Goal: Task Accomplishment & Management: Complete application form

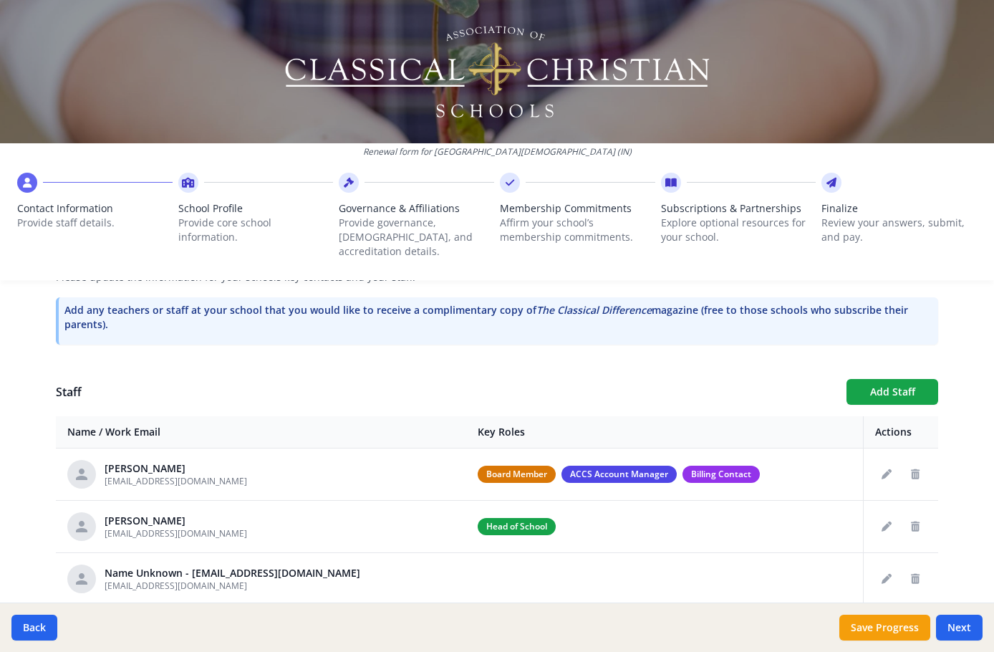
scroll to position [72, 0]
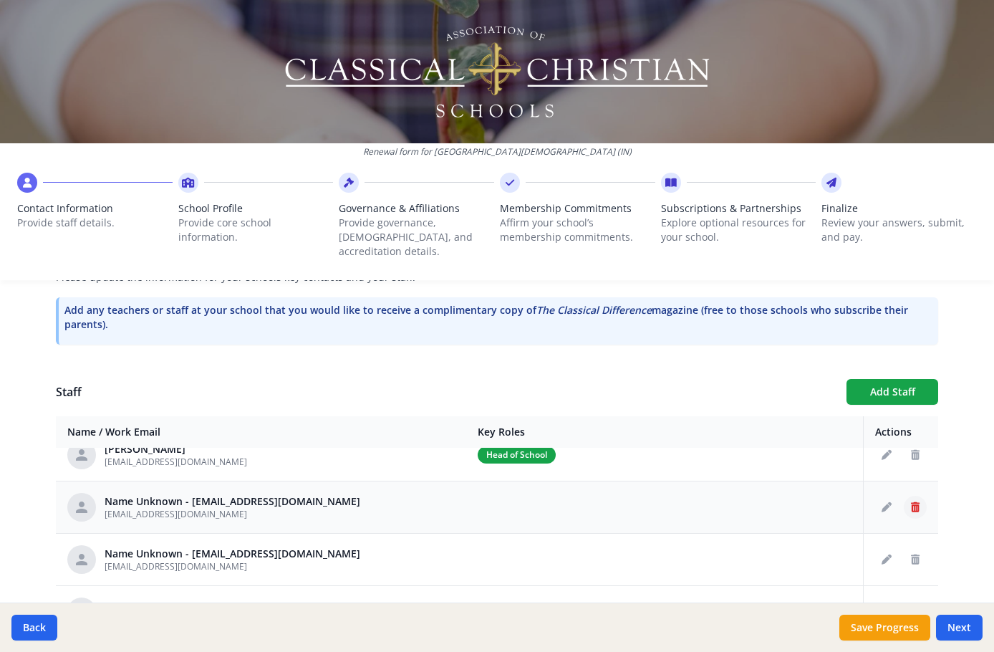
click at [911, 502] on icon "Delete staff" at bounding box center [915, 507] width 9 height 10
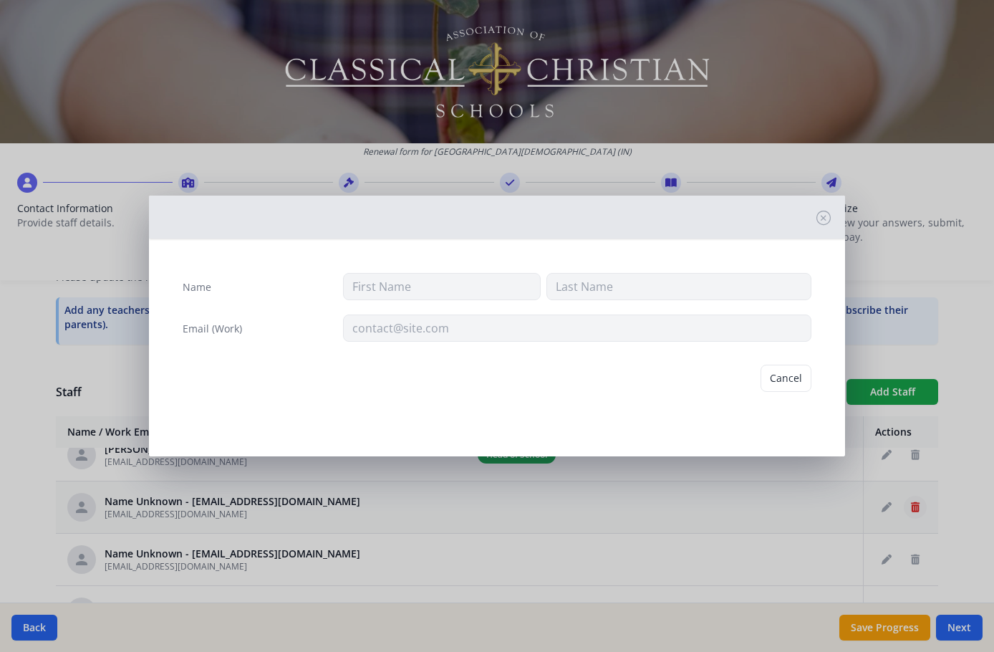
type input "[EMAIL_ADDRESS][DOMAIN_NAME]"
click at [787, 378] on button "Delete" at bounding box center [786, 378] width 49 height 27
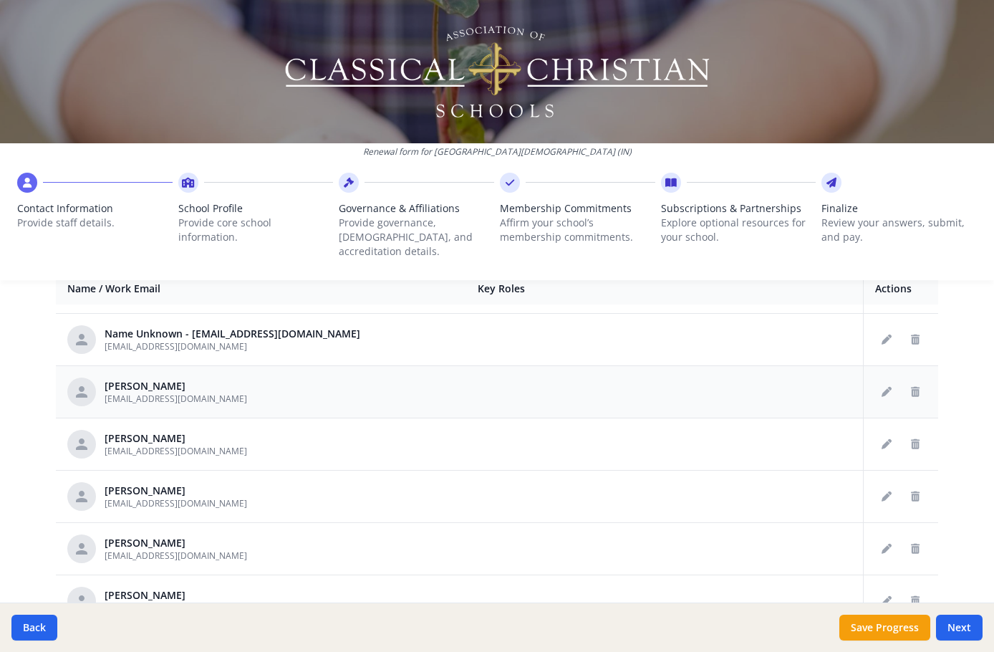
scroll to position [645, 0]
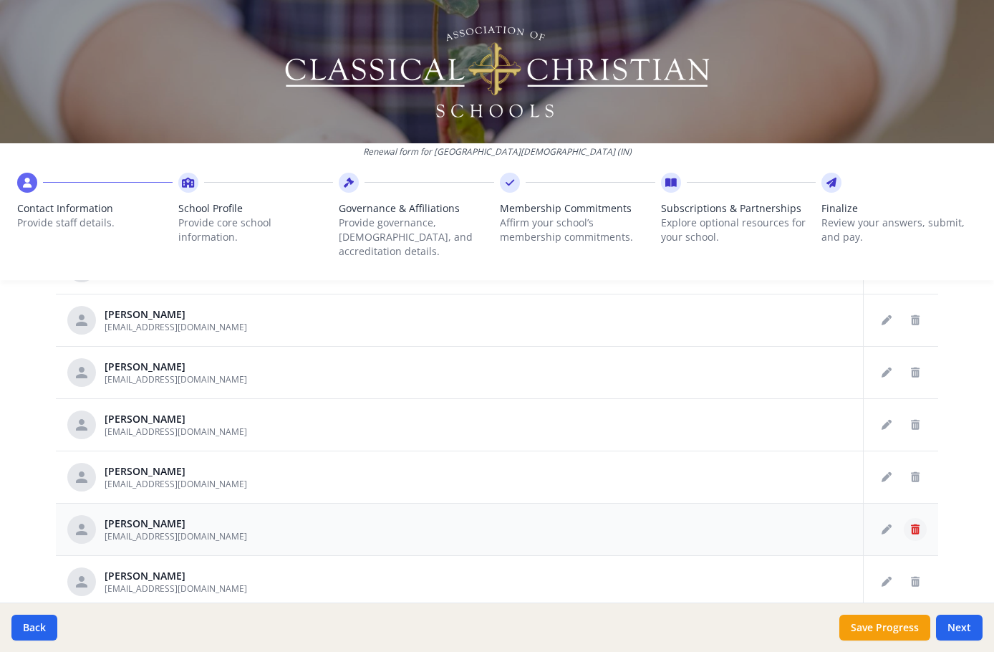
click at [904, 520] on button "Delete staff" at bounding box center [915, 529] width 23 height 23
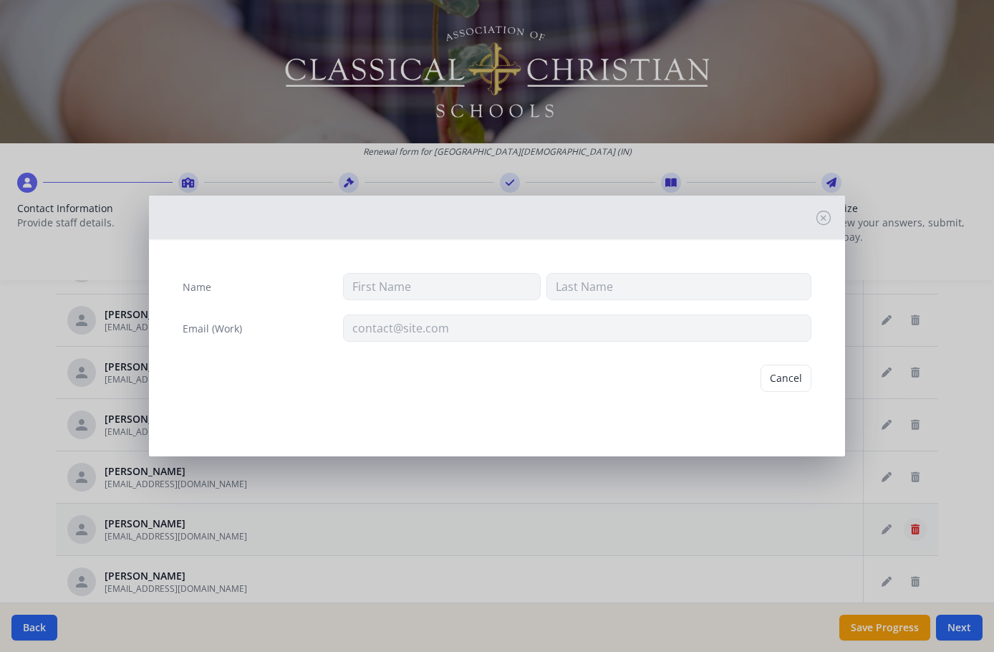
type input "Michelle"
type input "Stoller"
type input "stollerm@hotmail.com"
click at [747, 378] on button "Cancel" at bounding box center [731, 378] width 51 height 27
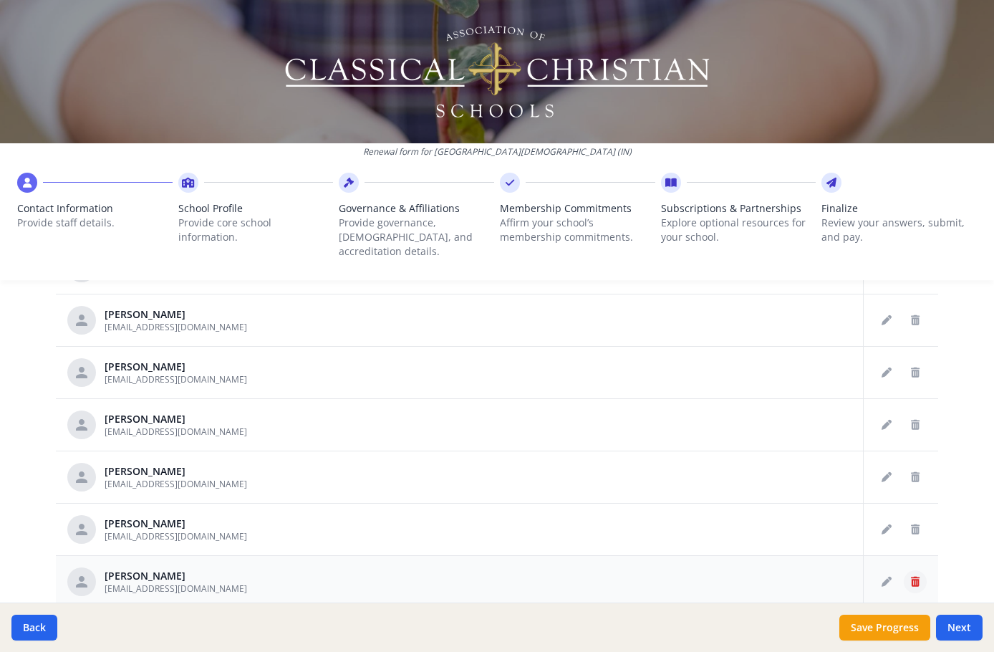
click at [911, 577] on icon "Delete staff" at bounding box center [915, 582] width 9 height 10
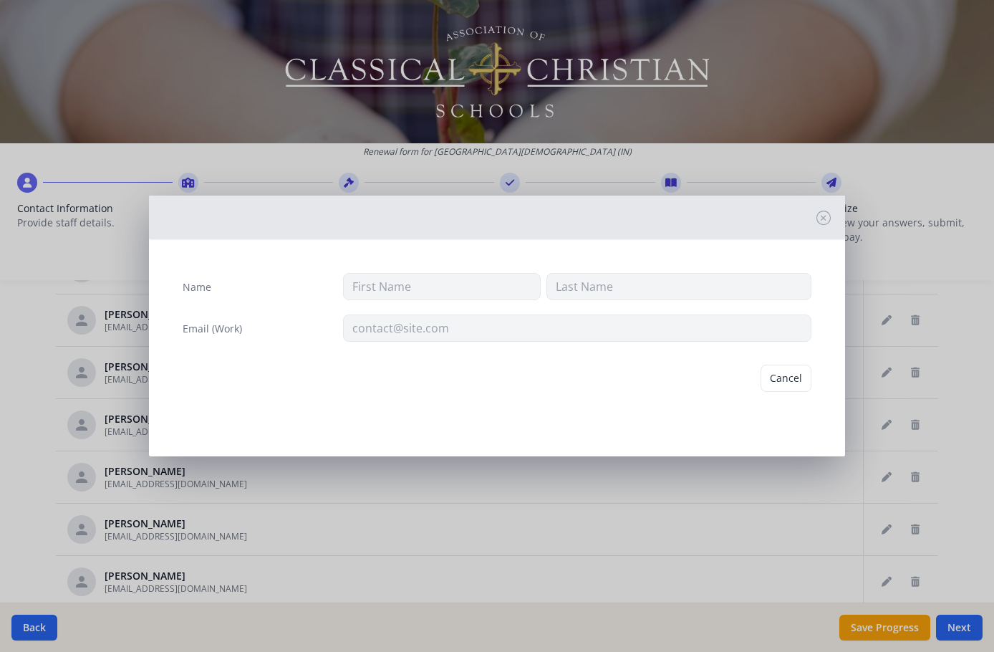
type input "Aaron"
type input "Stoller"
type input "astoller@agcredit.net"
click at [787, 383] on button "Delete" at bounding box center [786, 378] width 49 height 27
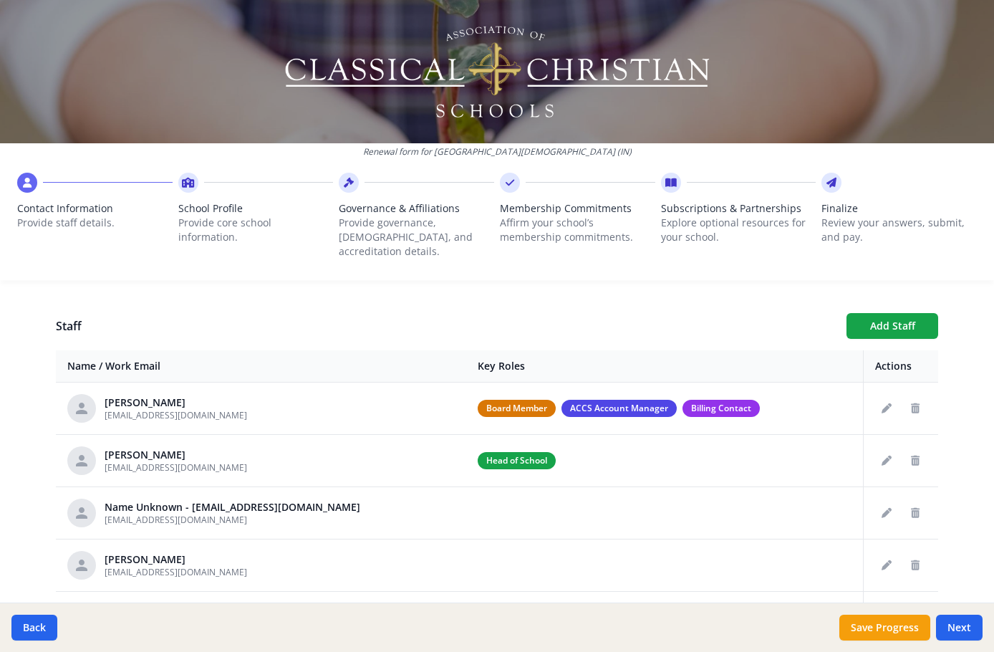
scroll to position [461, 0]
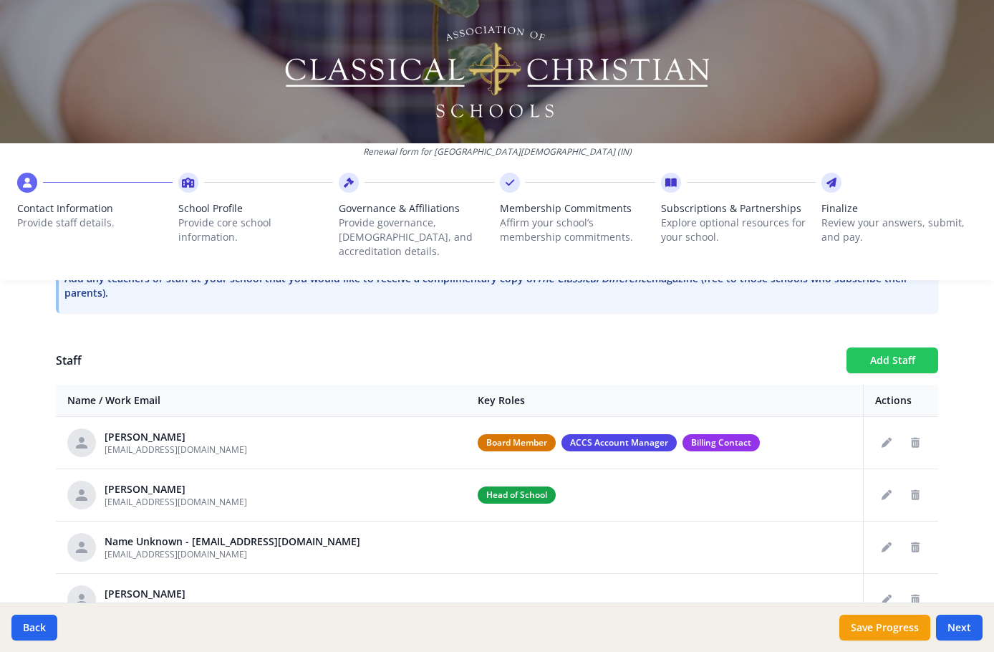
click at [877, 351] on button "Add Staff" at bounding box center [893, 360] width 92 height 26
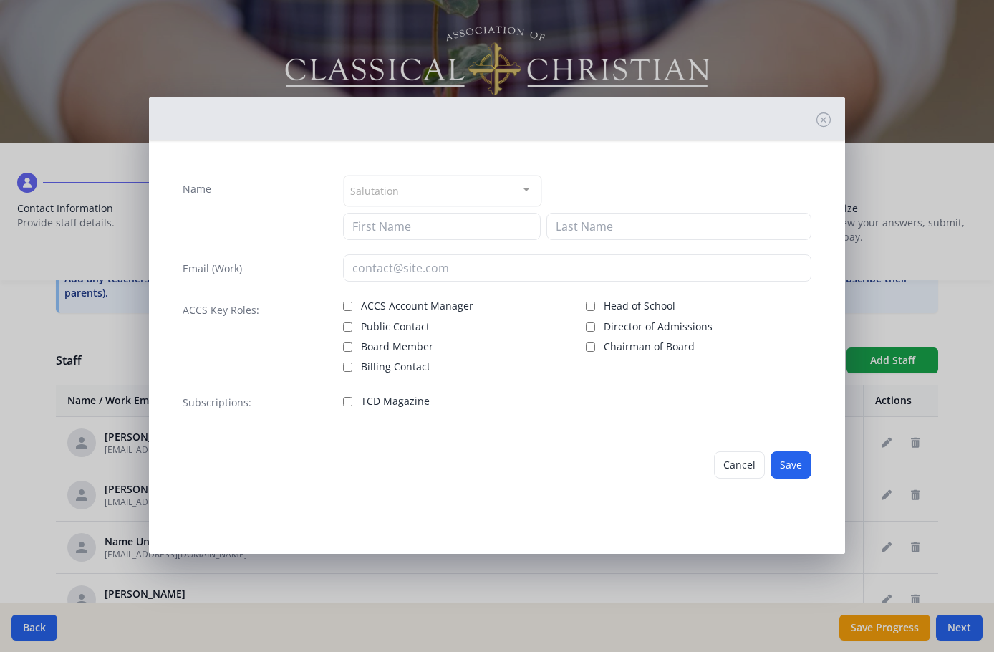
click at [473, 191] on div "Salutation" at bounding box center [442, 191] width 197 height 31
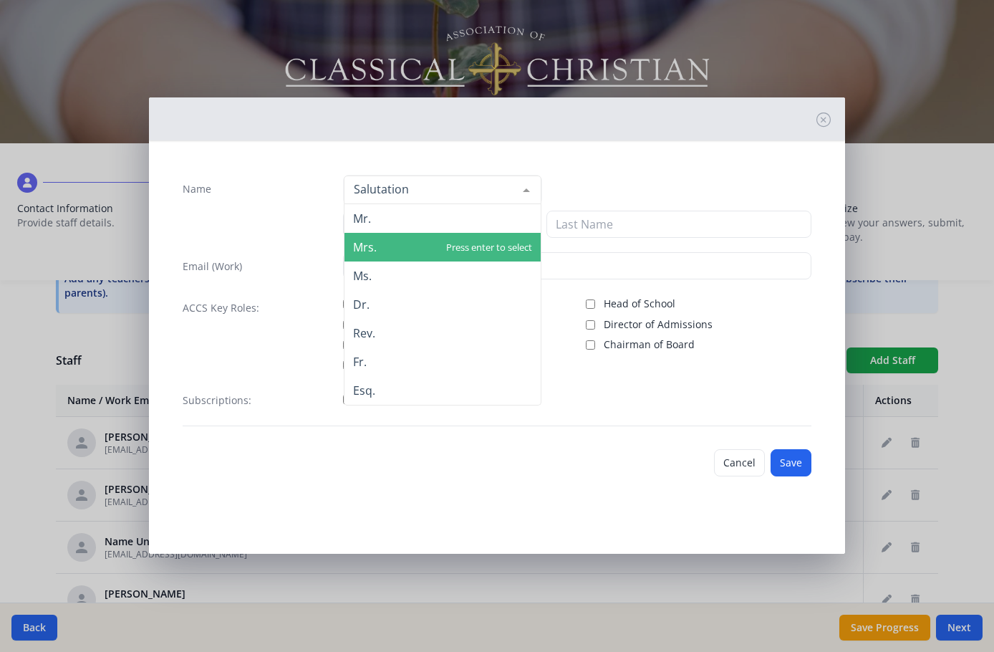
click at [474, 246] on span "Mrs." at bounding box center [443, 247] width 196 height 29
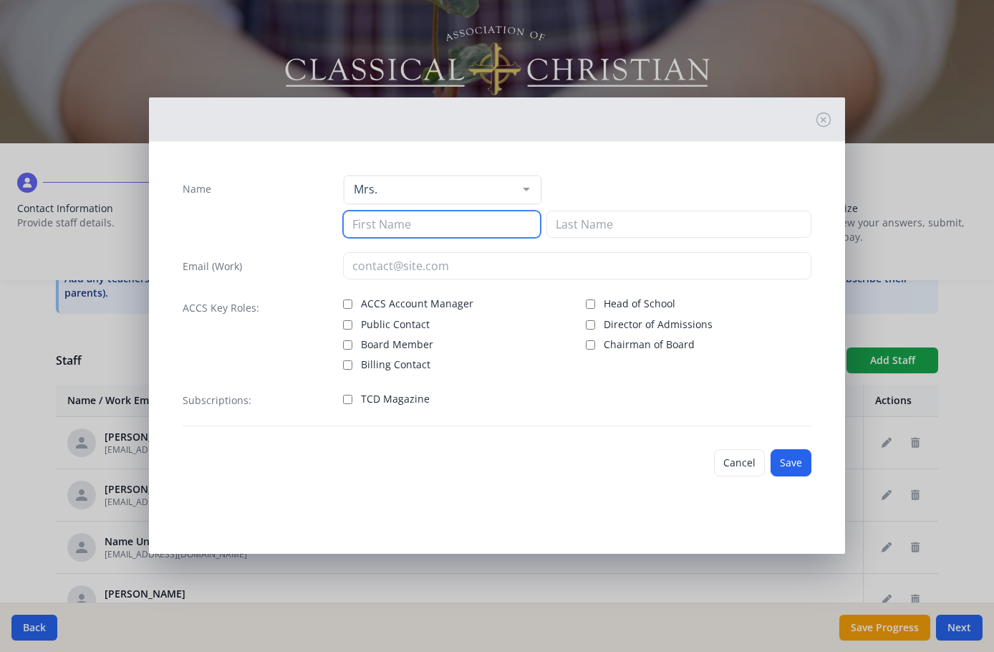
click at [441, 223] on input at bounding box center [441, 224] width 197 height 27
type input "Tracie"
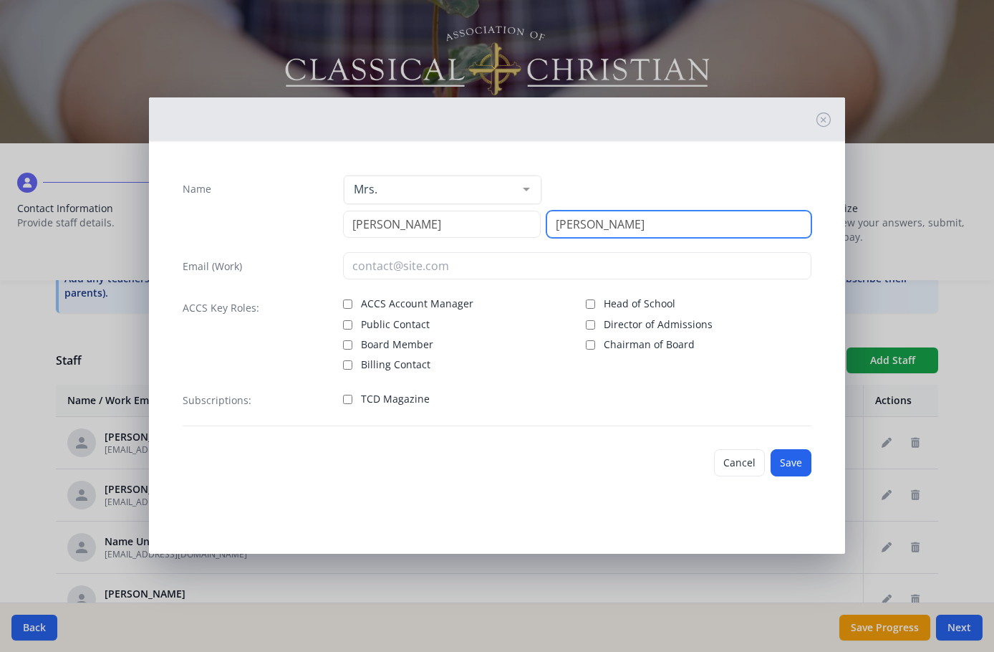
type input "Smith"
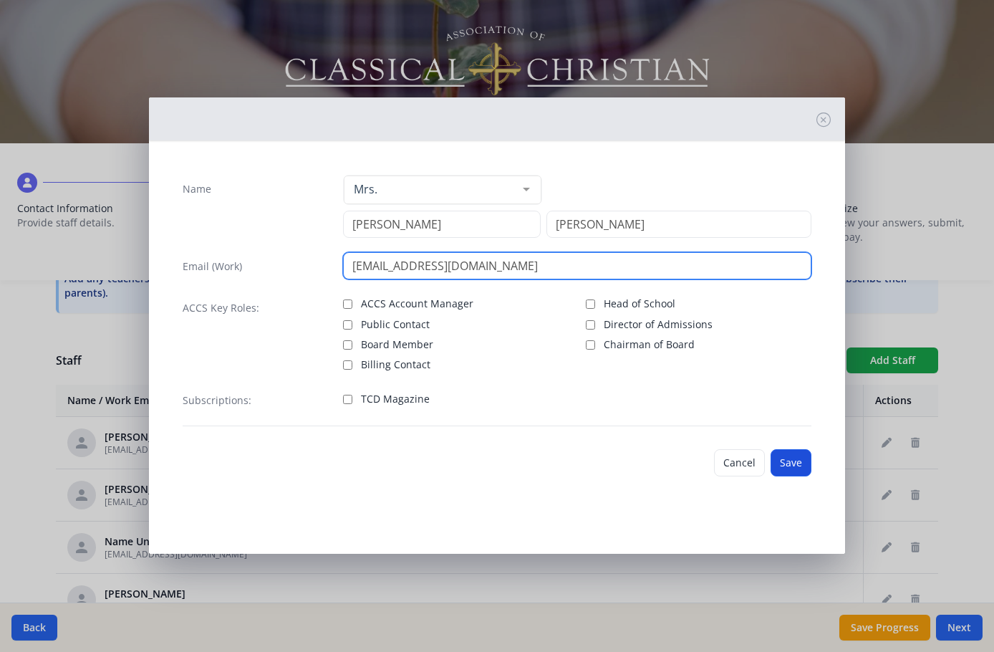
type input "tsmith@threeoakscs.org"
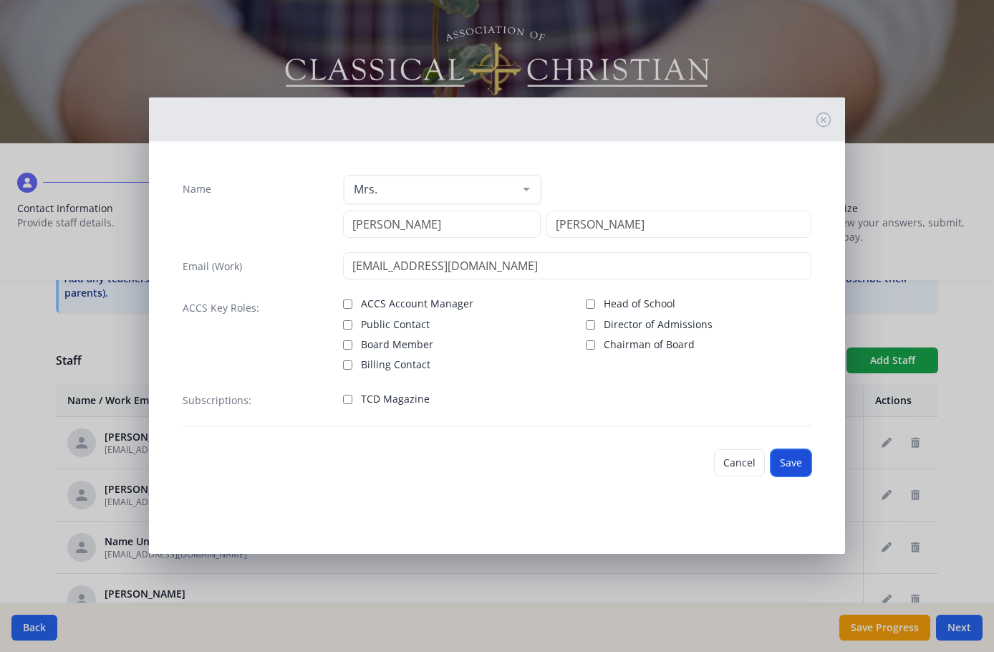
click at [792, 463] on button "Save" at bounding box center [791, 462] width 41 height 27
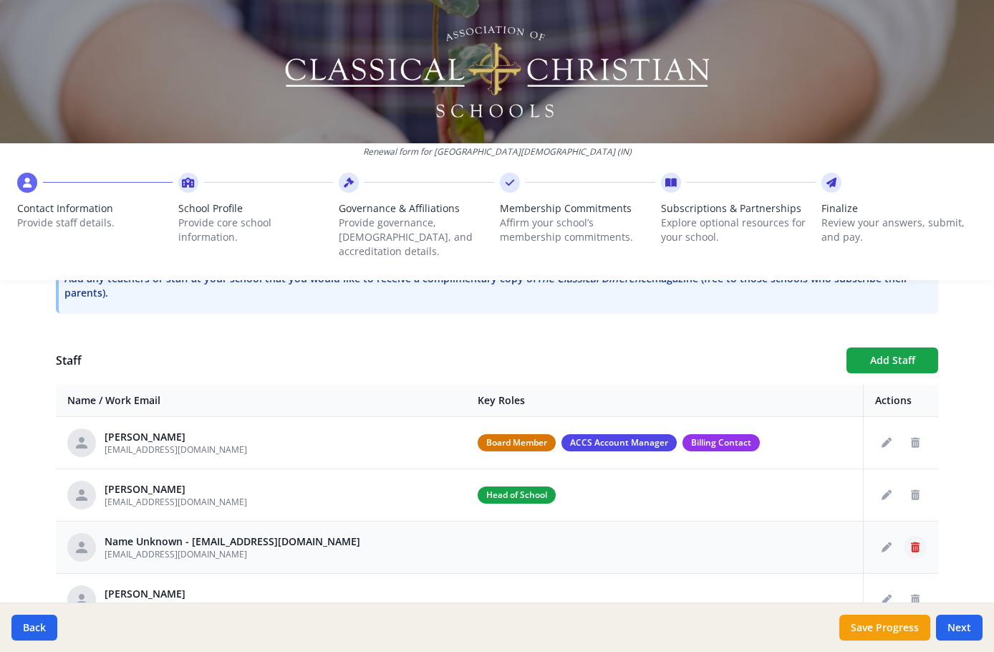
click at [911, 542] on icon "Delete staff" at bounding box center [915, 547] width 9 height 10
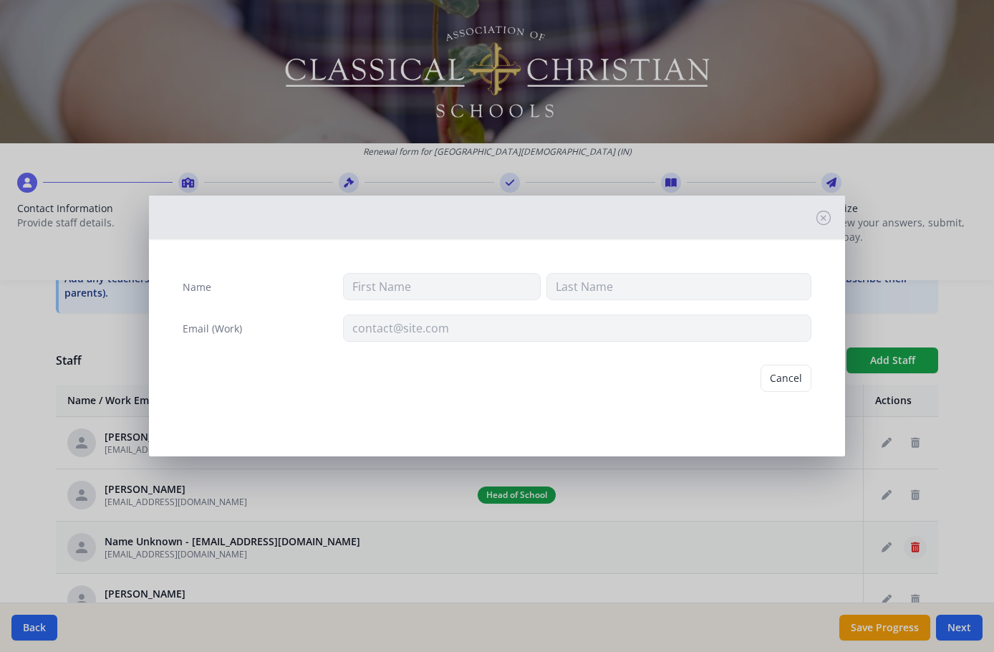
type input "nreynolds@threeoakscs.org"
click at [794, 380] on button "Delete" at bounding box center [786, 378] width 49 height 27
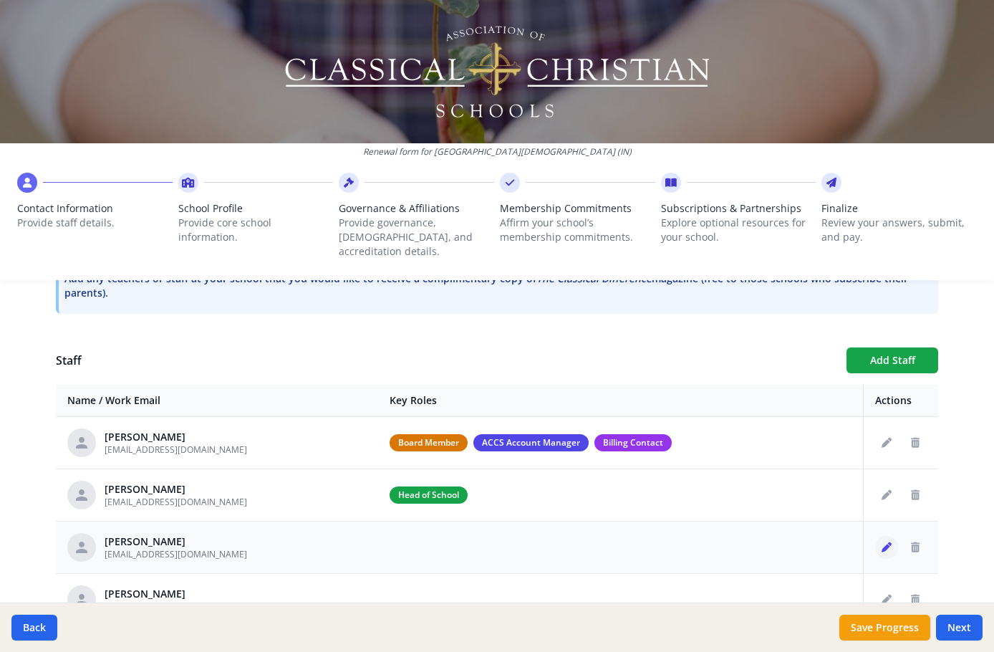
click at [878, 536] on button "Edit staff" at bounding box center [886, 547] width 23 height 23
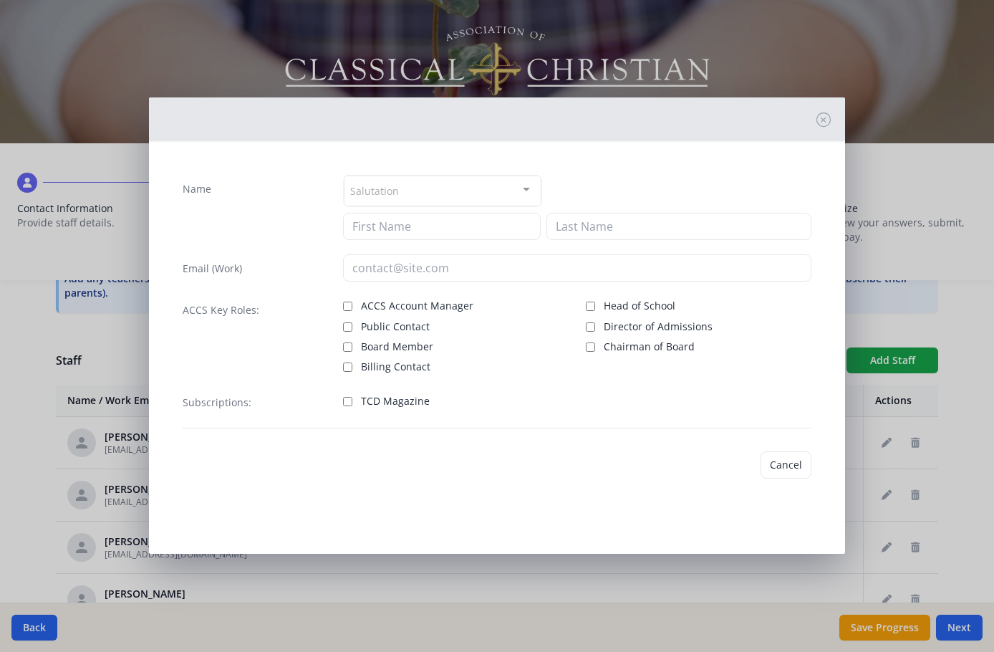
type input "Lyndsay"
type input "Fischer"
type input "lfischer@threeoakscs.org"
click at [393, 365] on span "Billing Contact" at bounding box center [395, 364] width 69 height 14
click at [352, 365] on input "Billing Contact" at bounding box center [347, 364] width 9 height 9
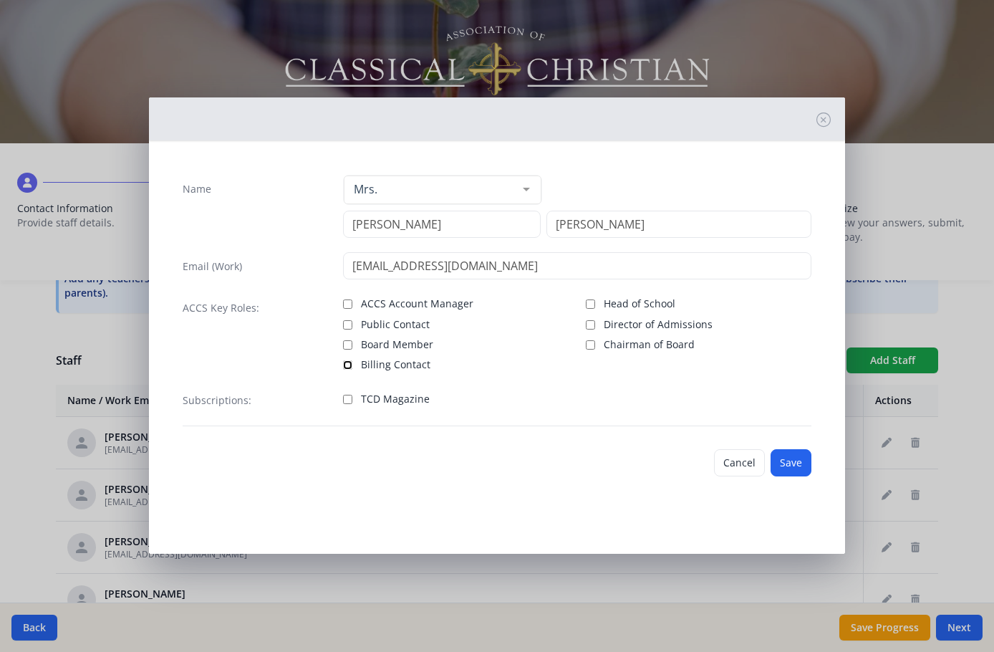
checkbox input "true"
click at [805, 465] on button "Save" at bounding box center [791, 462] width 41 height 27
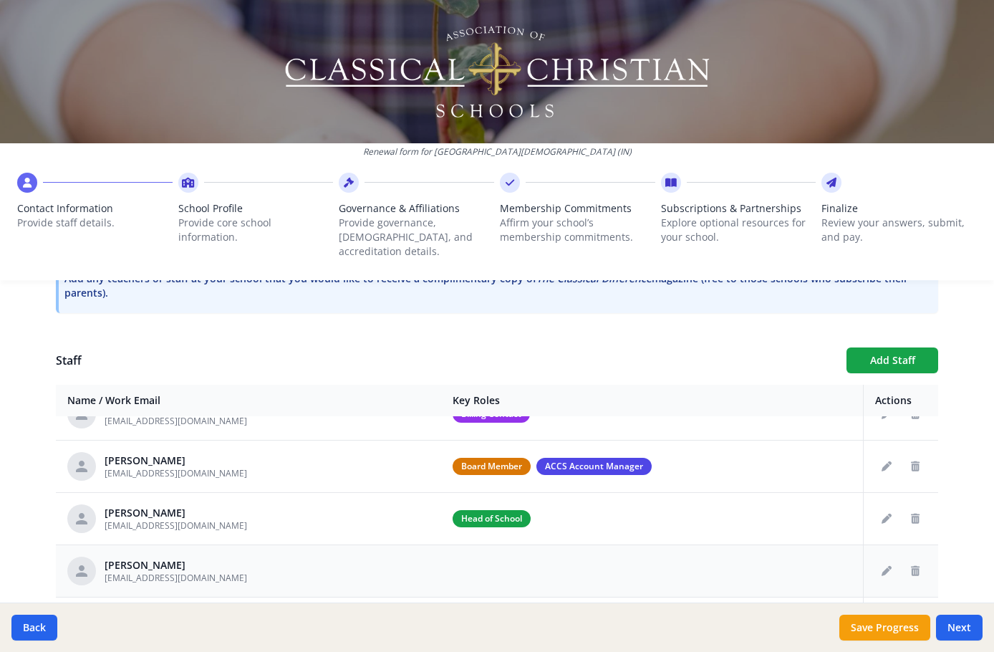
scroll to position [44, 0]
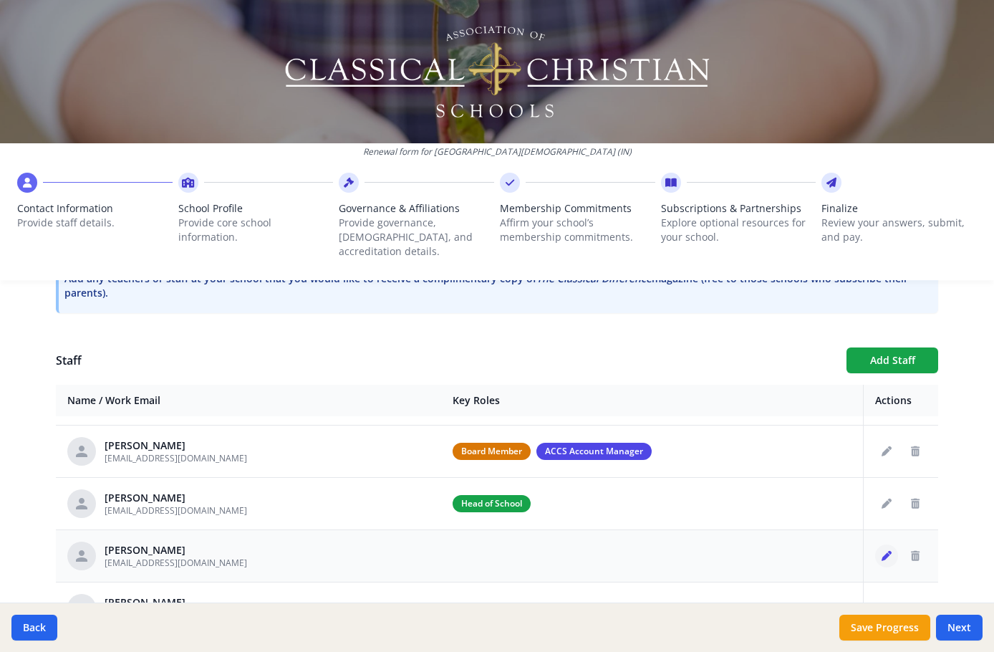
click at [882, 551] on icon "Edit staff" at bounding box center [887, 556] width 10 height 10
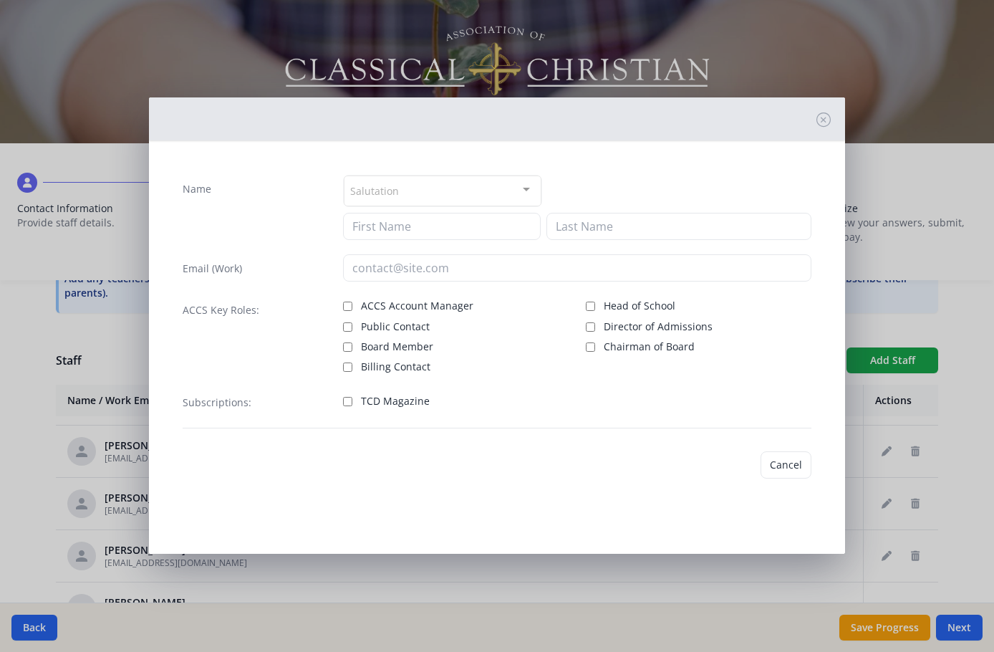
type input "Lydia"
type input "Fox"
type input "lfox@threeoakscs.org"
click at [394, 345] on span "Board Member" at bounding box center [397, 347] width 72 height 14
click at [352, 345] on input "Board Member" at bounding box center [347, 346] width 9 height 9
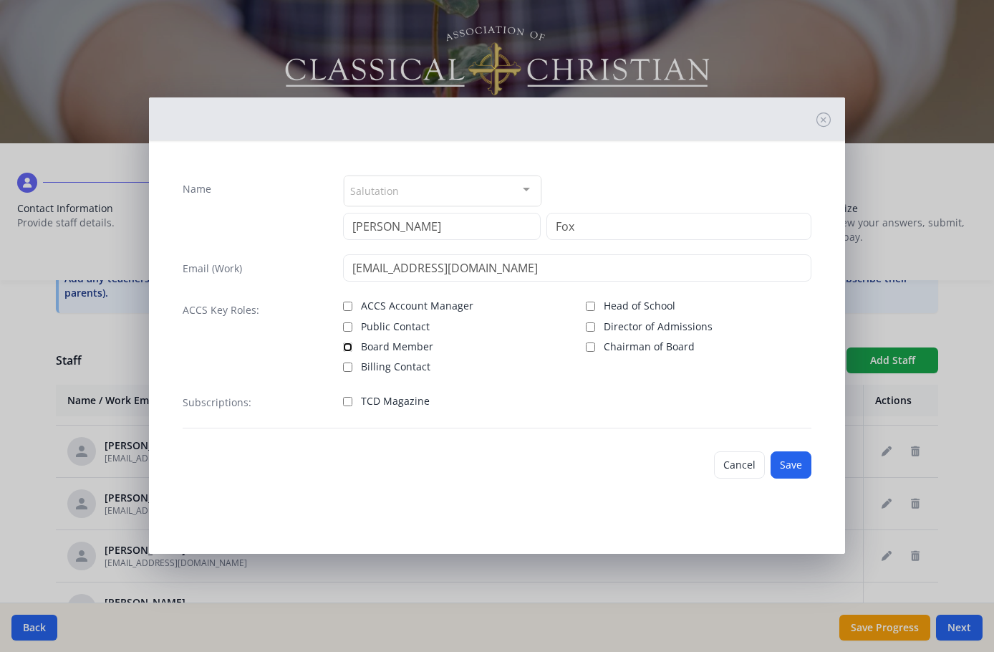
checkbox input "true"
click at [792, 463] on button "Save" at bounding box center [791, 464] width 41 height 27
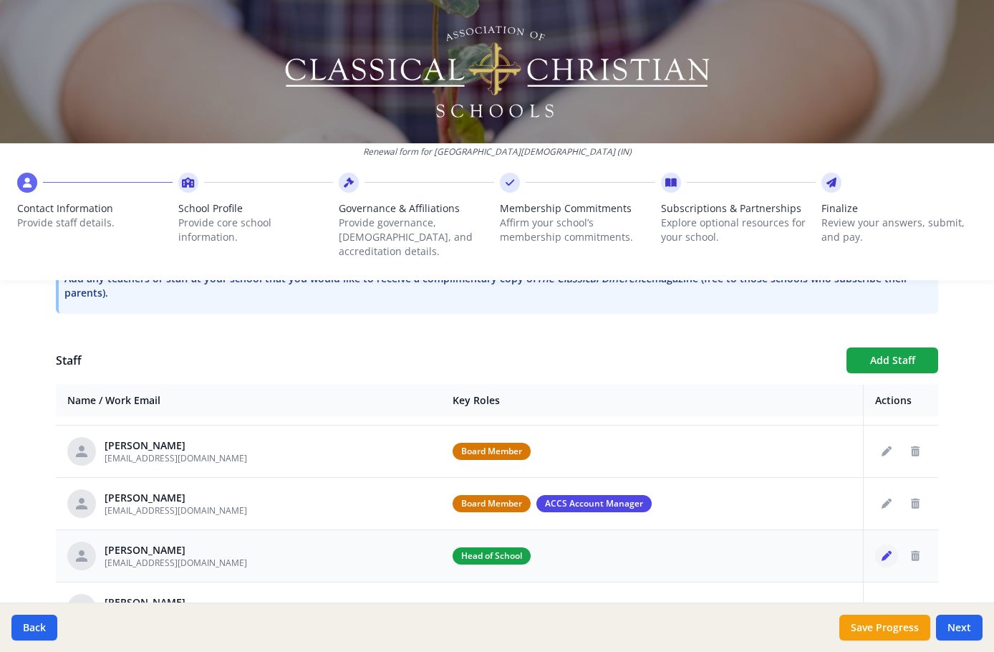
click at [882, 551] on icon "Edit staff" at bounding box center [887, 556] width 10 height 10
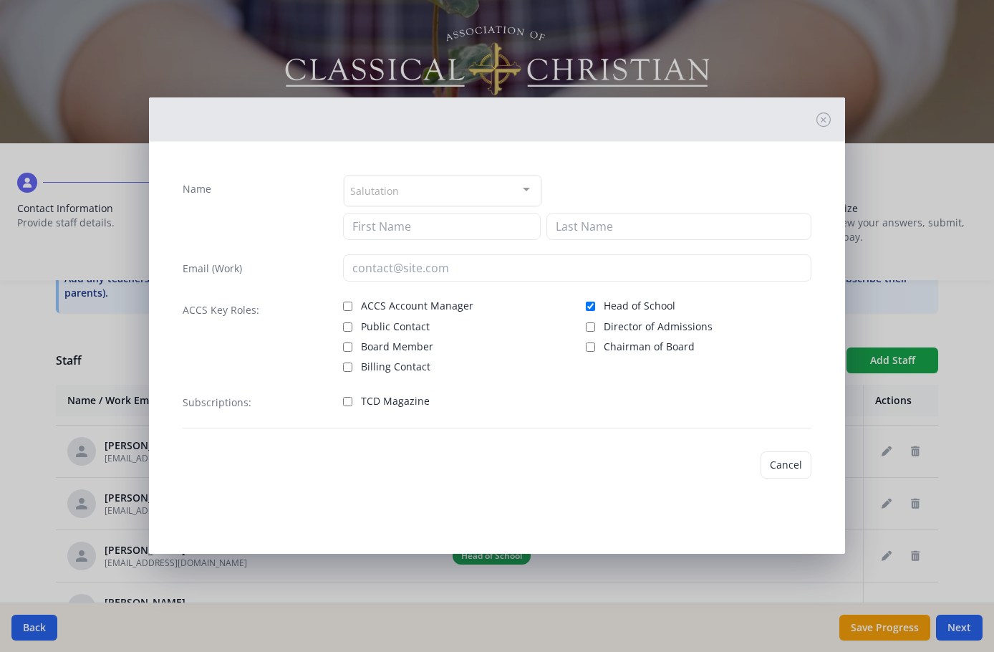
type input "Darren"
type input "Kloepper"
type input "kloepperd@threeoakscs.org"
checkbox input "true"
click at [378, 345] on span "Board Member" at bounding box center [397, 347] width 72 height 14
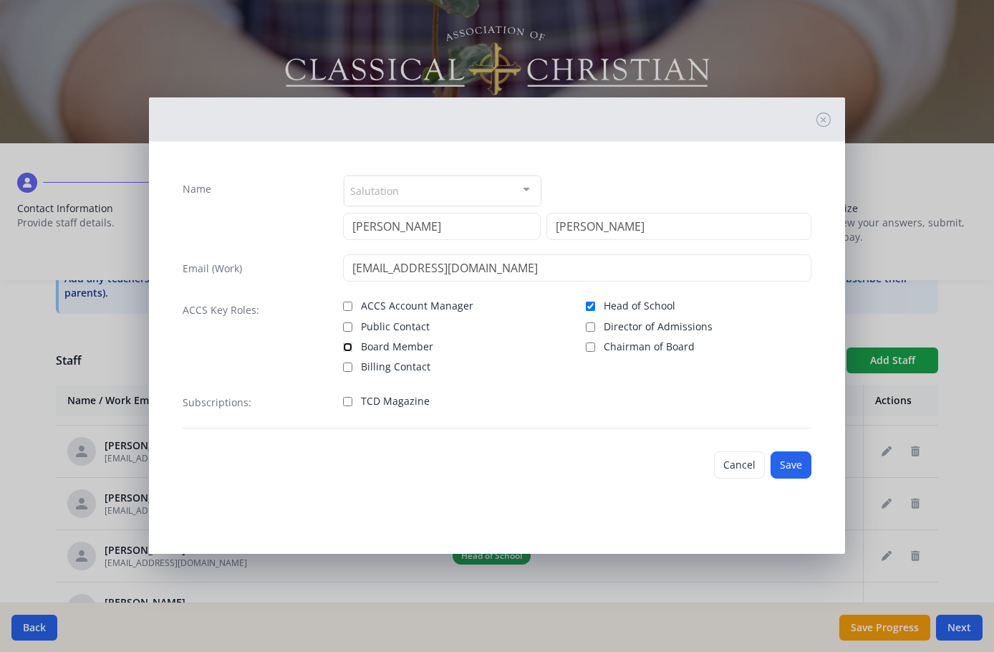
click at [352, 345] on input "Board Member" at bounding box center [347, 346] width 9 height 9
checkbox input "true"
click at [797, 465] on button "Save" at bounding box center [791, 464] width 41 height 27
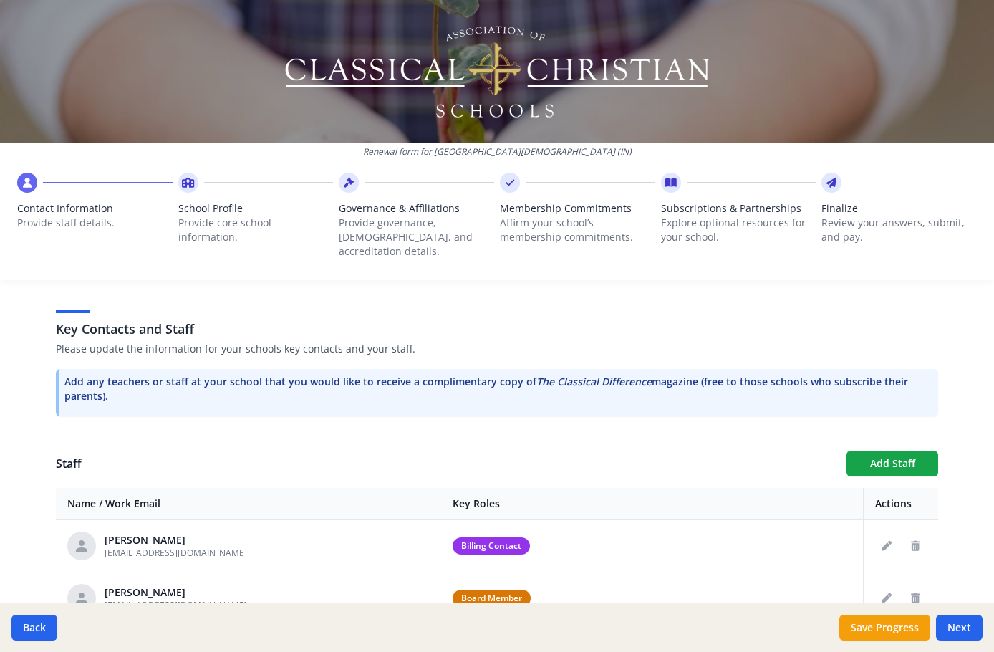
scroll to position [318, 0]
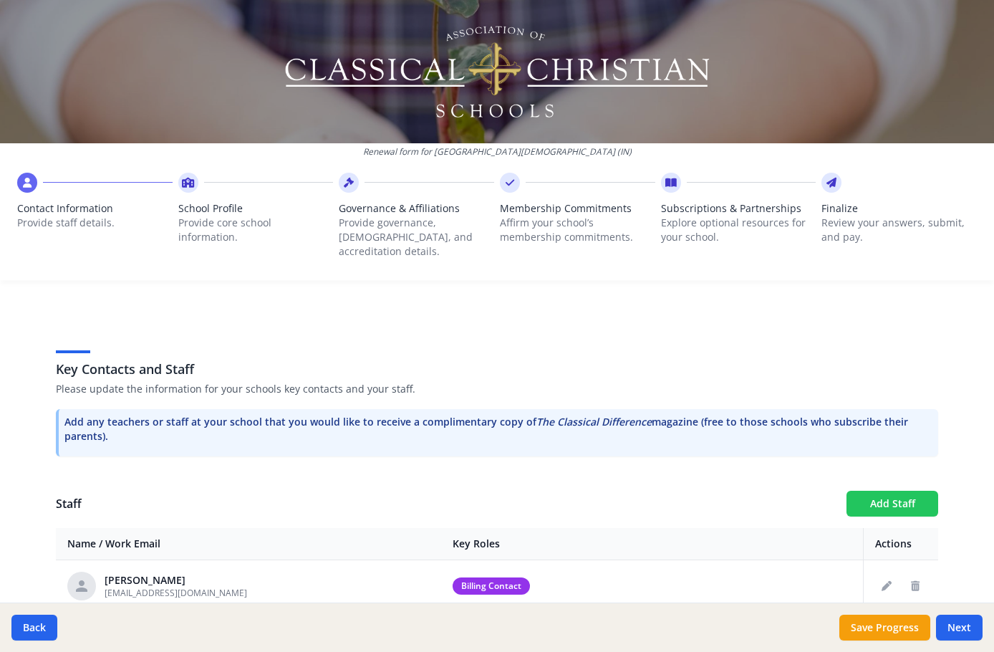
click at [885, 491] on button "Add Staff" at bounding box center [893, 504] width 92 height 26
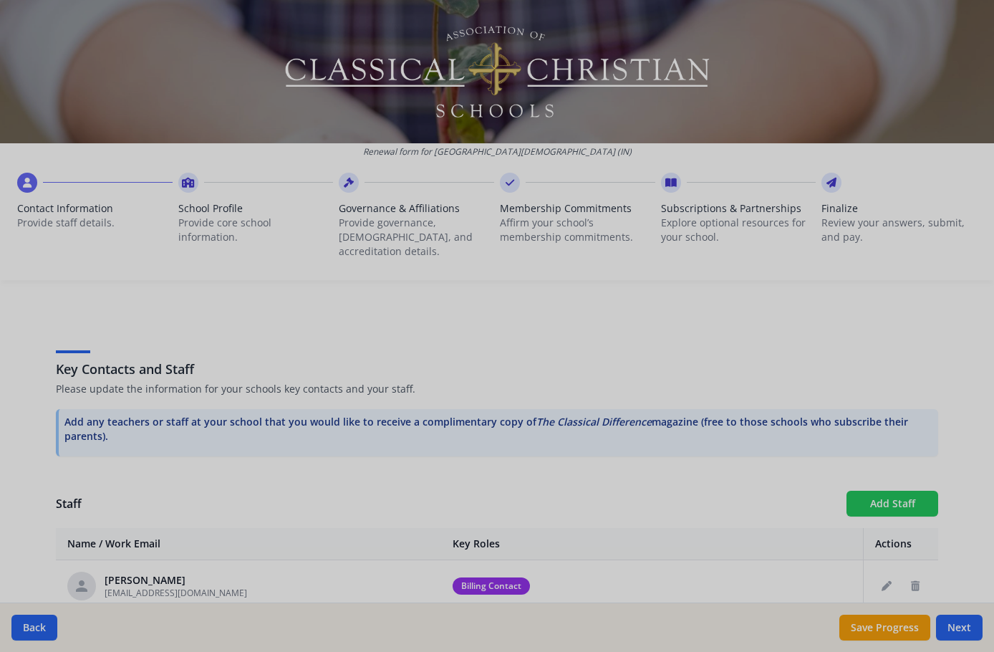
checkbox input "false"
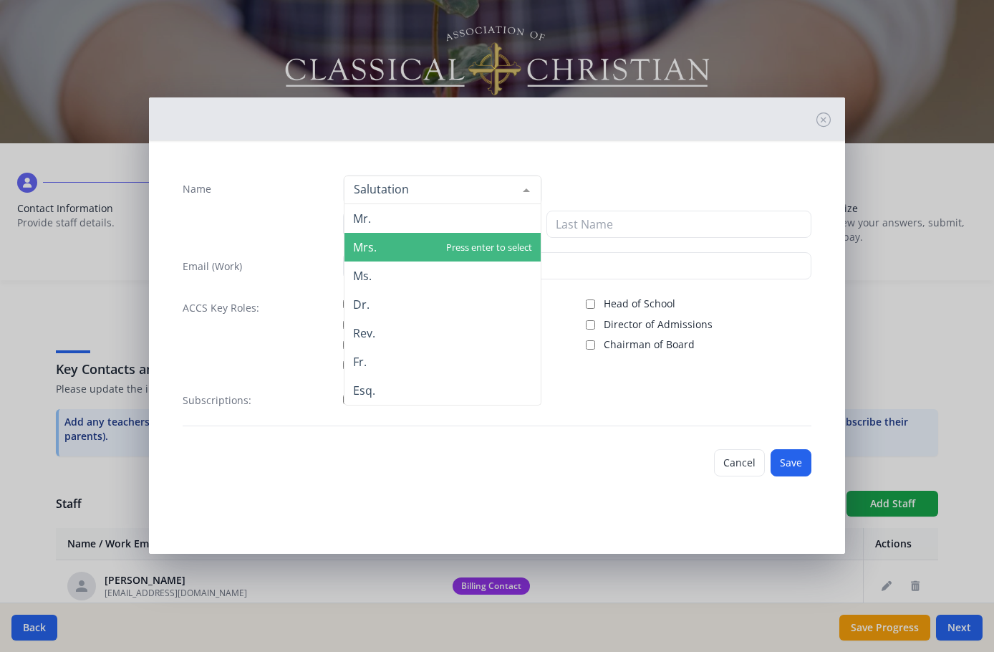
click at [380, 248] on span "Mrs." at bounding box center [443, 247] width 196 height 29
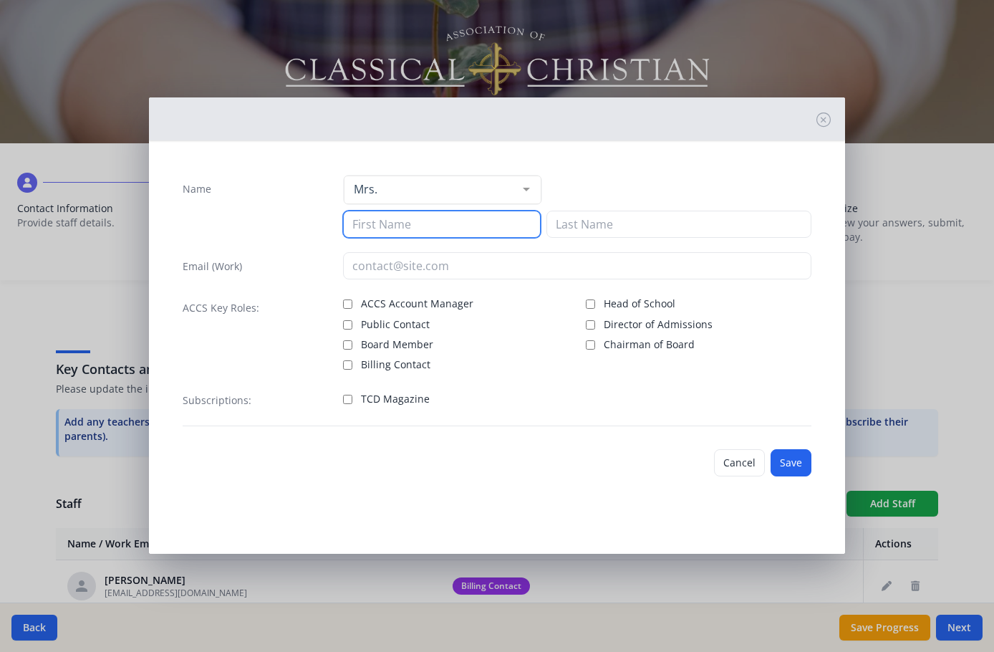
click at [380, 220] on input at bounding box center [441, 224] width 197 height 27
type input "Sara"
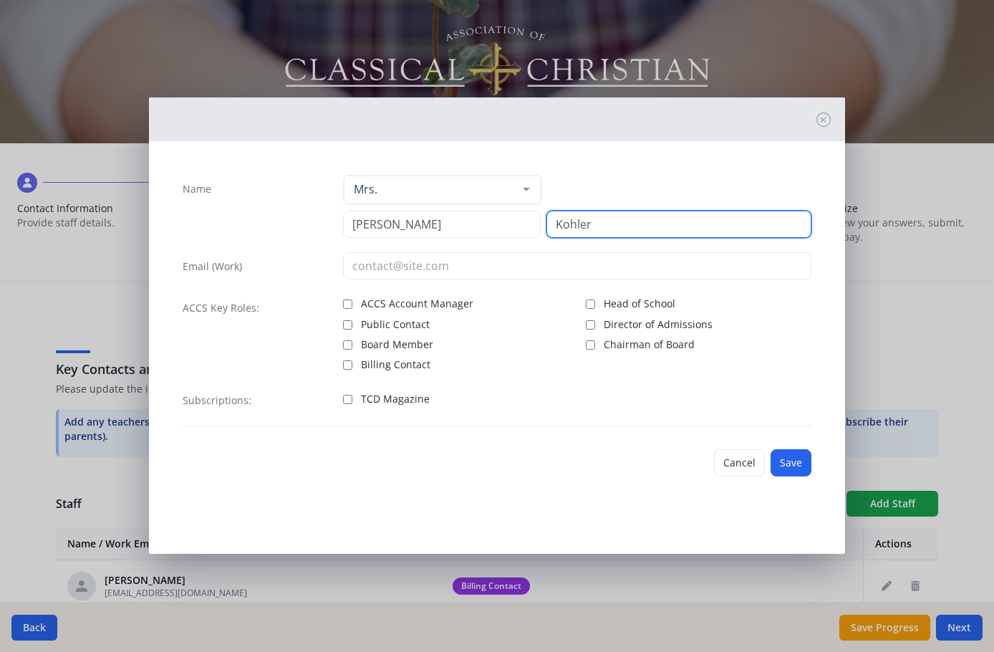
type input "Kohler"
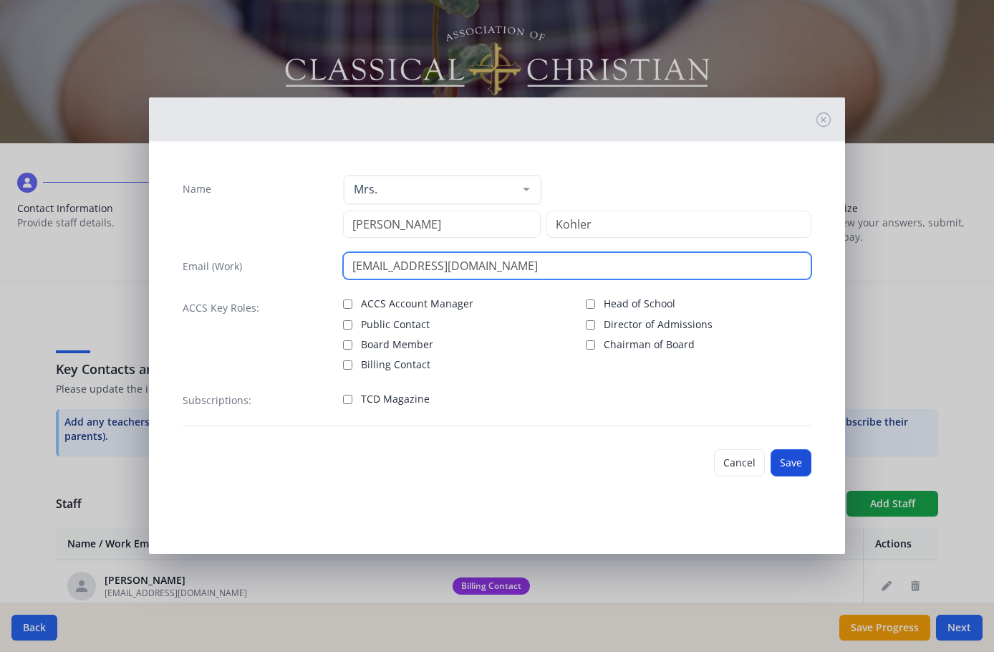
type input "skohler@threeoakscs.org"
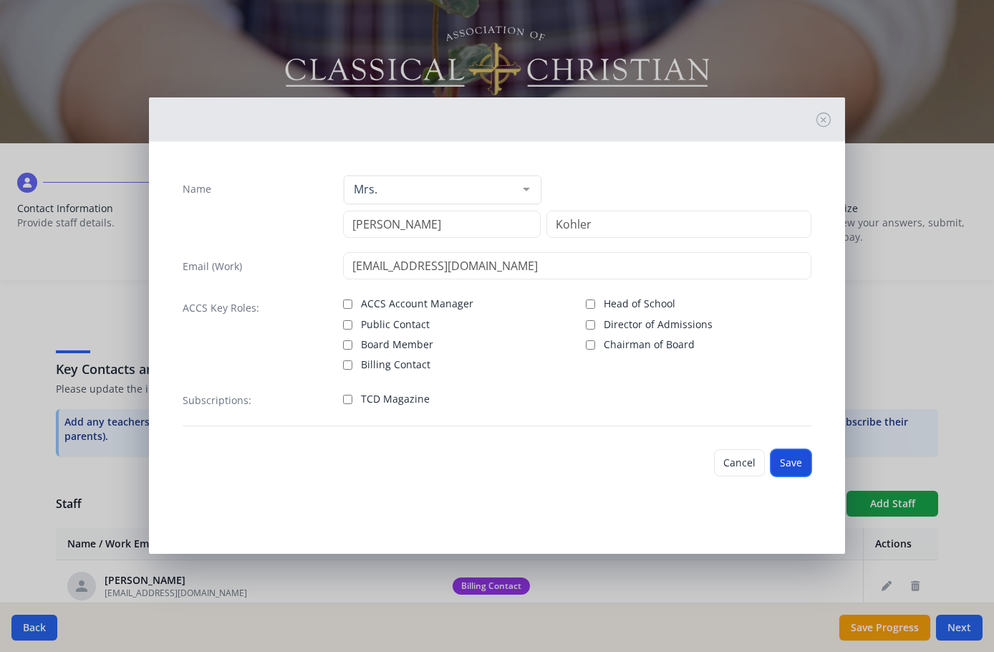
click at [789, 463] on button "Save" at bounding box center [791, 462] width 41 height 27
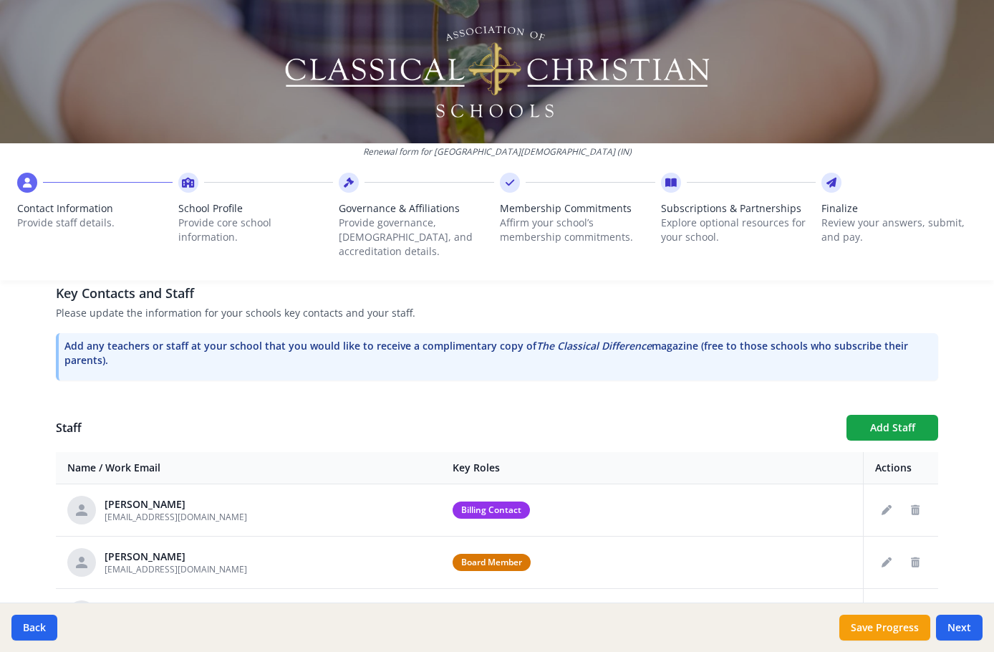
scroll to position [390, 0]
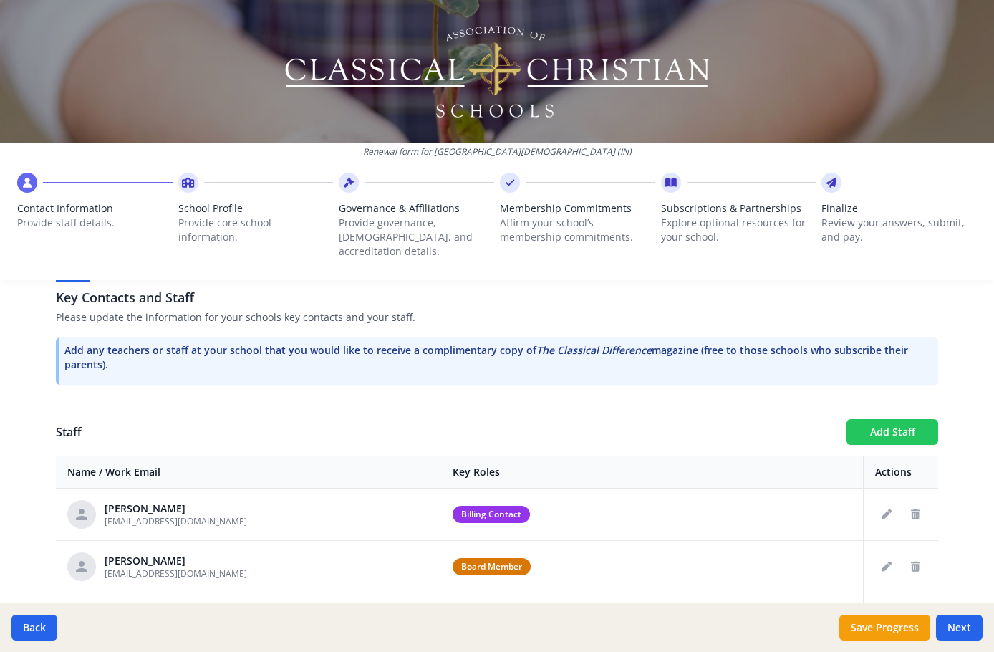
click at [900, 419] on button "Add Staff" at bounding box center [893, 432] width 92 height 26
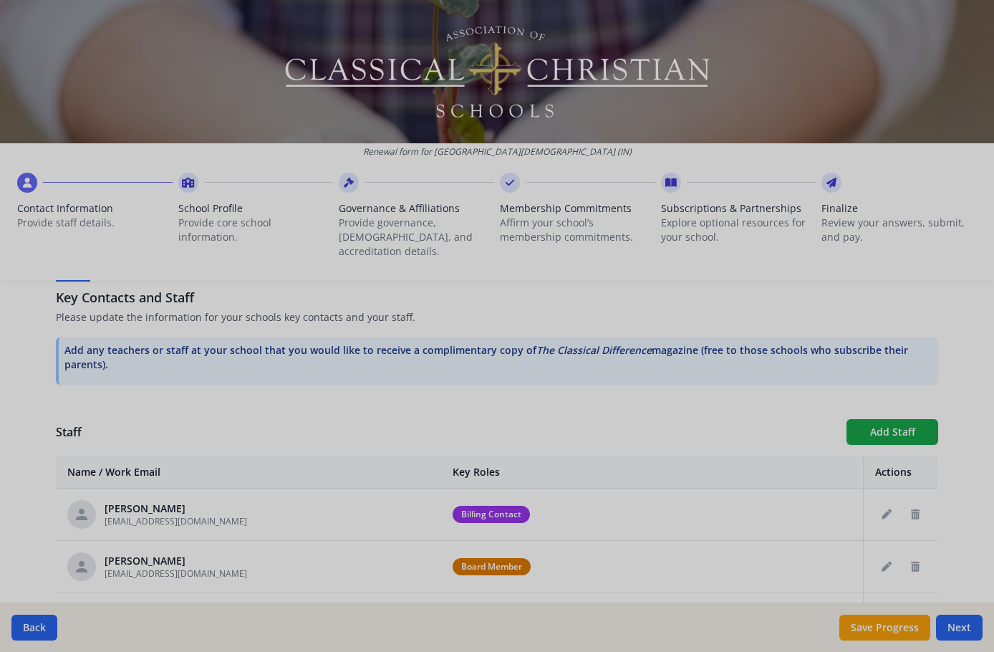
checkbox input "false"
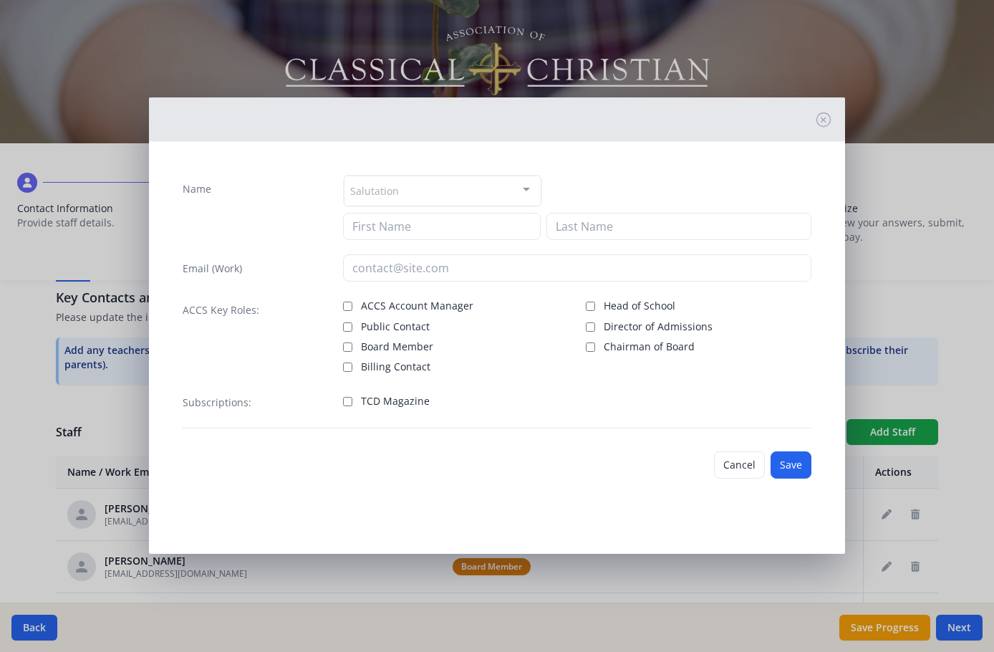
click at [405, 191] on div "Salutation" at bounding box center [442, 191] width 197 height 31
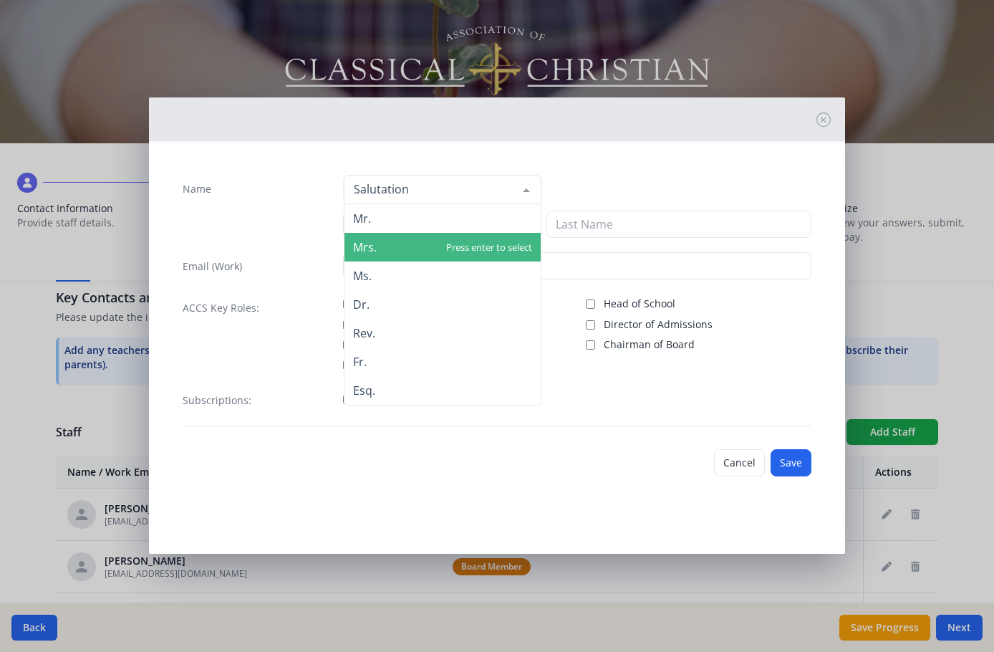
click at [405, 237] on span "Mrs." at bounding box center [443, 247] width 196 height 29
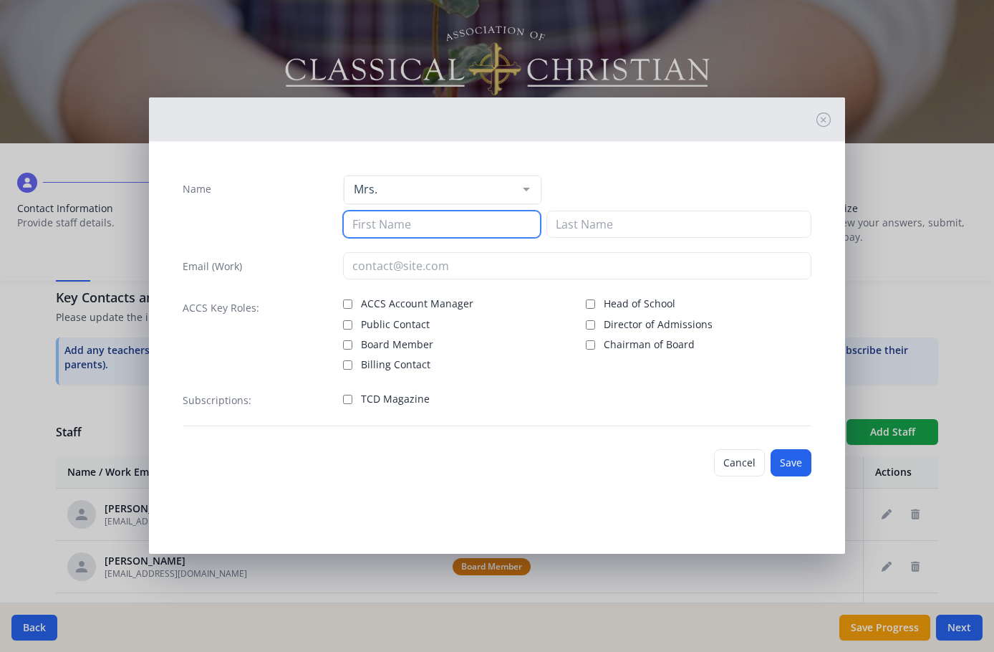
click at [411, 229] on input at bounding box center [441, 224] width 197 height 27
type input "Ciara"
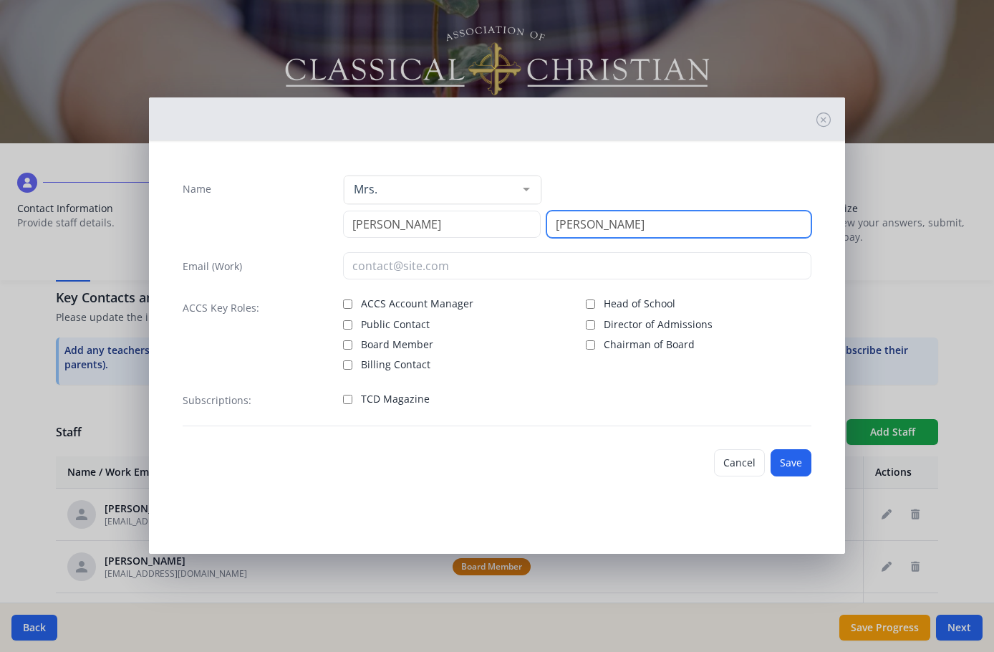
type input "Whalen"
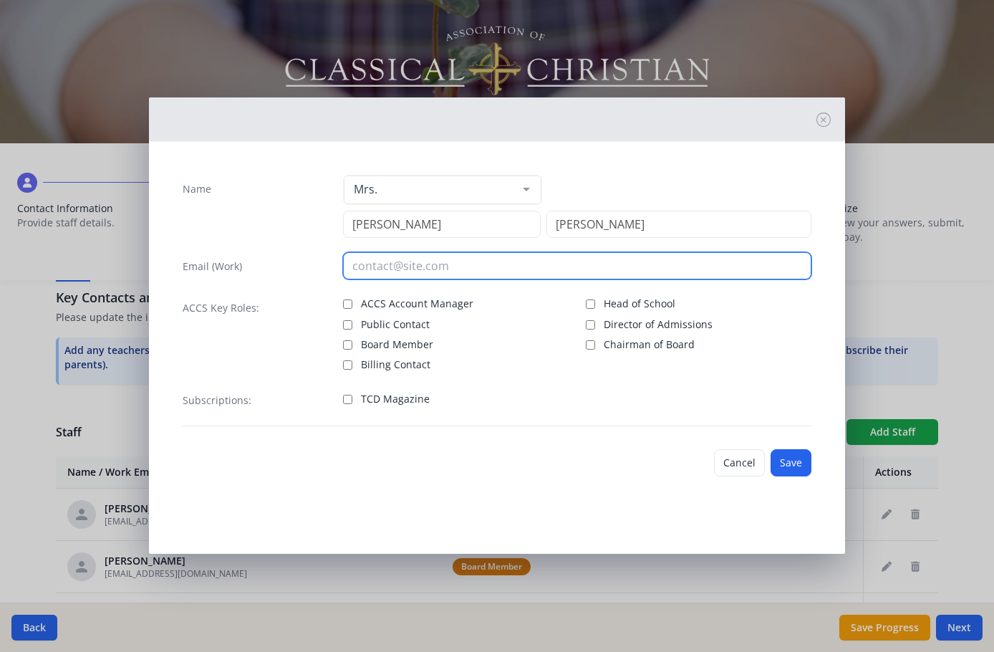
type input "s"
type input "cwhalen@threeoakscs.org"
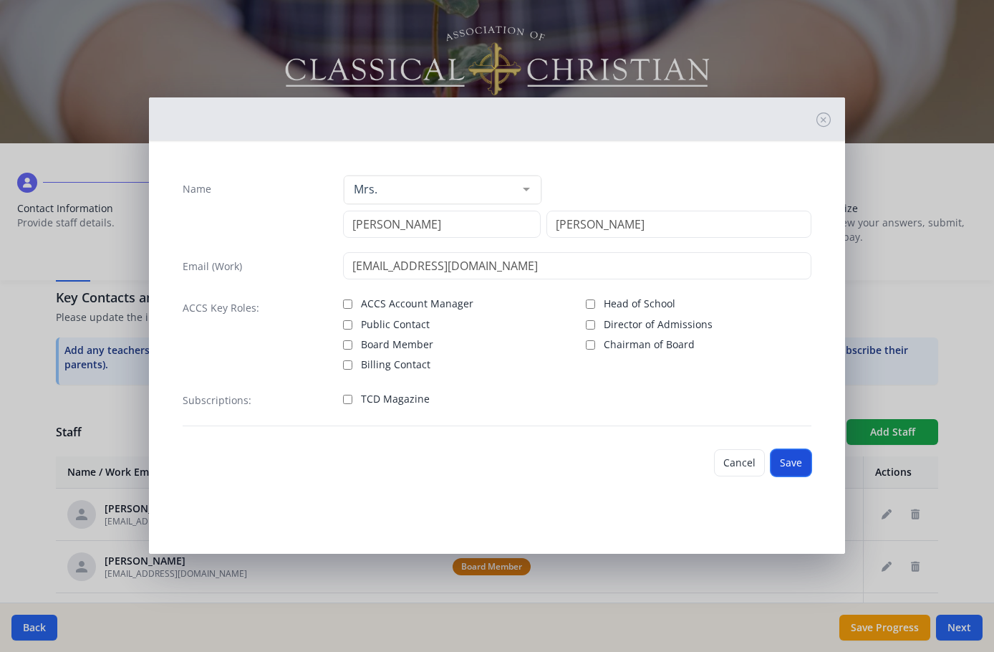
click at [791, 463] on button "Save" at bounding box center [791, 462] width 41 height 27
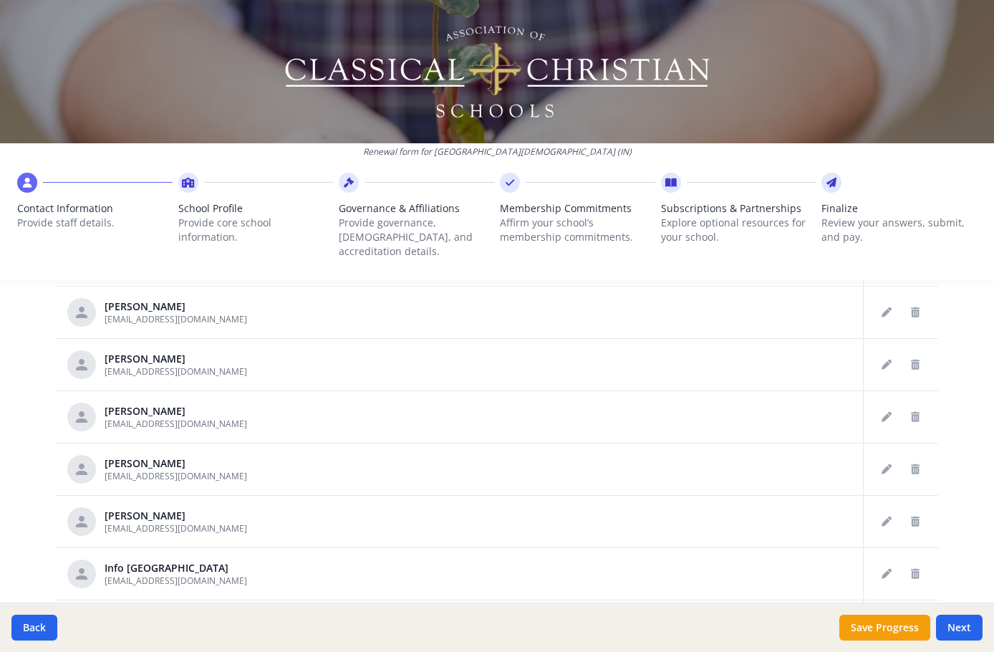
scroll to position [676, 0]
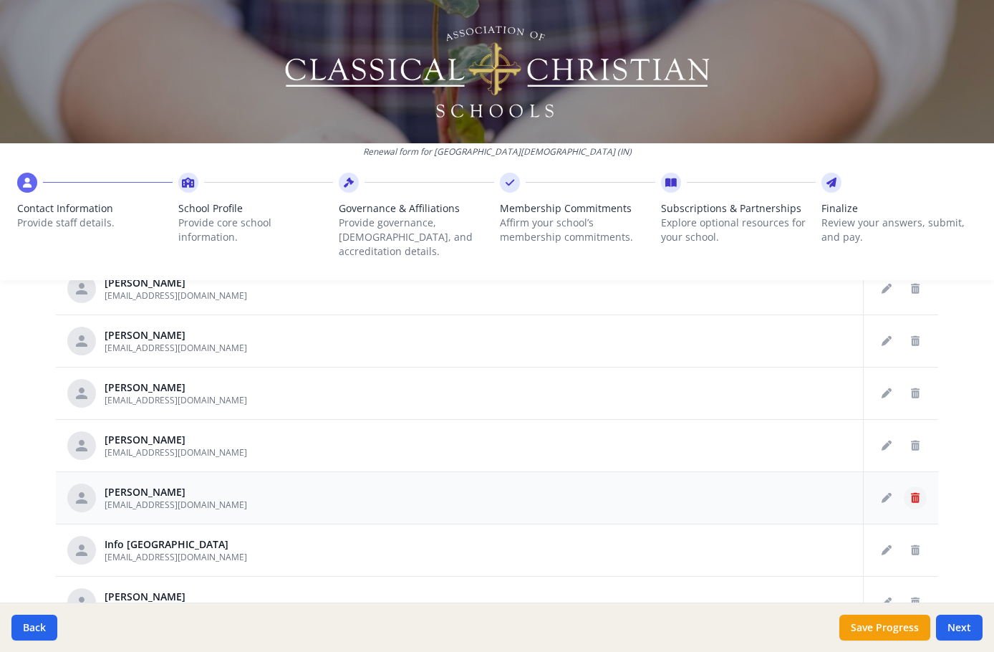
click at [911, 493] on icon "Delete staff" at bounding box center [915, 498] width 9 height 10
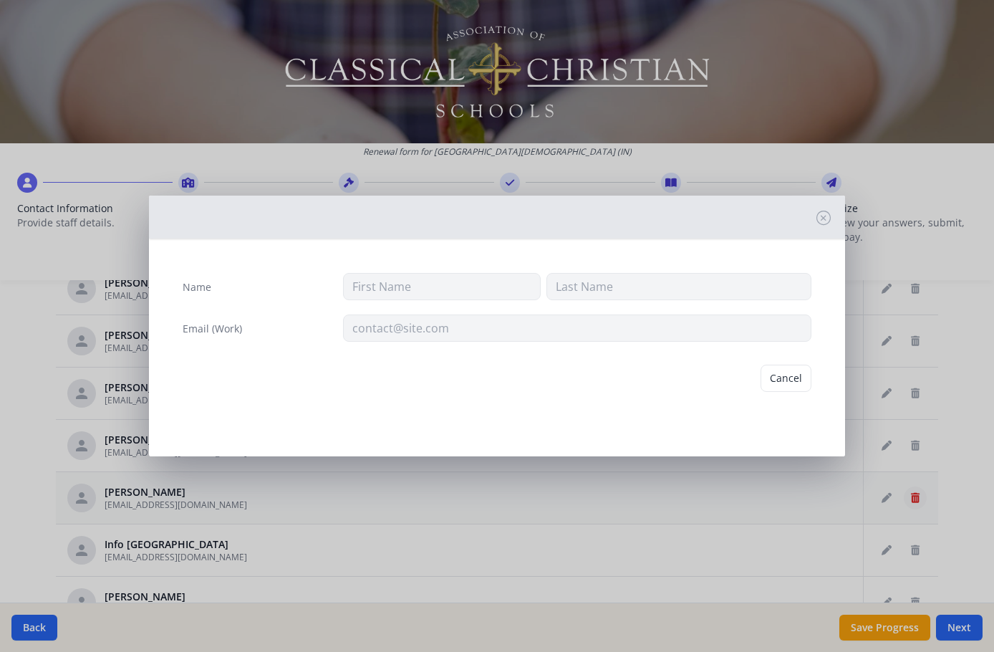
type input "Michelle"
type input "Stoller"
type input "stollerm@hotmail.com"
click at [781, 380] on button "Delete" at bounding box center [786, 378] width 49 height 27
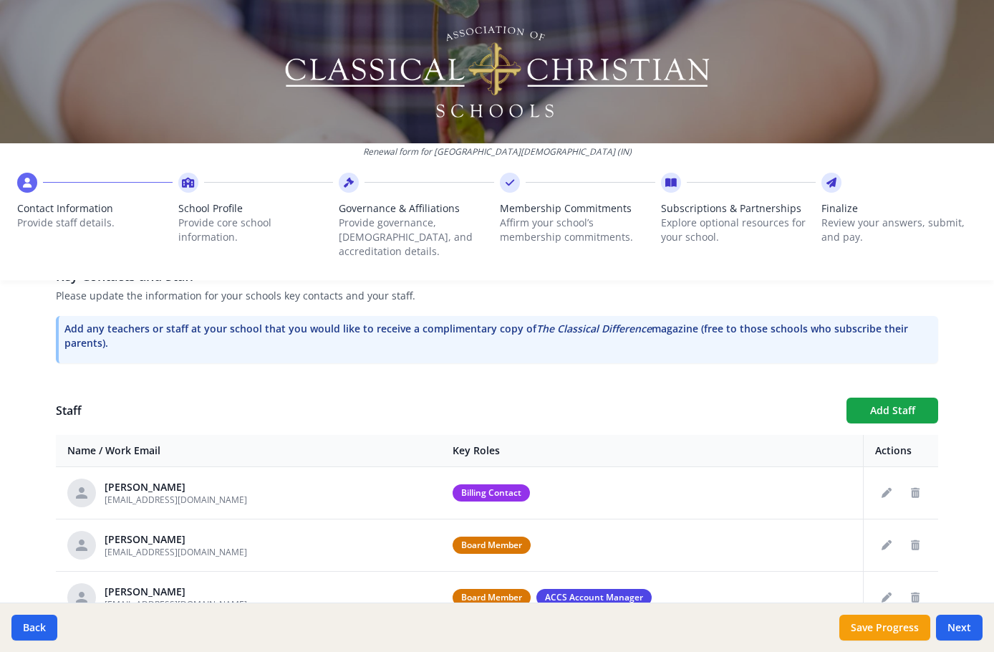
scroll to position [390, 0]
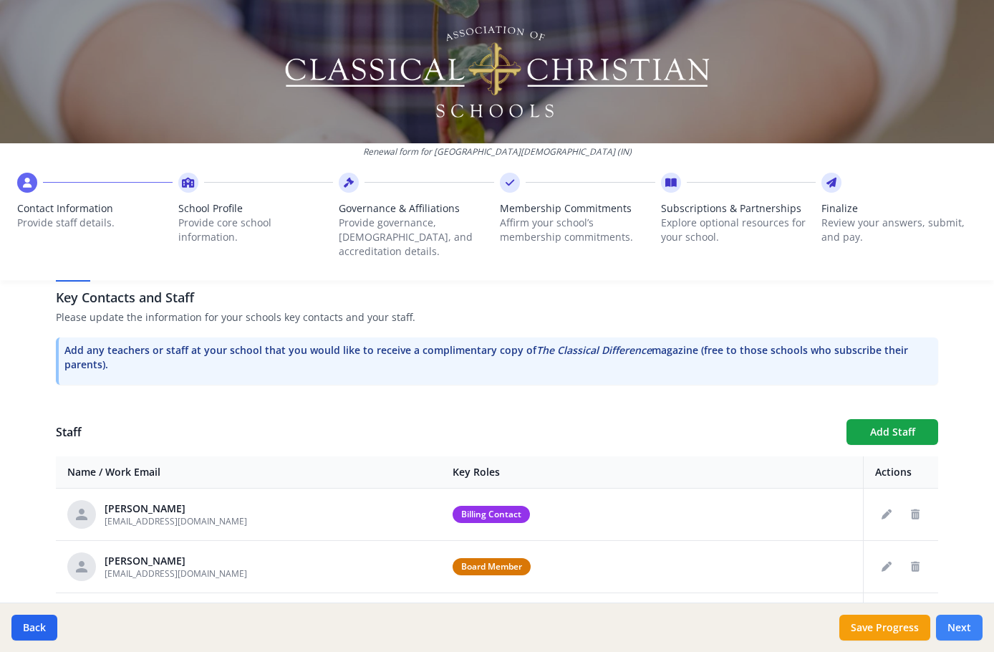
click at [963, 624] on button "Next" at bounding box center [959, 628] width 47 height 26
type input "(260) 849-0179"
type input "7"
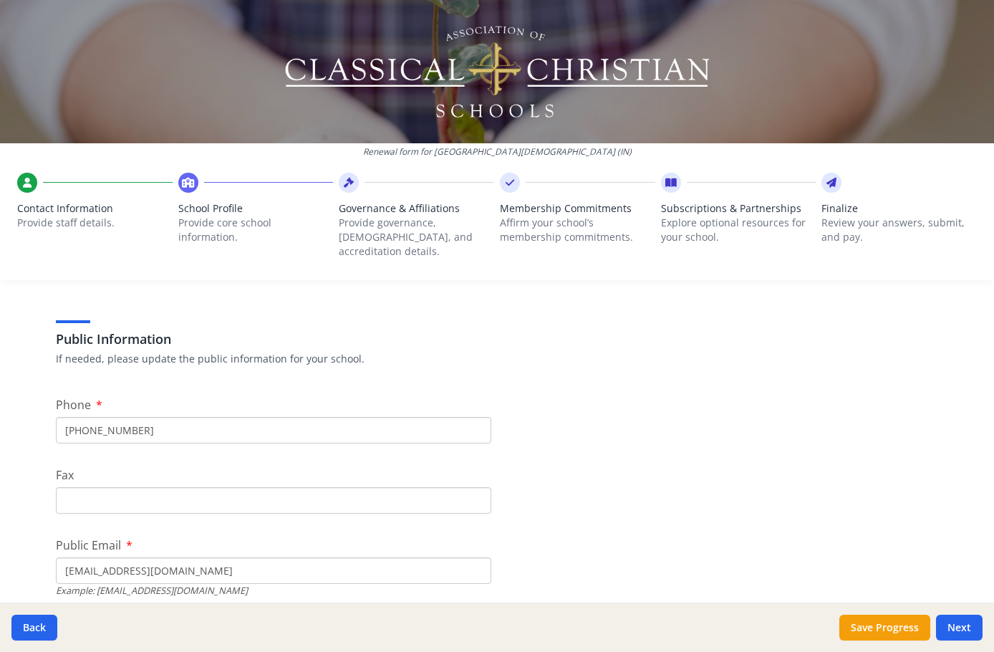
scroll to position [246, 0]
drag, startPoint x: 86, startPoint y: 411, endPoint x: 360, endPoint y: 410, distance: 274.4
click at [358, 416] on input "(260) 849-0179" at bounding box center [274, 429] width 436 height 27
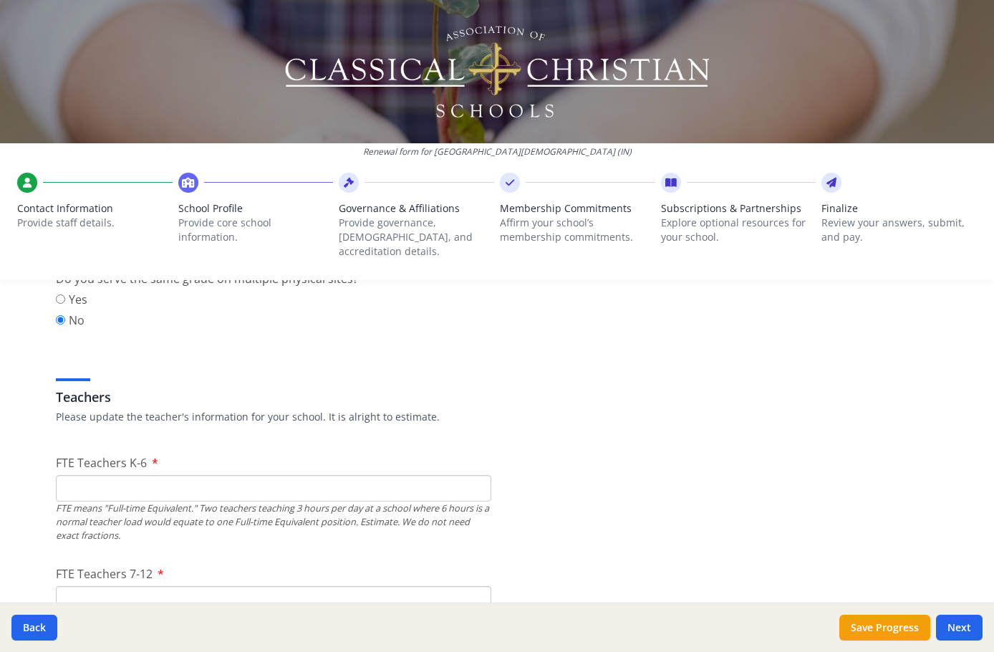
scroll to position [819, 0]
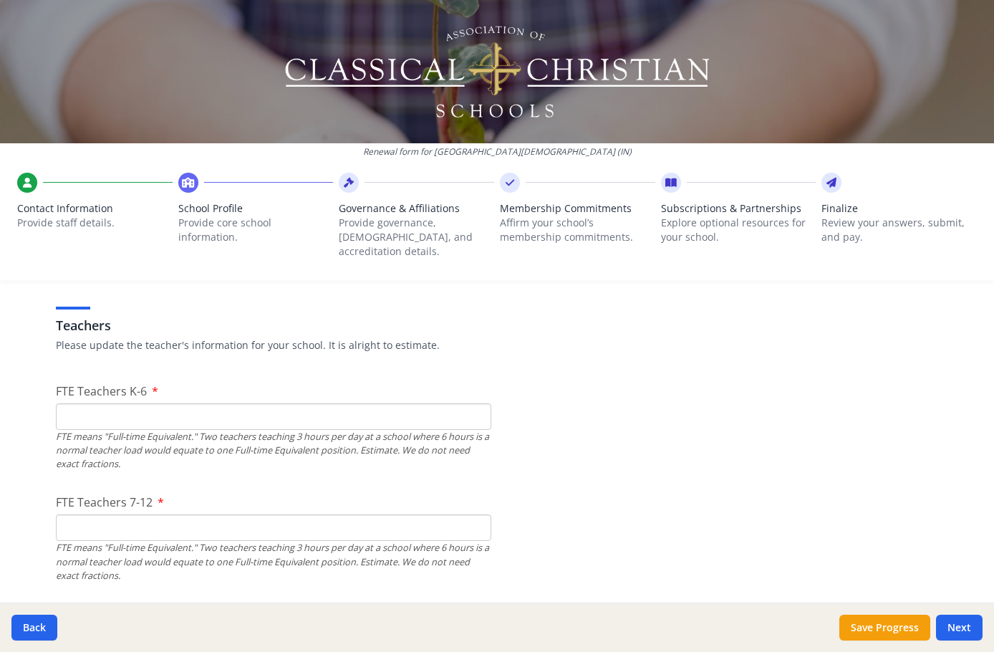
type input "260 301 3478"
click at [385, 403] on input "FTE Teachers K-6" at bounding box center [274, 416] width 436 height 27
type input "5"
click at [330, 515] on input "FTE Teachers 7-12" at bounding box center [274, 527] width 436 height 27
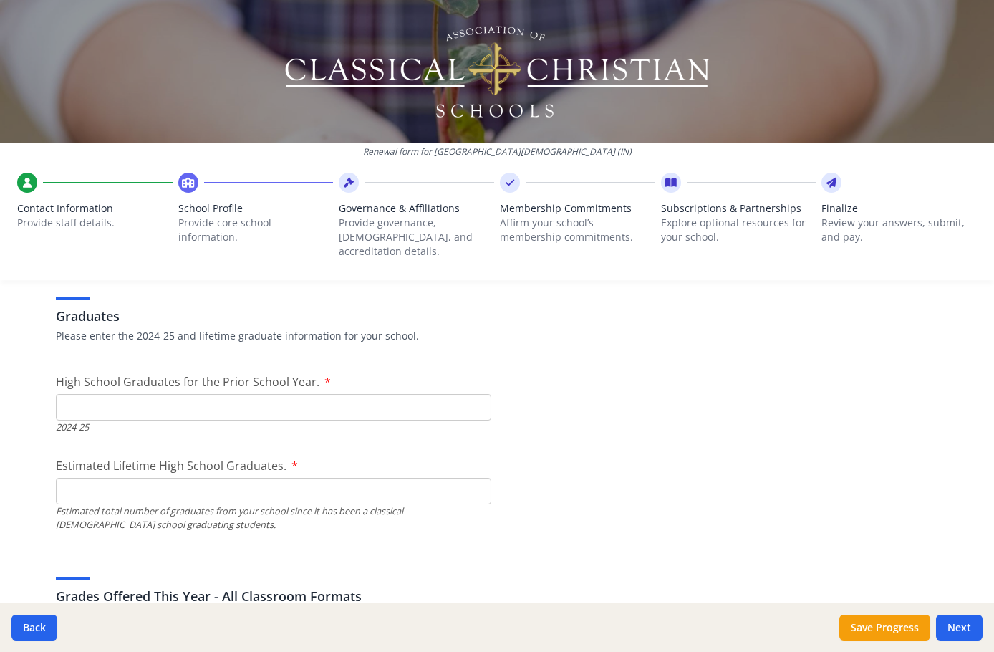
scroll to position [2037, 0]
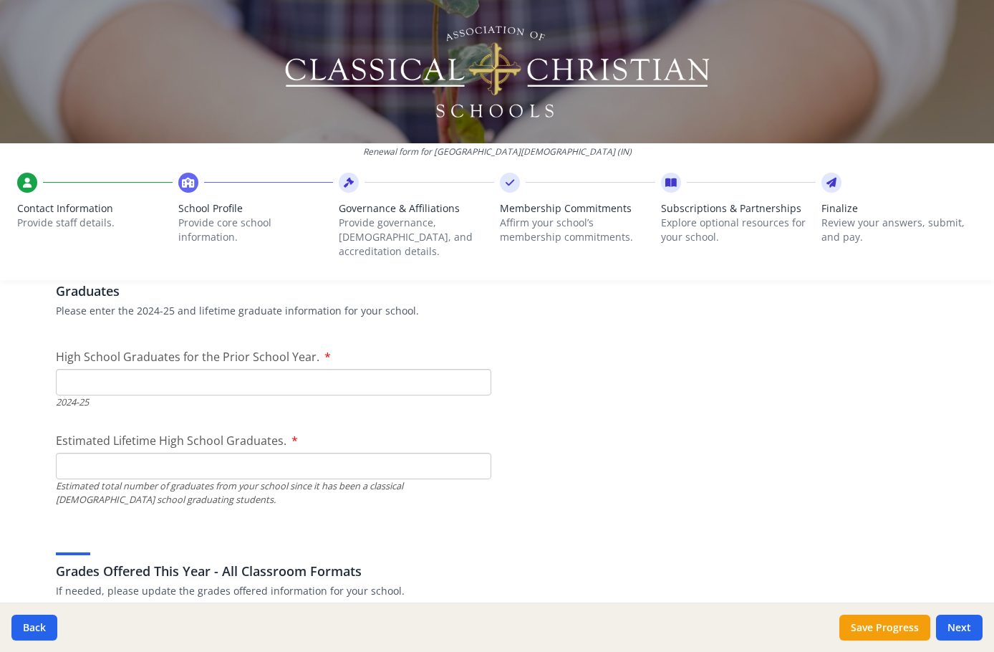
type input "5"
click at [155, 369] on input "High School Graduates for the Prior School Year." at bounding box center [274, 382] width 436 height 27
type input "4"
click at [129, 453] on input "Estimated Lifetime High School Graduates." at bounding box center [274, 466] width 436 height 27
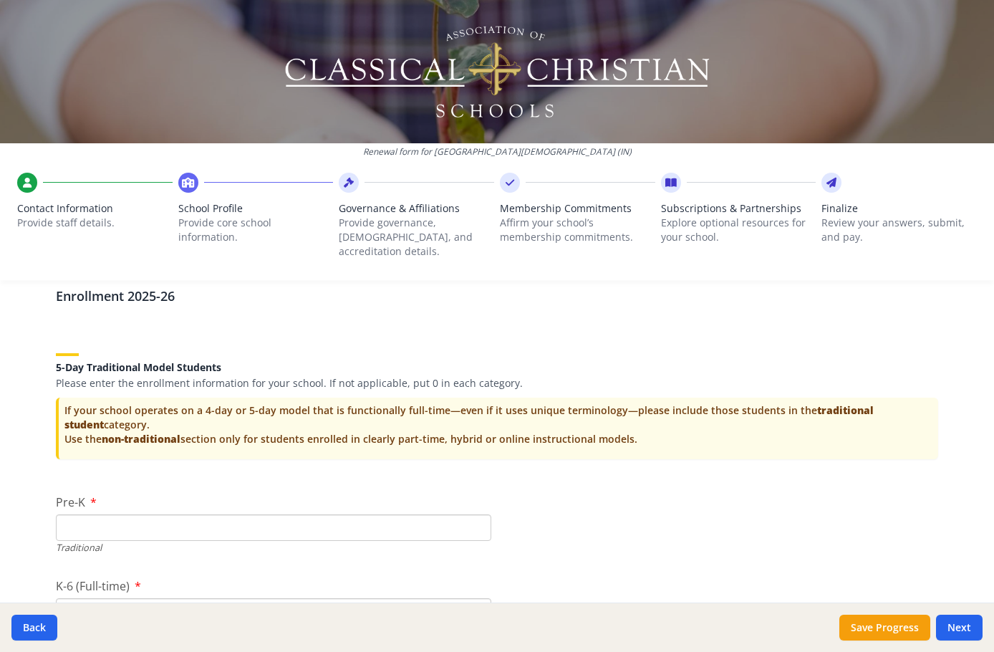
scroll to position [2897, 0]
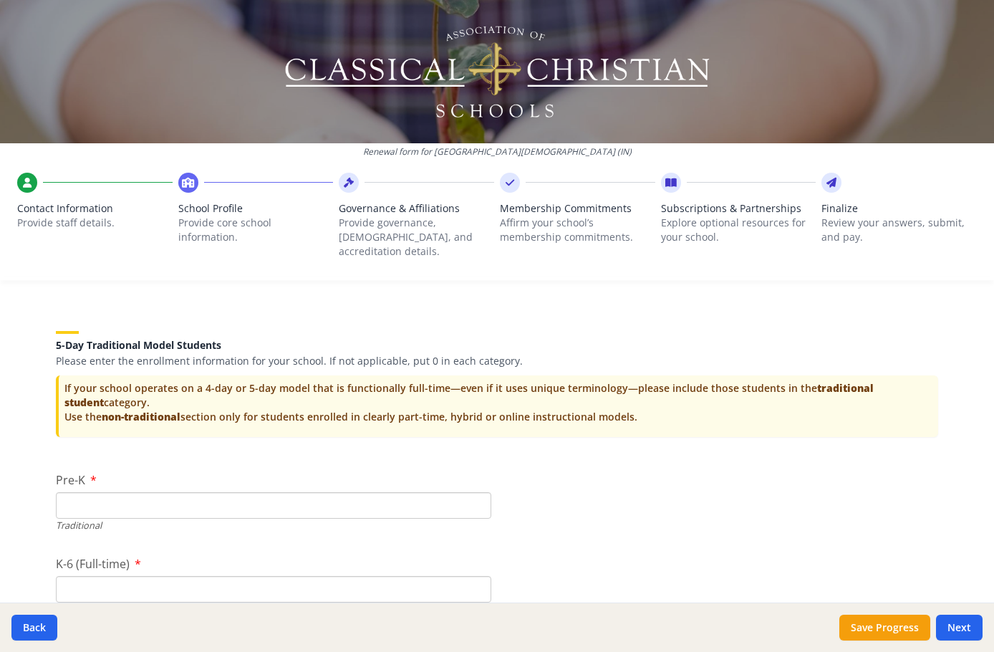
type input "12"
click at [221, 492] on input "Pre-K" at bounding box center [274, 505] width 436 height 27
type input "13"
click at [188, 576] on input "K-6 (Full-time)" at bounding box center [274, 589] width 436 height 27
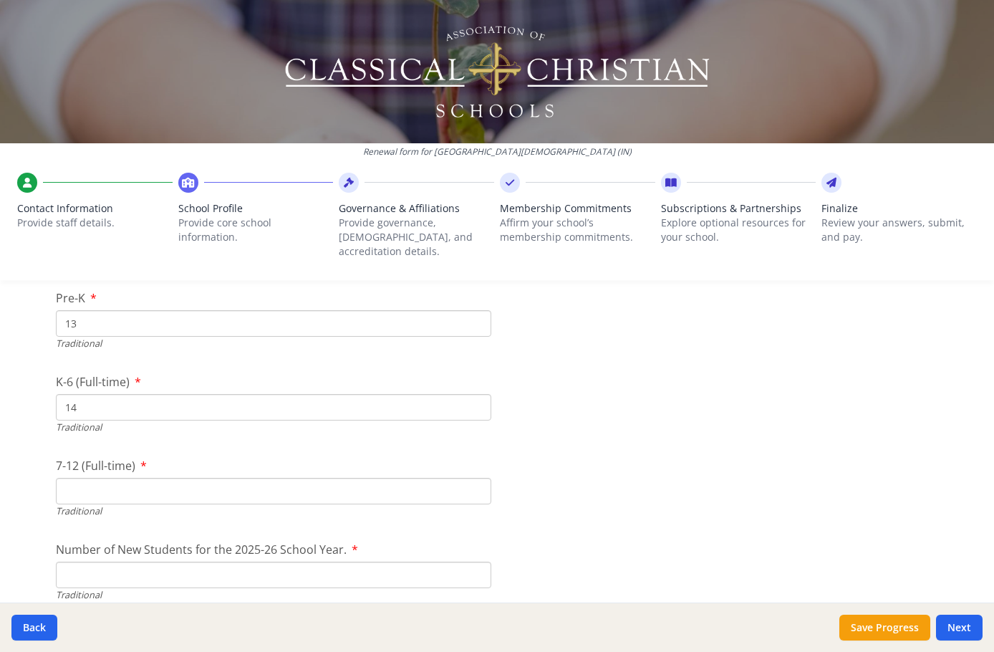
scroll to position [3040, 0]
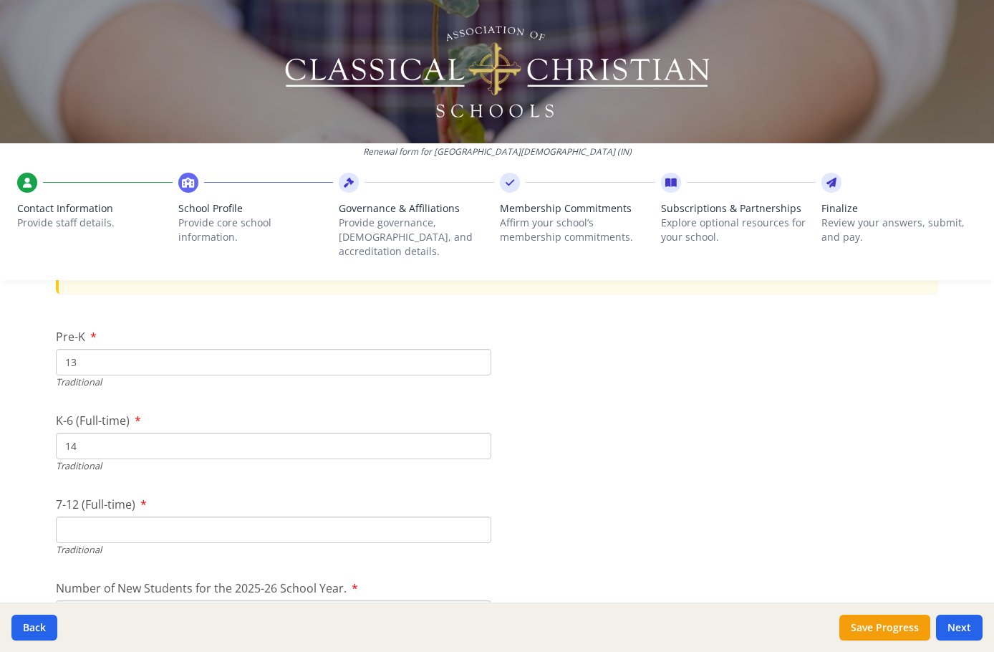
drag, startPoint x: 81, startPoint y: 428, endPoint x: 17, endPoint y: 420, distance: 64.2
click at [21, 421] on div "Renewal form for Three Oaks Christian School (IN) Contact Information Provide s…" at bounding box center [497, 326] width 994 height 652
type input "67"
click at [69, 516] on input "7-12 (Full-time)" at bounding box center [274, 529] width 436 height 27
type input "28"
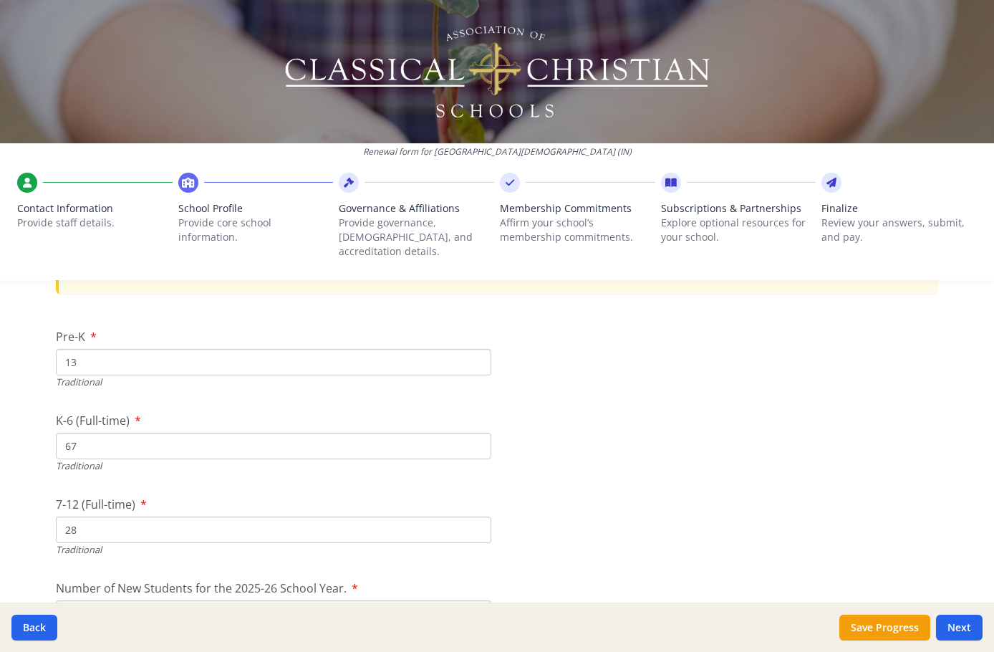
click at [98, 433] on input "67" at bounding box center [274, 446] width 436 height 27
type input "53"
click at [142, 350] on input "13" at bounding box center [274, 362] width 436 height 27
type input "1"
type input "27"
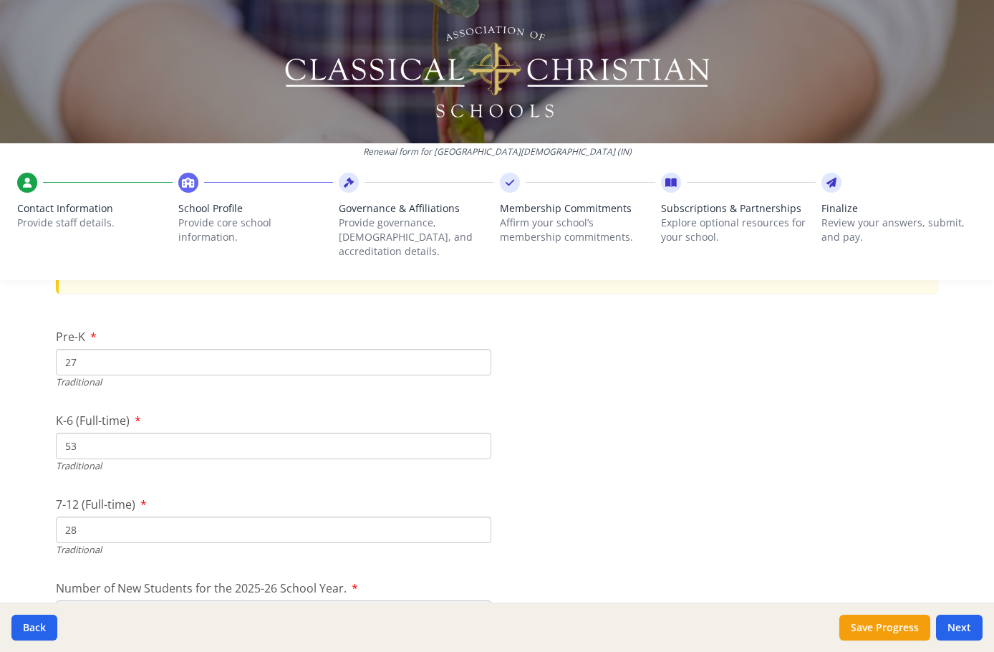
drag, startPoint x: 108, startPoint y: 431, endPoint x: 3, endPoint y: 430, distance: 105.3
click at [12, 431] on div "Renewal form for Three Oaks Christian School (IN) Contact Information Provide s…" at bounding box center [497, 326] width 994 height 652
type input "67"
drag, startPoint x: 82, startPoint y: 343, endPoint x: 1, endPoint y: 346, distance: 80.3
click at [1, 346] on div "Renewal form for Three Oaks Christian School (IN) Contact Information Provide s…" at bounding box center [497, 326] width 994 height 652
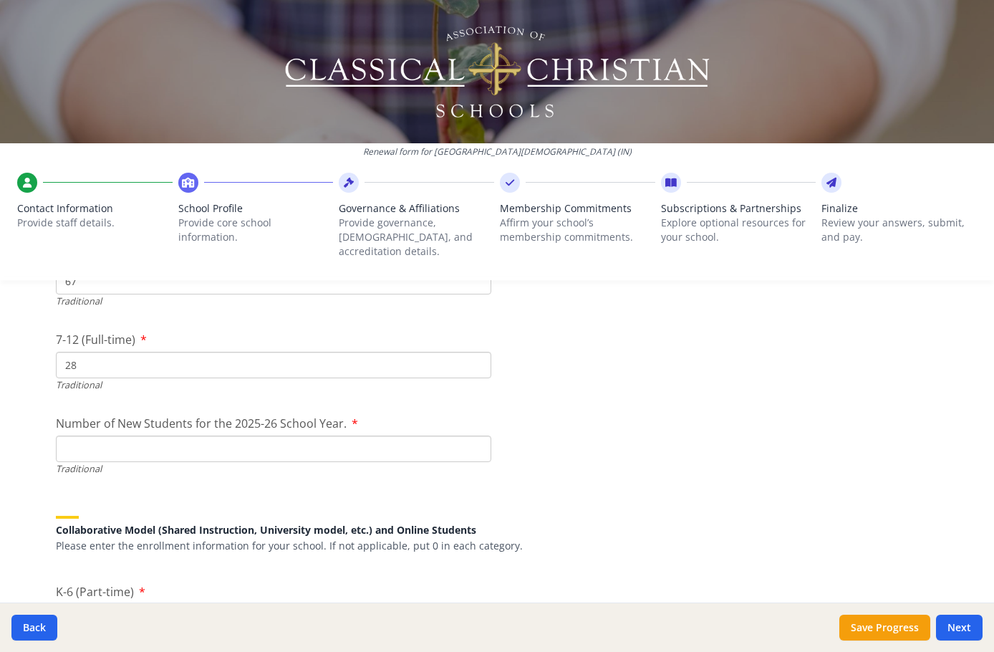
scroll to position [3183, 0]
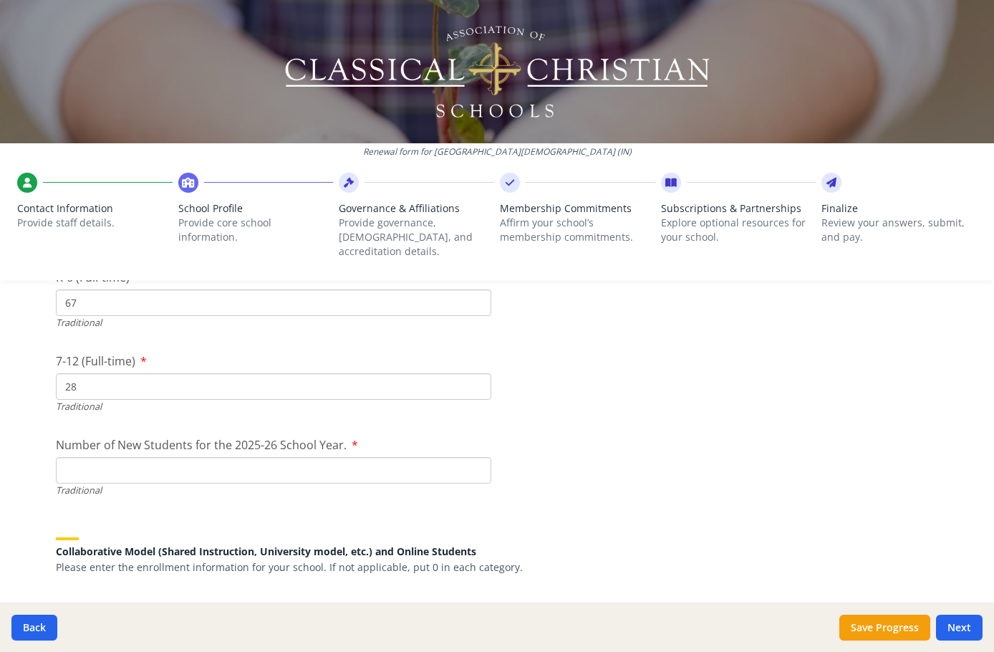
type input "13"
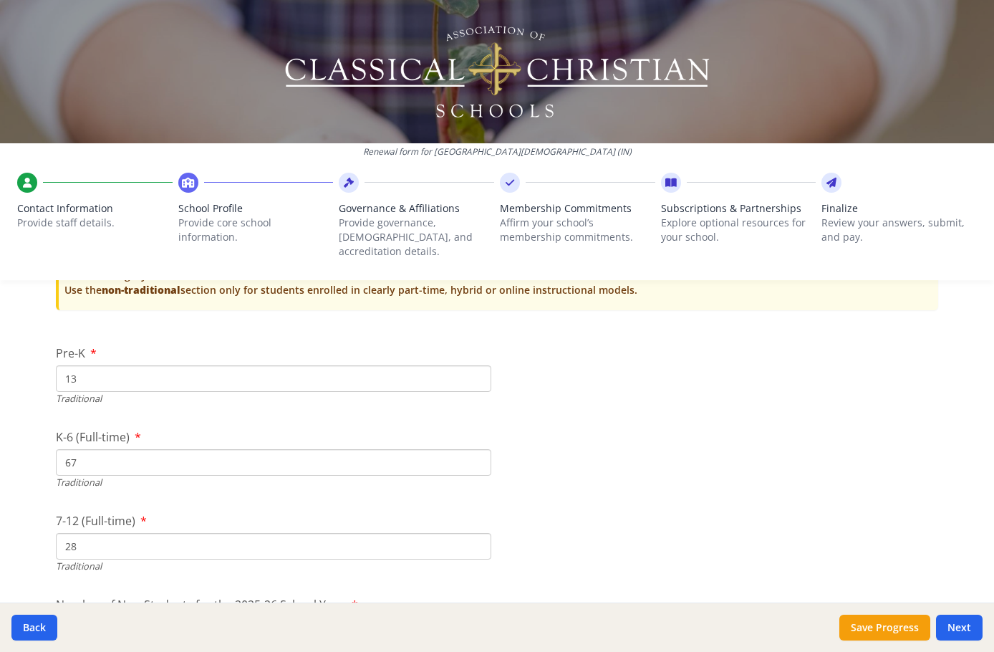
scroll to position [2969, 0]
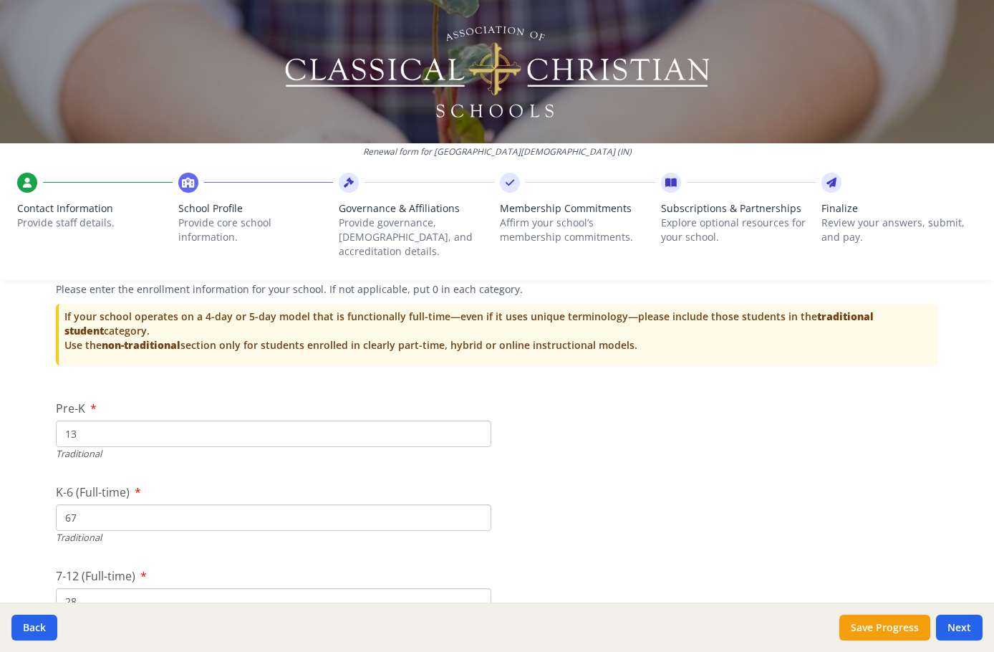
click at [119, 504] on input "67" at bounding box center [274, 517] width 436 height 27
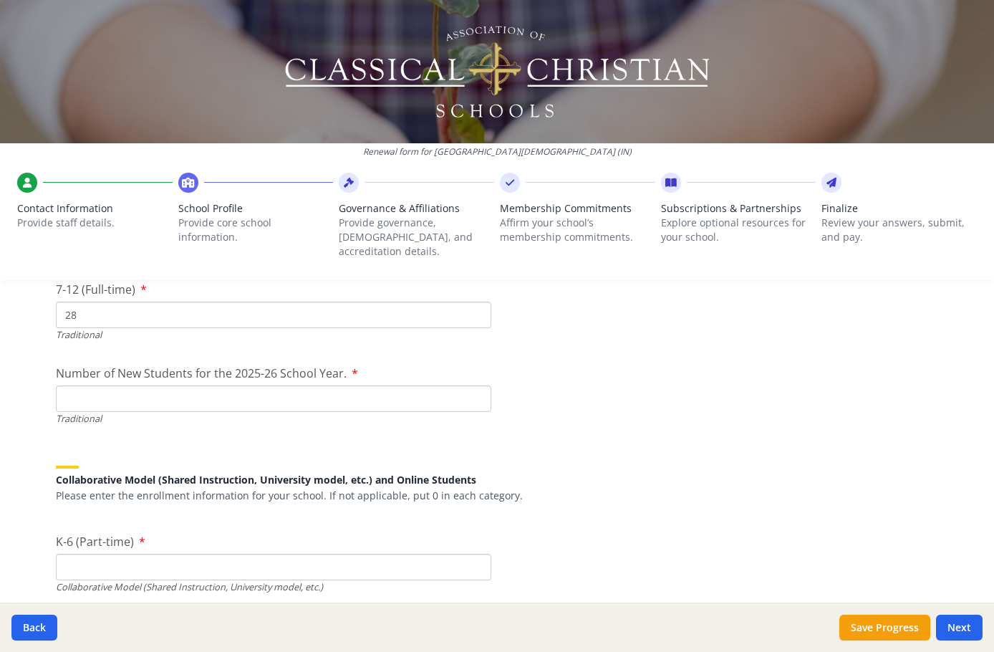
scroll to position [3327, 0]
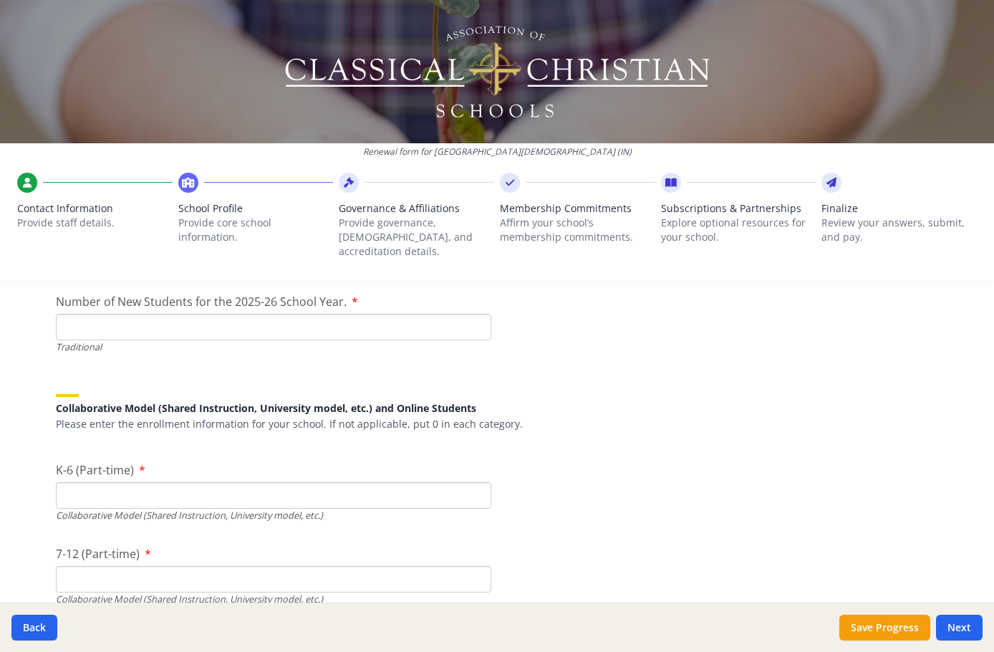
type input "61"
click at [115, 482] on input "K-6 (Part-time)" at bounding box center [274, 495] width 436 height 27
type input "6"
click at [97, 566] on input "7-12 (Part-time)" at bounding box center [274, 579] width 436 height 27
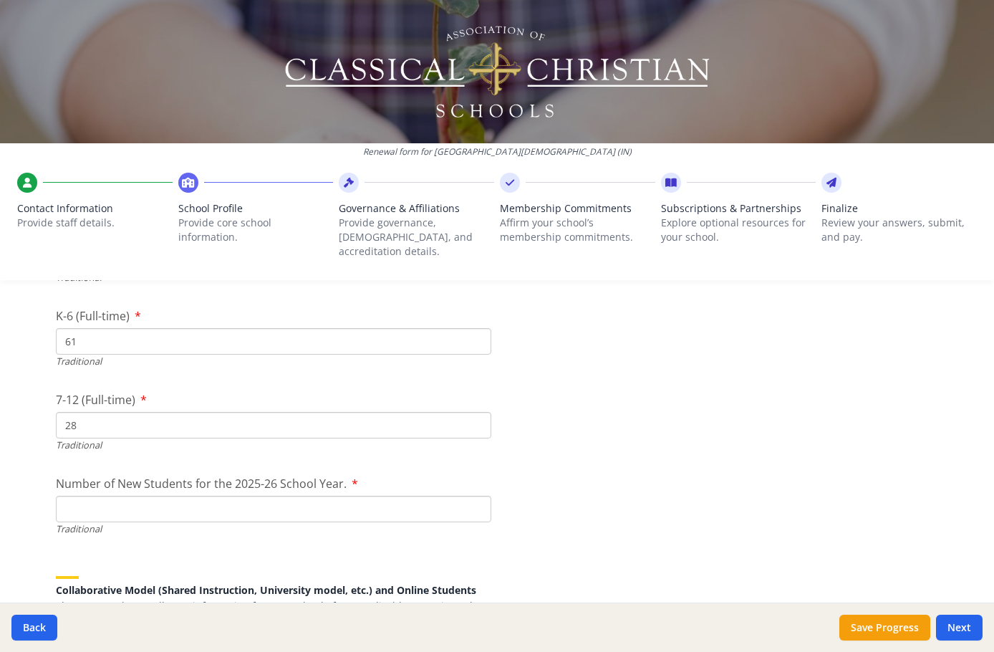
scroll to position [3112, 0]
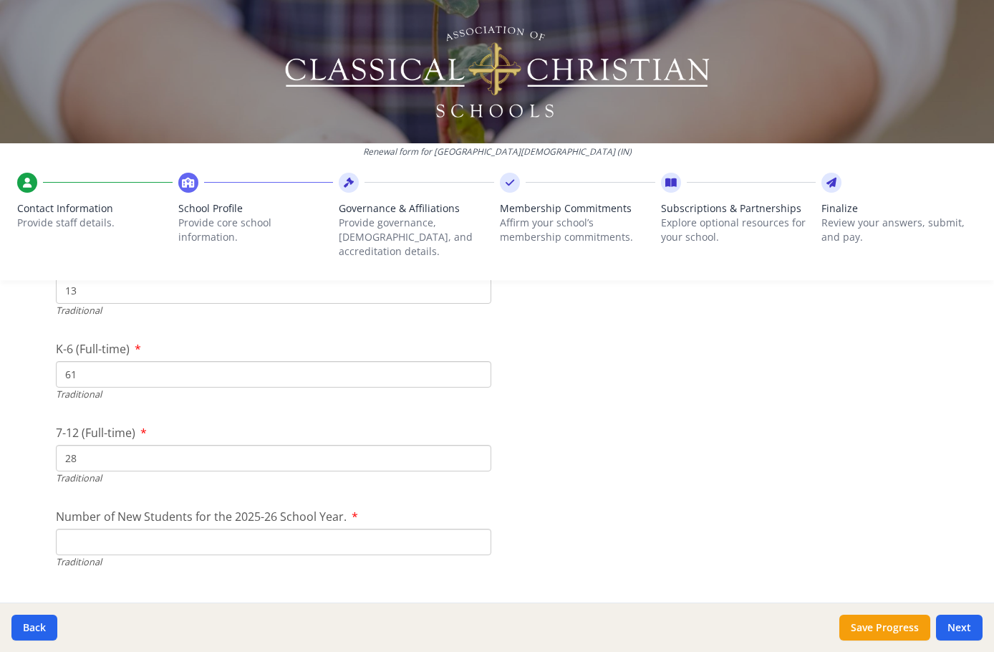
drag, startPoint x: 99, startPoint y: 442, endPoint x: 29, endPoint y: 442, distance: 70.2
click at [29, 442] on div "Renewal form for Three Oaks Christian School (IN) Contact Information Provide s…" at bounding box center [497, 326] width 994 height 652
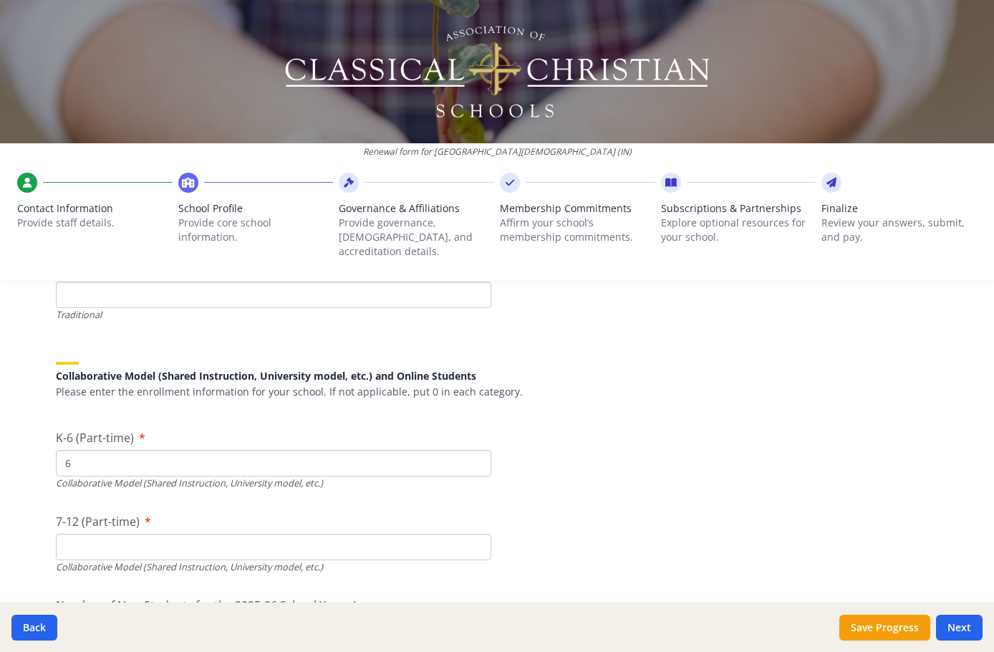
scroll to position [3398, 0]
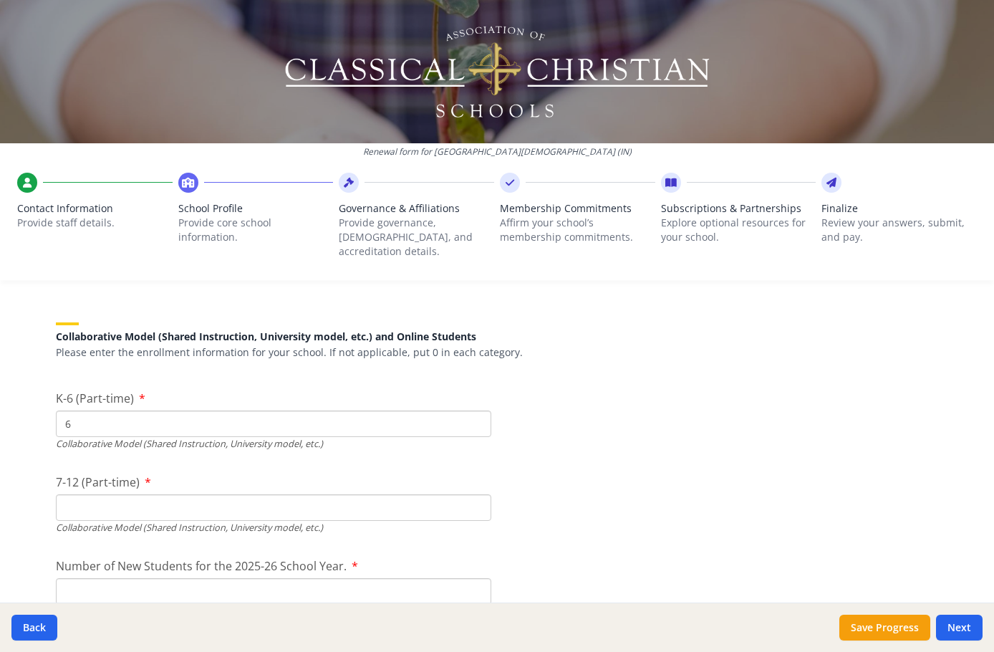
type input "24"
click at [135, 494] on input "7-12 (Part-time)" at bounding box center [274, 507] width 436 height 27
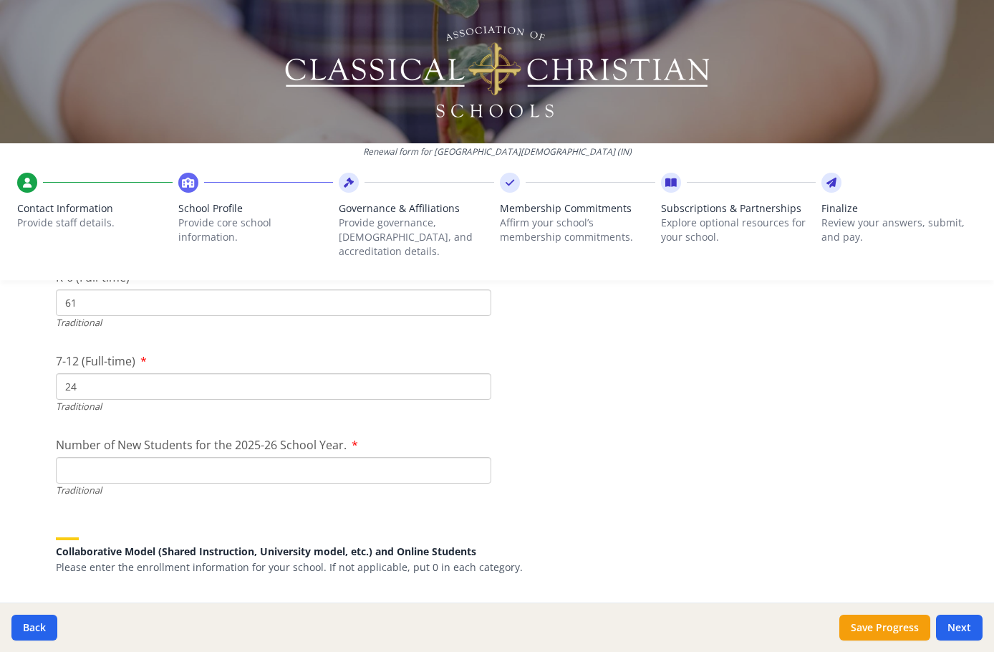
scroll to position [3112, 0]
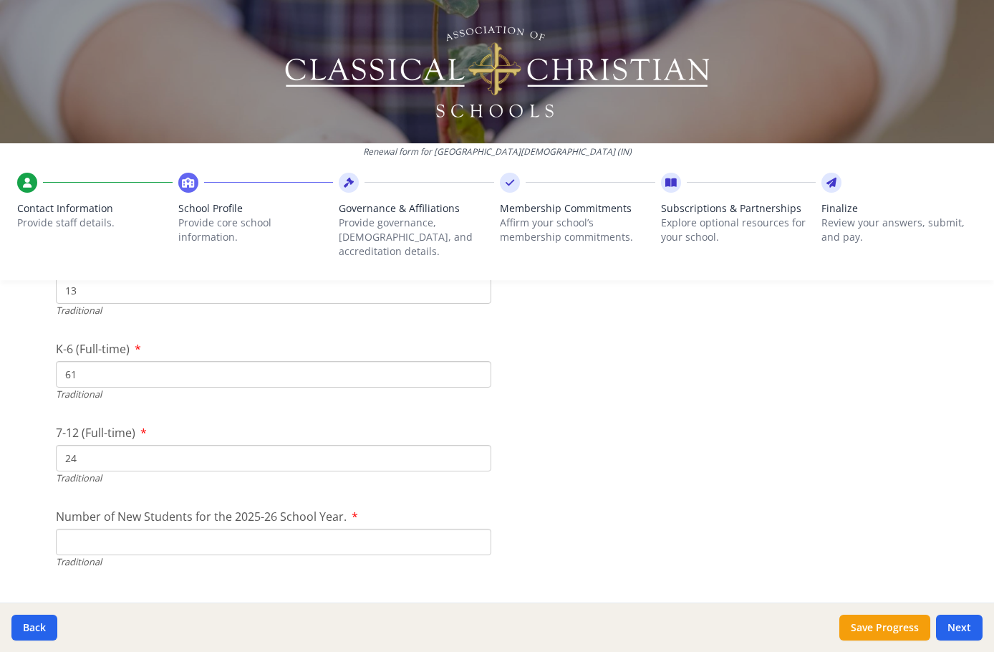
type input "6"
click at [111, 361] on input "61" at bounding box center [274, 374] width 436 height 27
type input "60"
click at [122, 529] on input "Number of New Students for the 2025-26 School Year." at bounding box center [274, 542] width 436 height 27
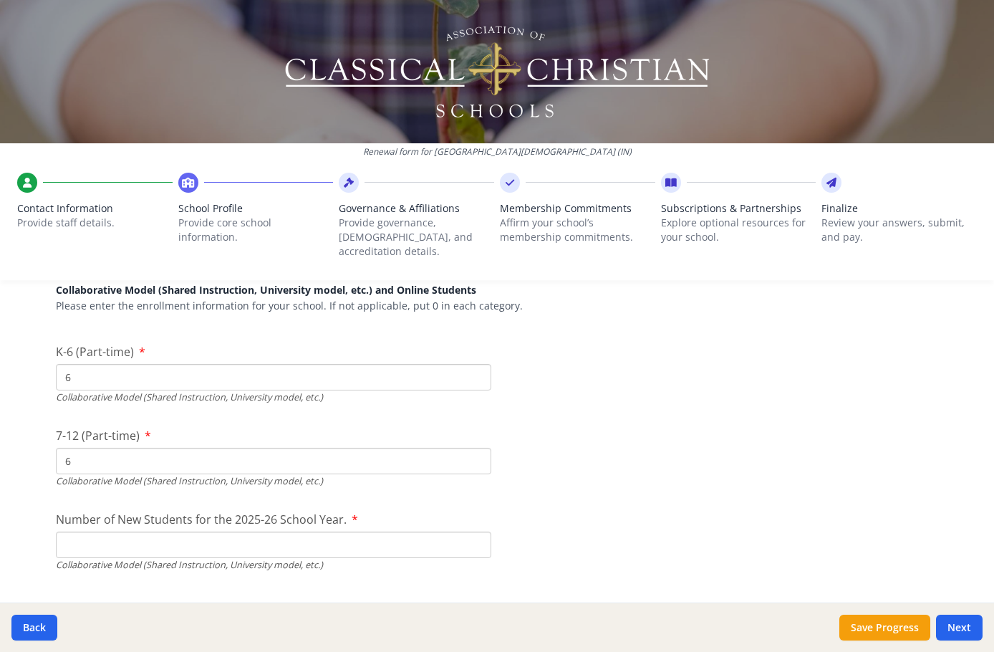
scroll to position [3470, 0]
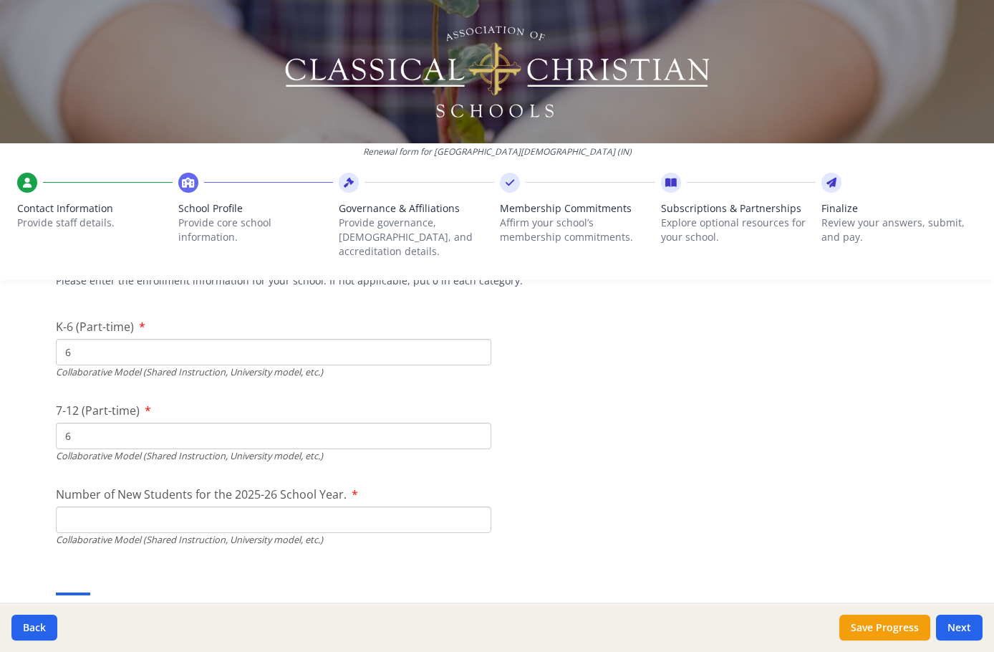
type input "97"
click at [133, 197] on input "Number of New Students for the 2025-26 School Year." at bounding box center [274, 183] width 436 height 27
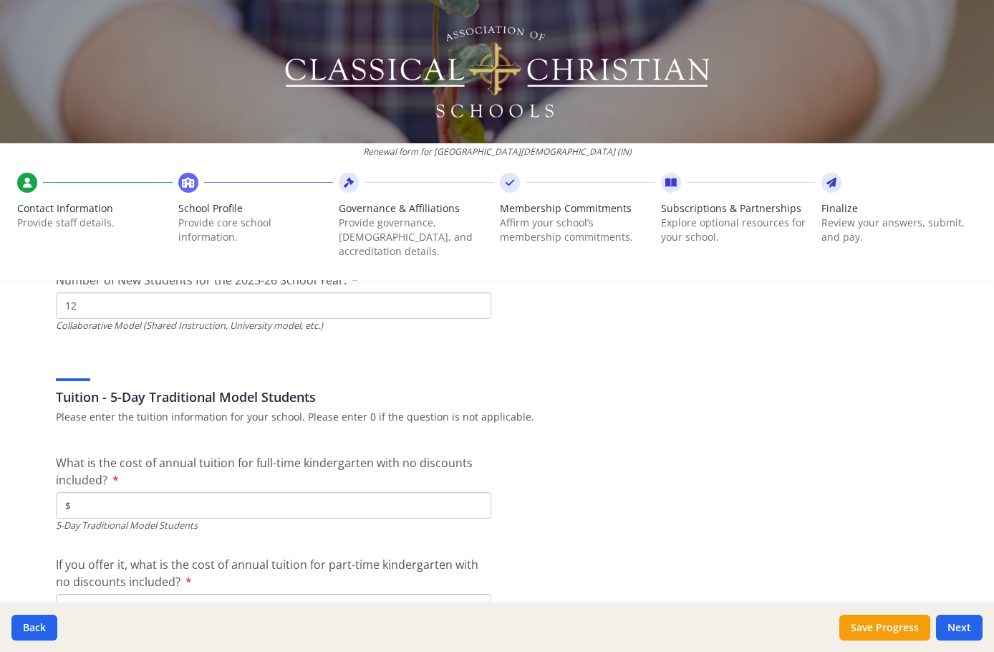
scroll to position [3685, 0]
type input "12"
click at [145, 491] on input "$" at bounding box center [274, 504] width 436 height 27
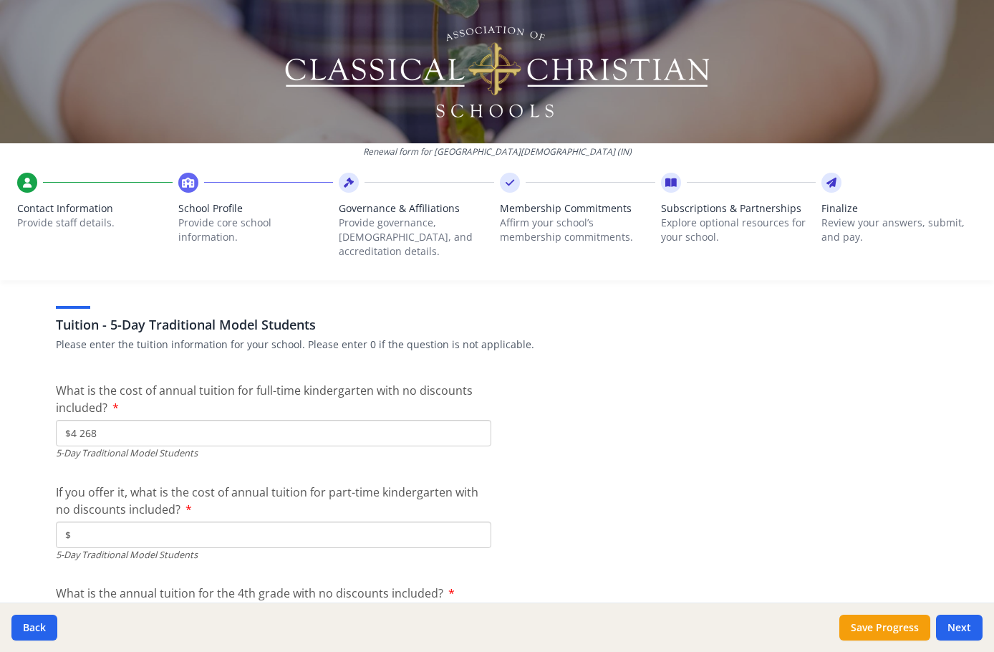
type input "$4 268"
click at [173, 521] on input "$" at bounding box center [274, 534] width 436 height 27
type input "$4 268"
drag, startPoint x: 149, startPoint y: 417, endPoint x: -29, endPoint y: 417, distance: 178.4
click at [0, 417] on html "Renewal form for Three Oaks Christian School (IN) Contact Information Provide s…" at bounding box center [497, 326] width 994 height 652
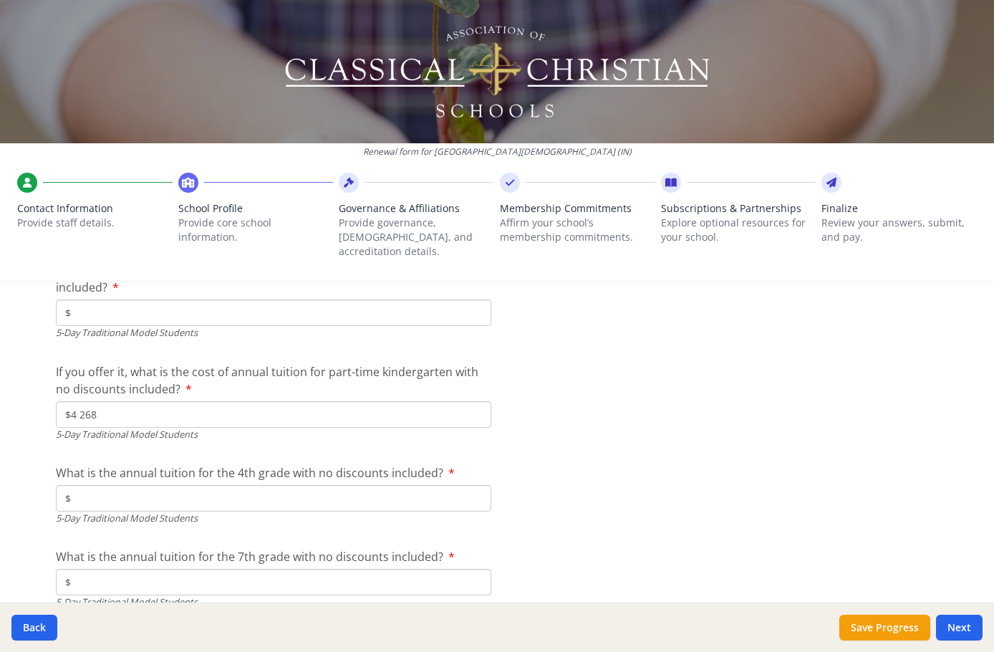
scroll to position [3900, 0]
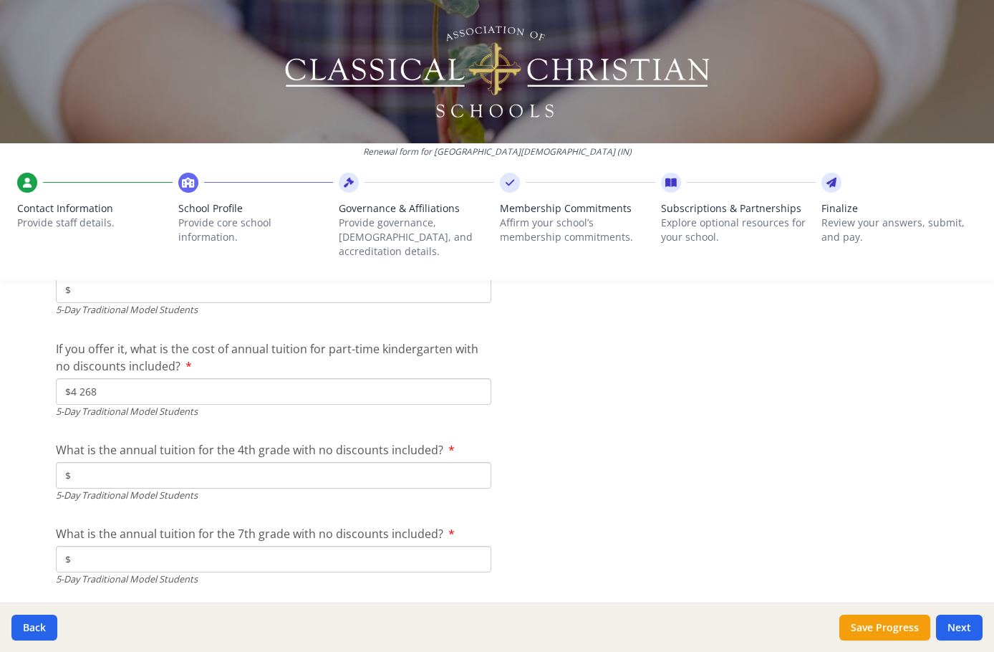
type input "$"
click at [99, 462] on input "$" at bounding box center [274, 475] width 436 height 27
type input "$7 336"
click at [98, 546] on input "$" at bounding box center [274, 559] width 436 height 27
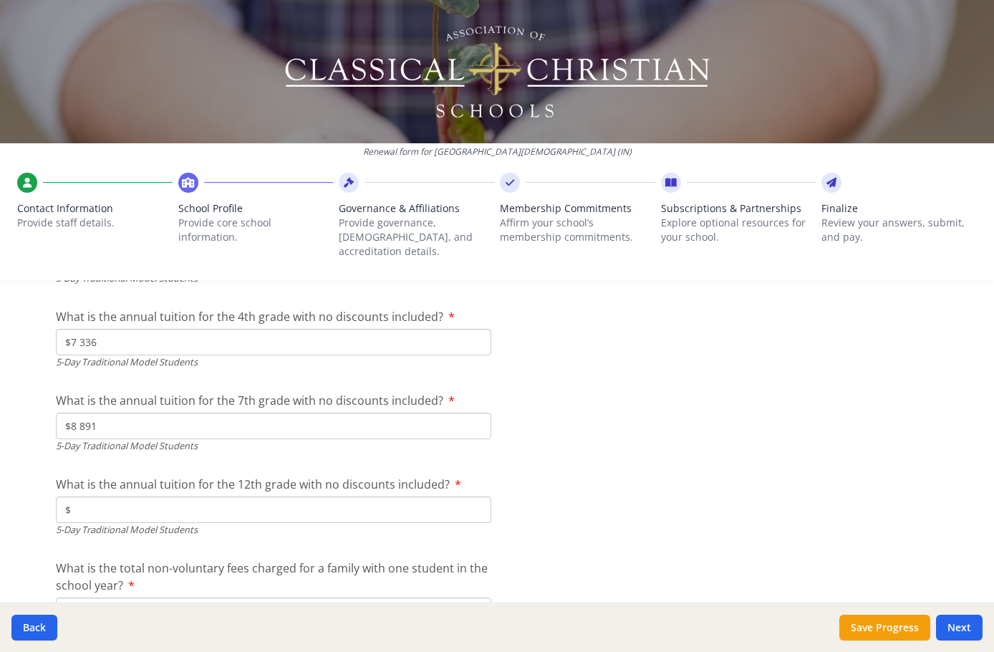
scroll to position [4043, 0]
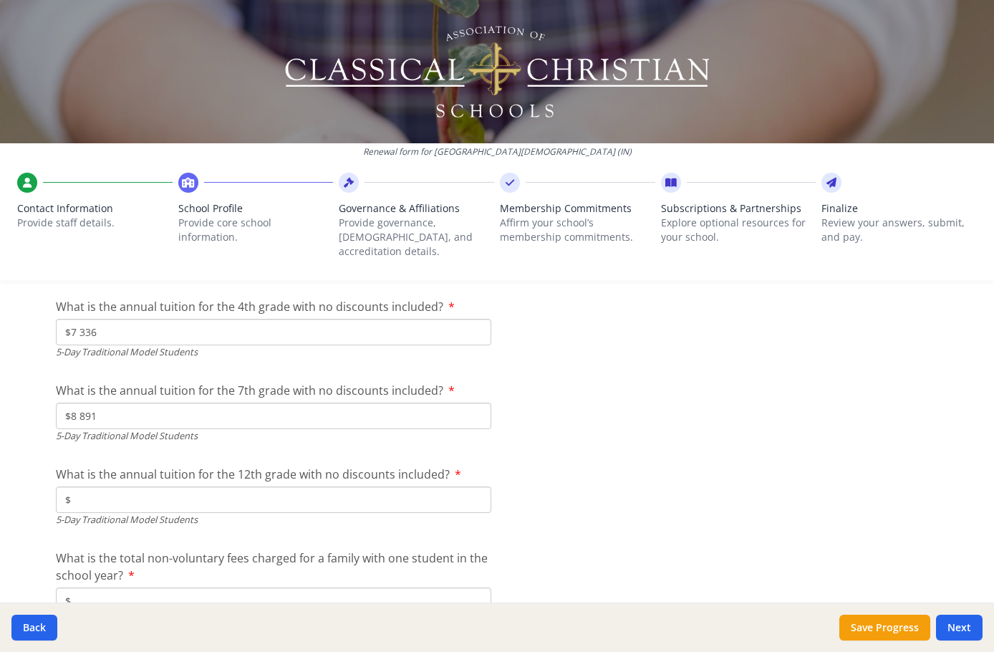
type input "$8 891"
click at [150, 486] on input "$" at bounding box center [274, 499] width 436 height 27
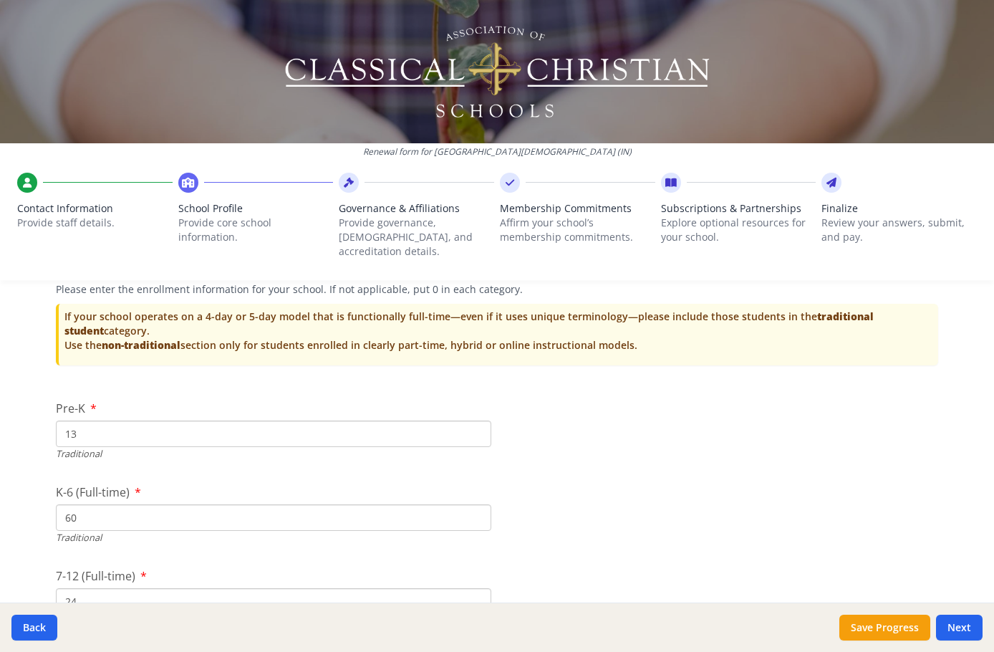
scroll to position [3040, 0]
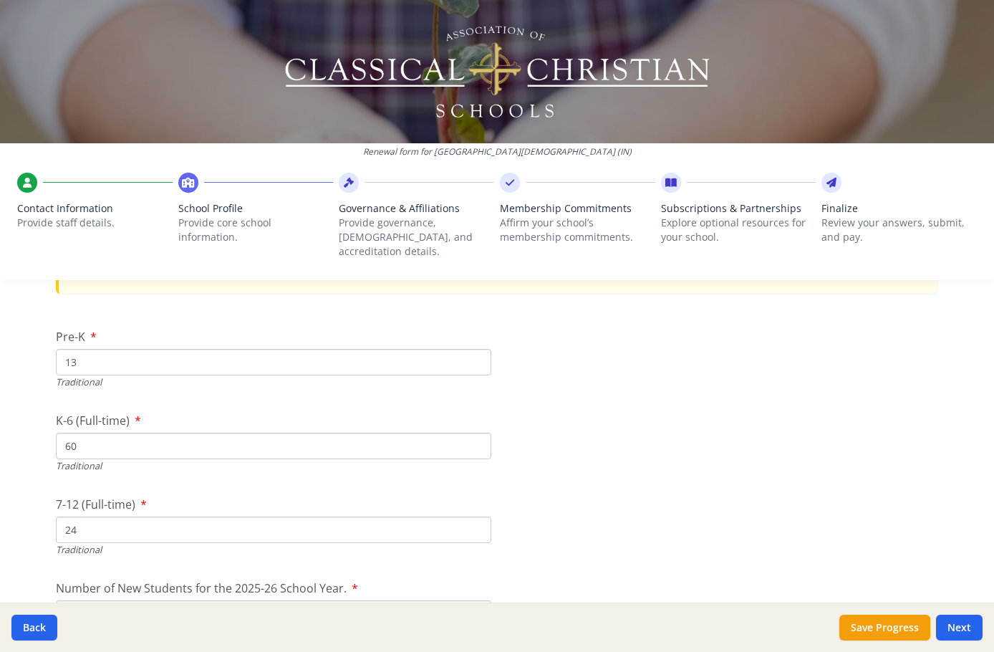
type input "$8 891"
drag, startPoint x: 84, startPoint y: 428, endPoint x: 4, endPoint y: 430, distance: 79.5
click at [4, 430] on div "Renewal form for Three Oaks Christian School (IN) Contact Information Provide s…" at bounding box center [497, 326] width 994 height 652
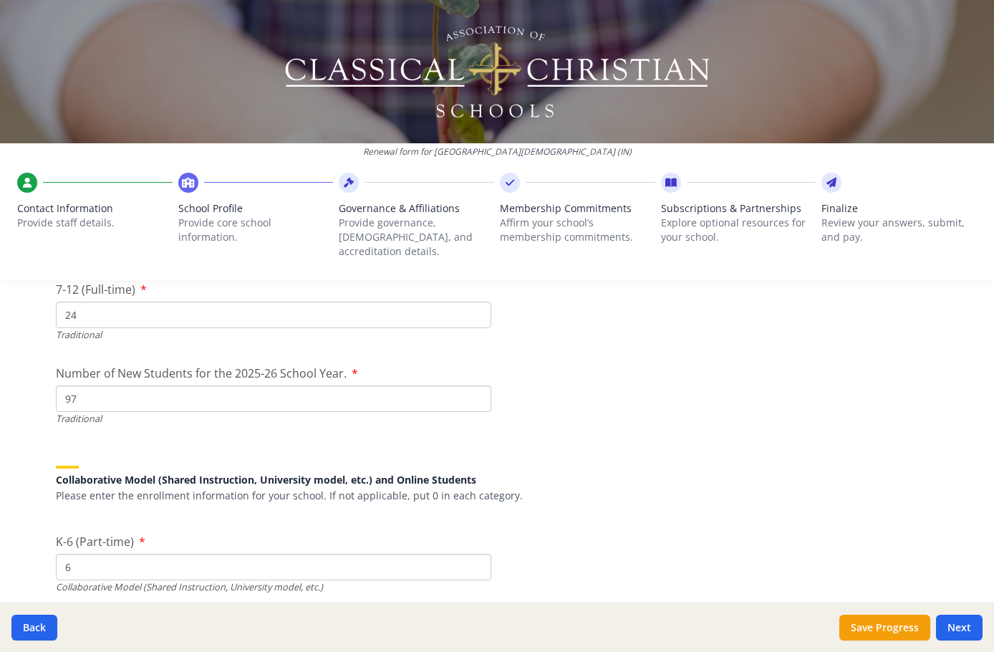
scroll to position [3327, 0]
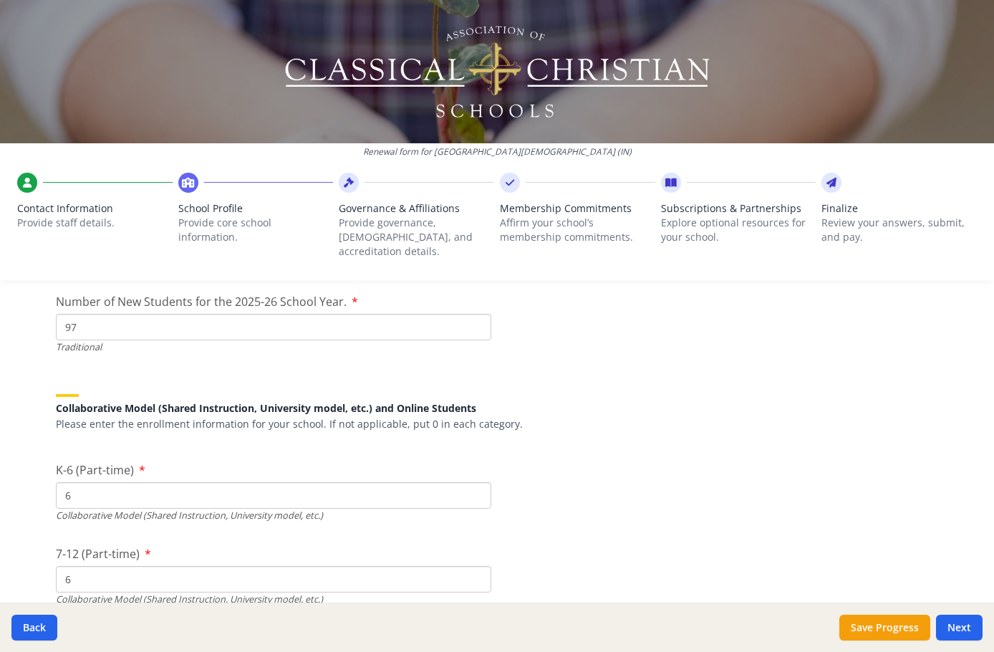
type input "47"
drag, startPoint x: 91, startPoint y: 480, endPoint x: -9, endPoint y: 479, distance: 99.6
click at [0, 479] on html "Renewal form for Three Oaks Christian School (IN) Contact Information Provide s…" at bounding box center [497, 326] width 994 height 652
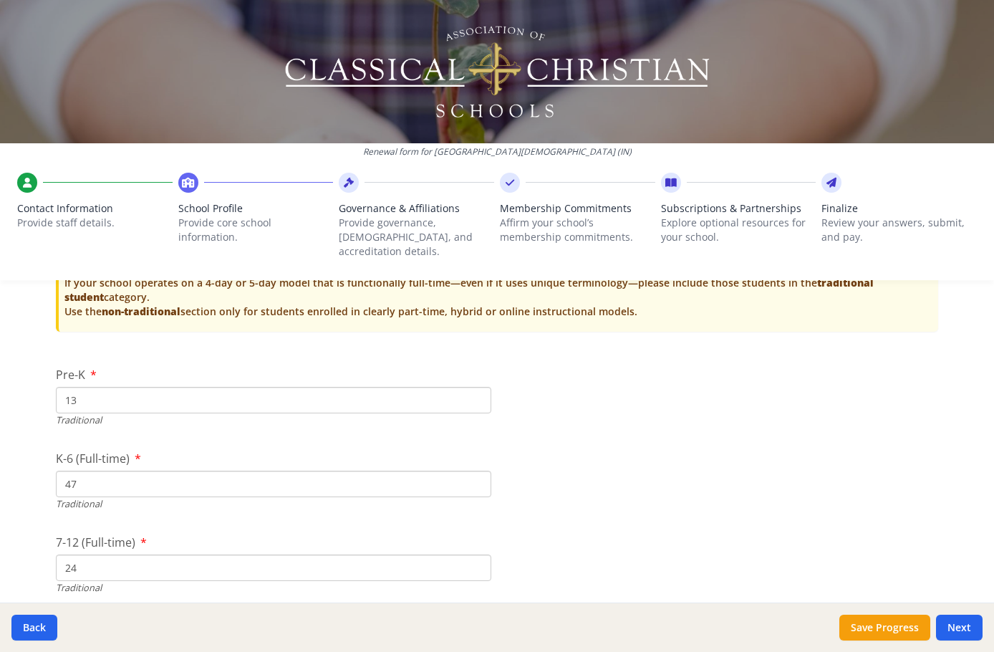
scroll to position [2969, 0]
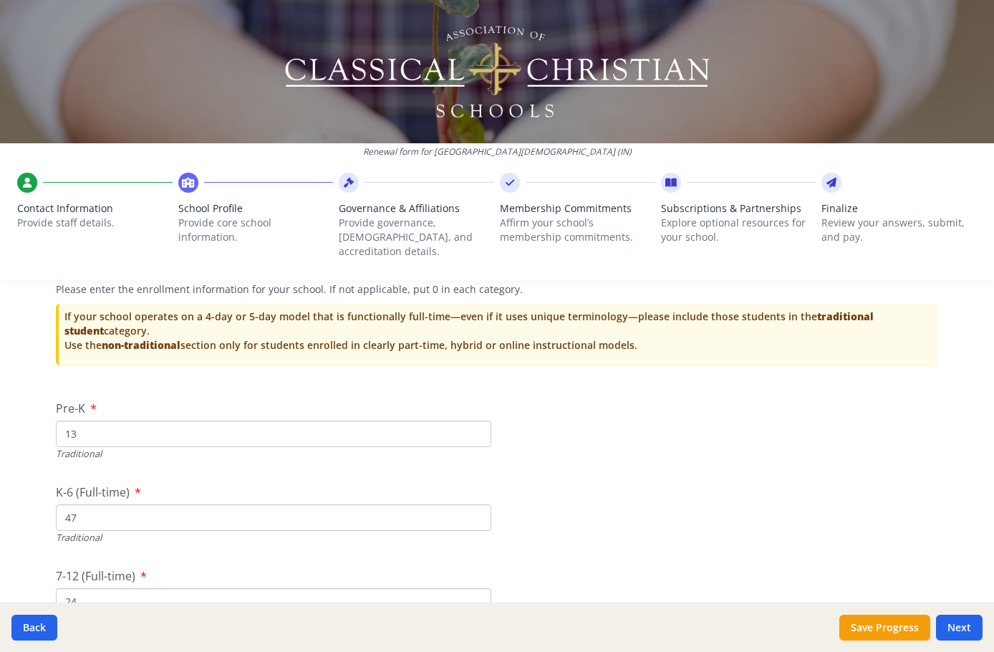
type input "20"
drag, startPoint x: 91, startPoint y: 500, endPoint x: 5, endPoint y: 496, distance: 86.0
click at [6, 496] on div "Renewal form for Three Oaks Christian School (IN) Contact Information Provide s…" at bounding box center [497, 326] width 994 height 652
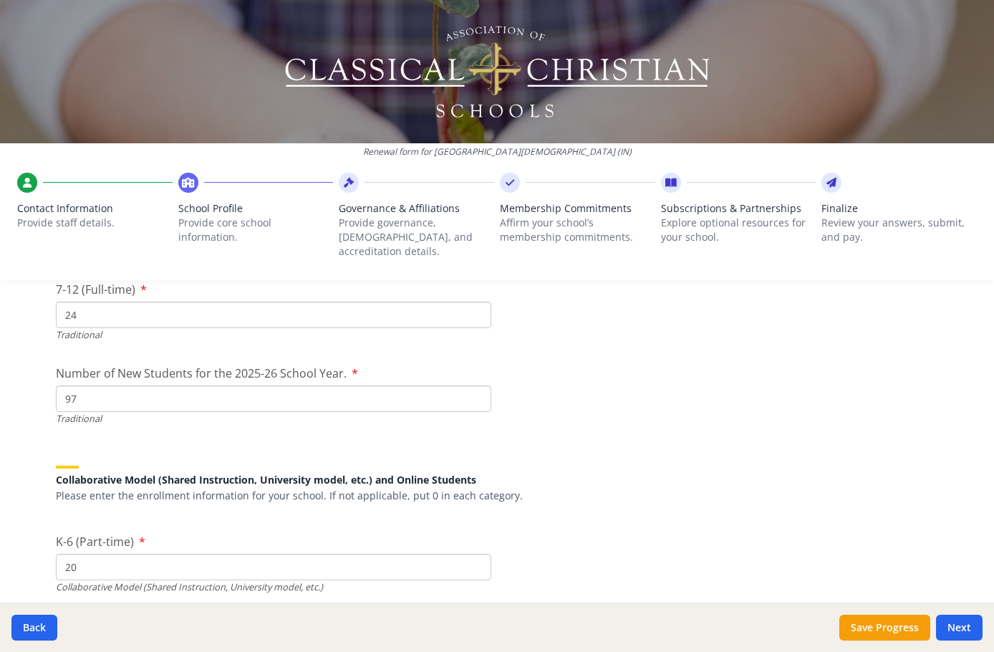
scroll to position [3327, 0]
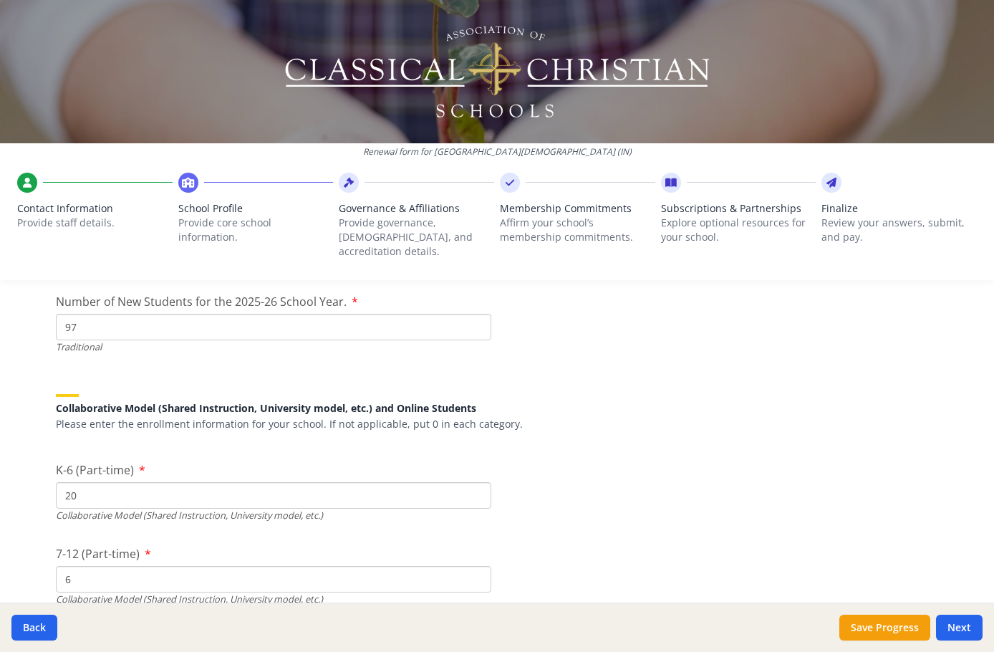
type input "61"
drag, startPoint x: 86, startPoint y: 484, endPoint x: 29, endPoint y: 478, distance: 56.9
click at [29, 478] on div "Renewal form for Three Oaks Christian School (IN) Contact Information Provide s…" at bounding box center [497, 326] width 994 height 652
type input "6"
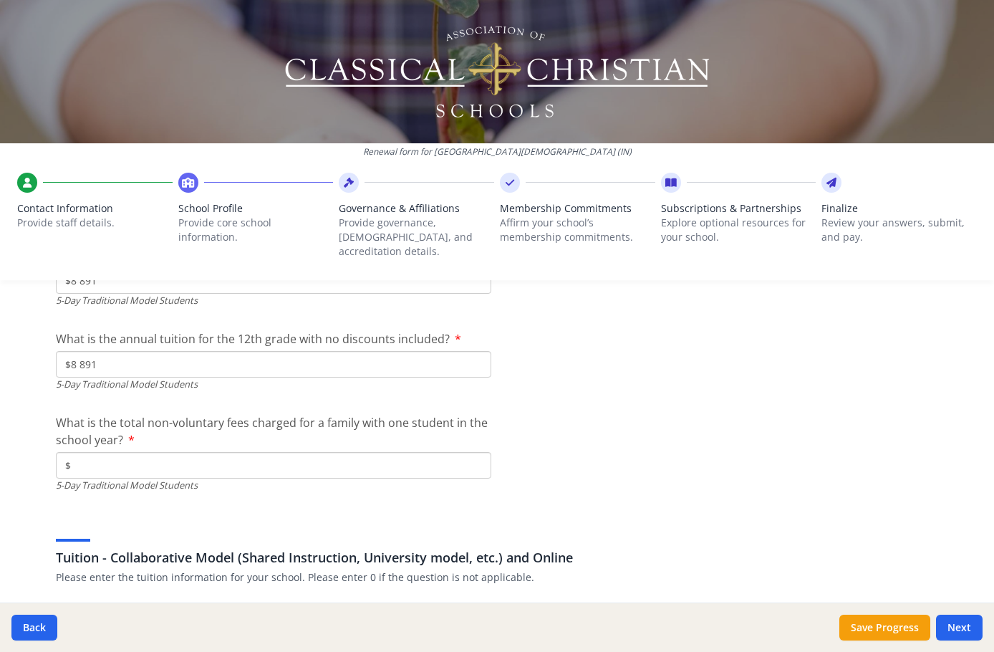
scroll to position [4186, 0]
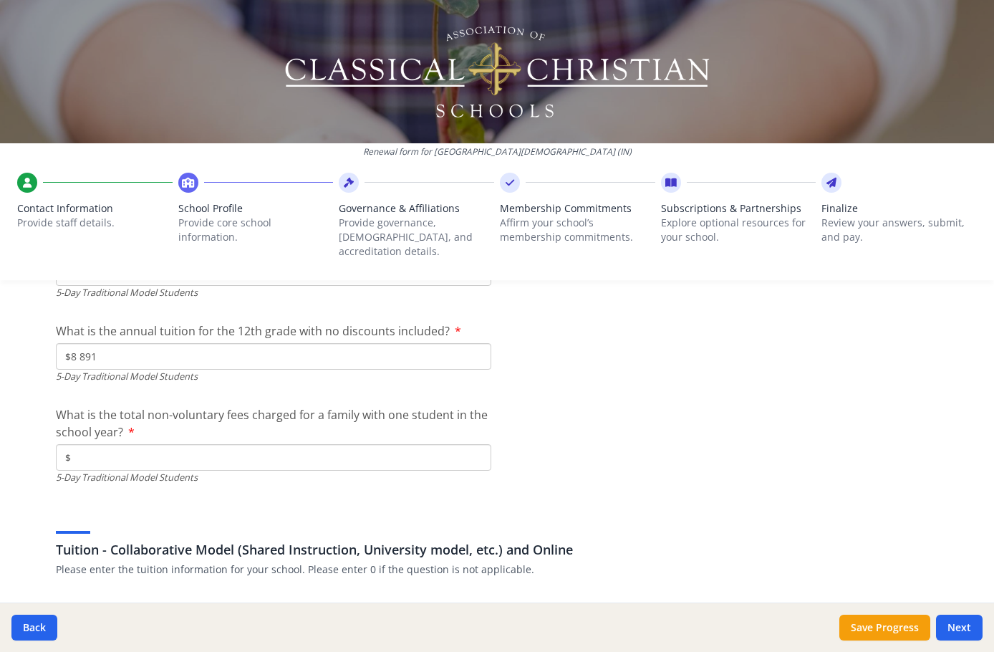
click at [178, 444] on input "$" at bounding box center [274, 457] width 436 height 27
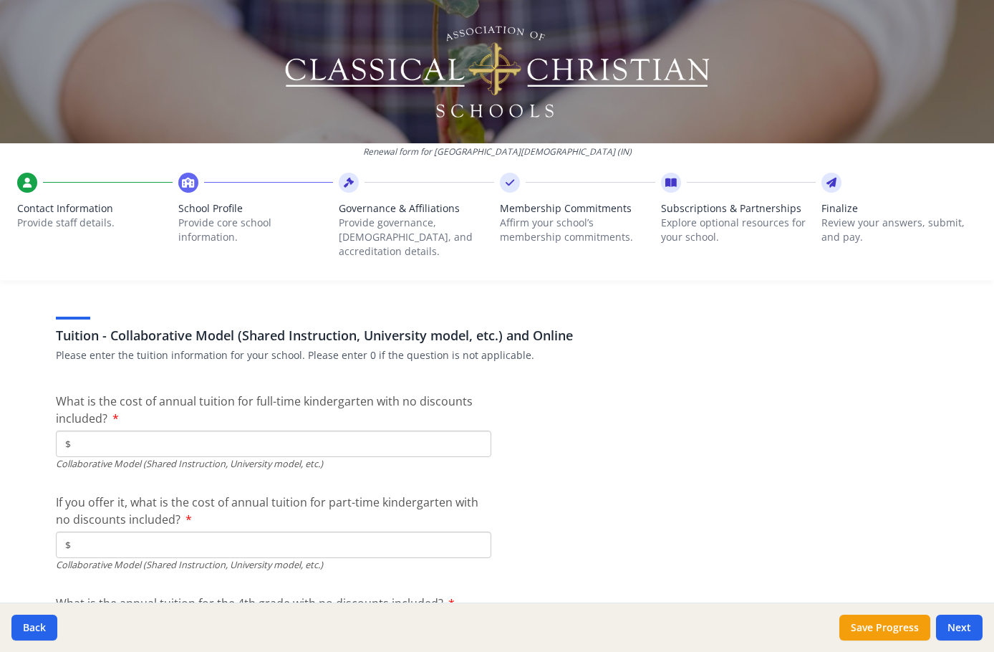
scroll to position [4401, 0]
type input "$8 891"
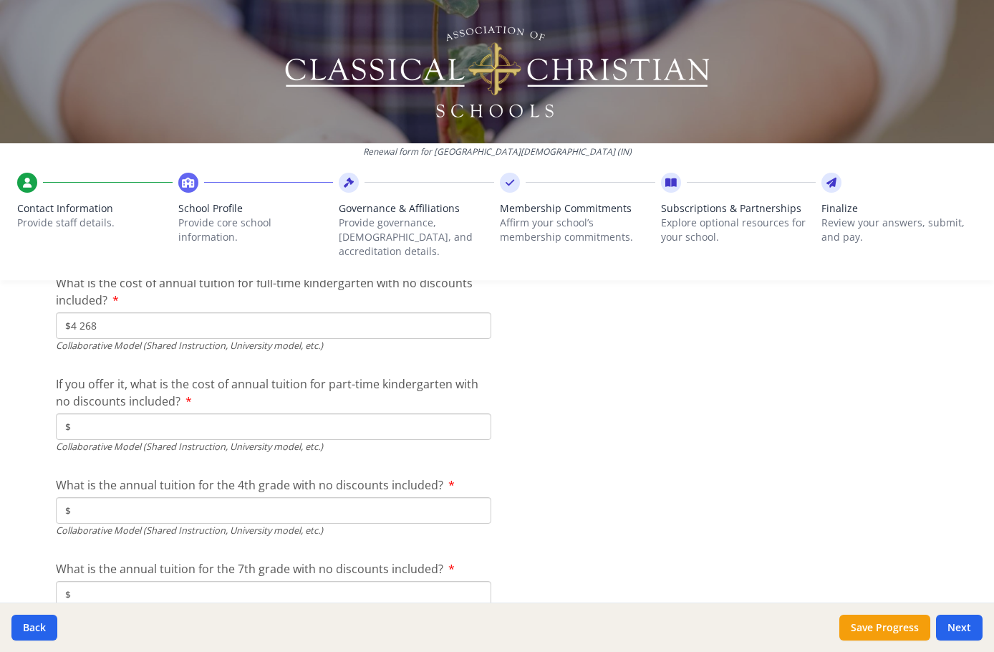
scroll to position [4544, 0]
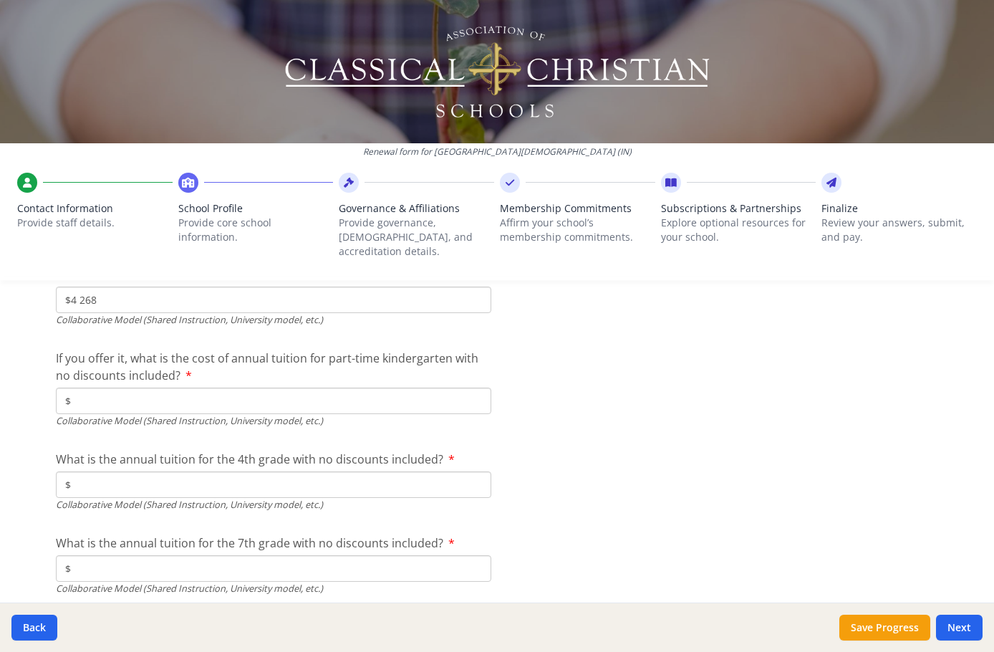
type input "$4 268"
type input "$5 388"
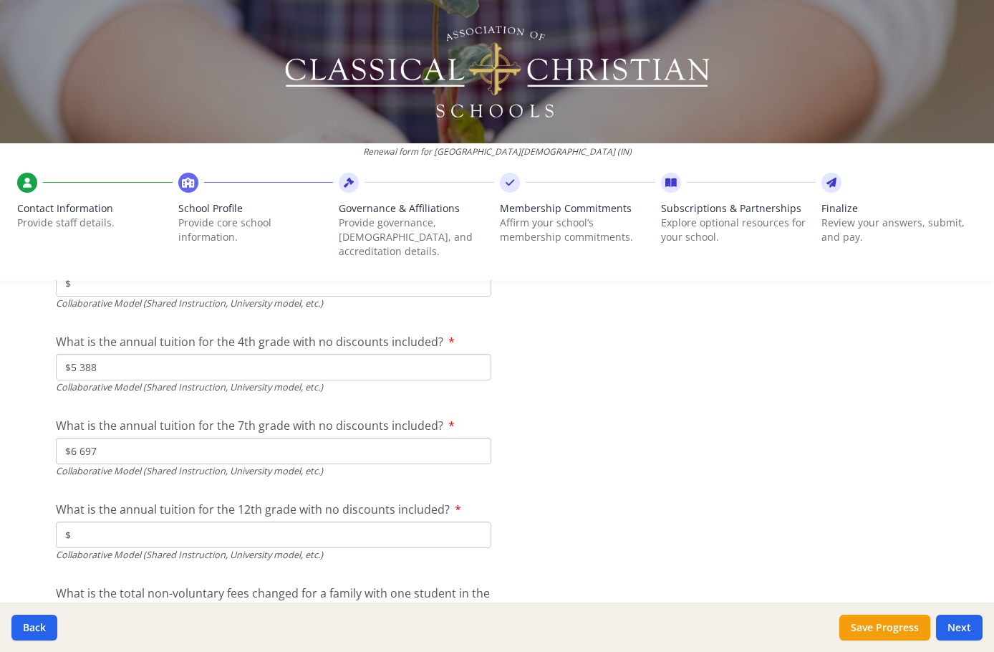
scroll to position [4688, 0]
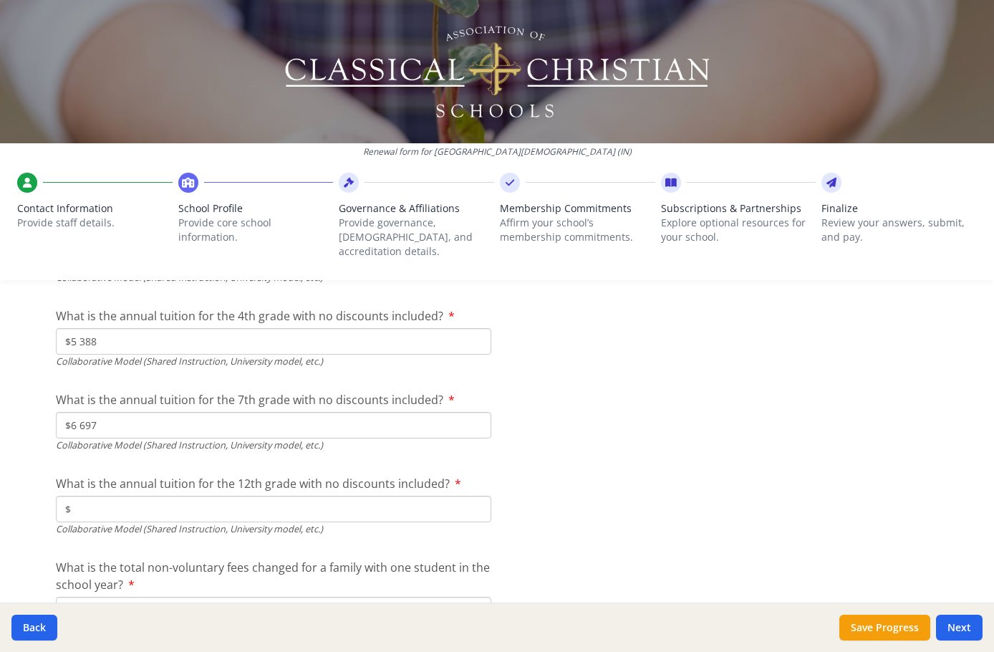
type input "$6 697"
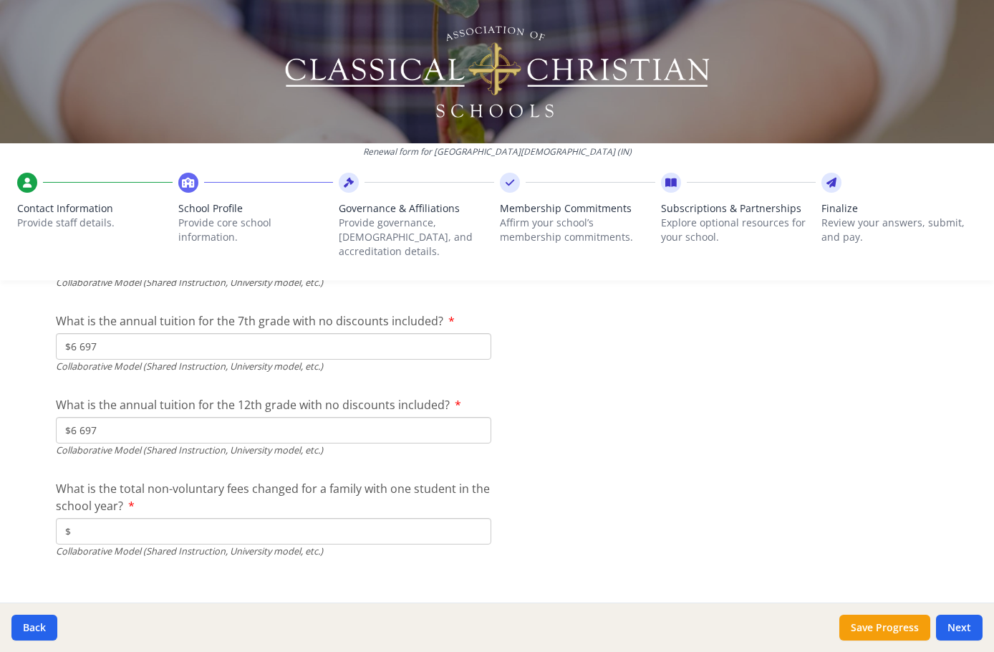
scroll to position [4769, 0]
type input "$6 697"
click at [198, 516] on input "$" at bounding box center [274, 529] width 436 height 27
type input "$6 697"
click at [968, 625] on button "Next" at bounding box center [959, 628] width 47 height 26
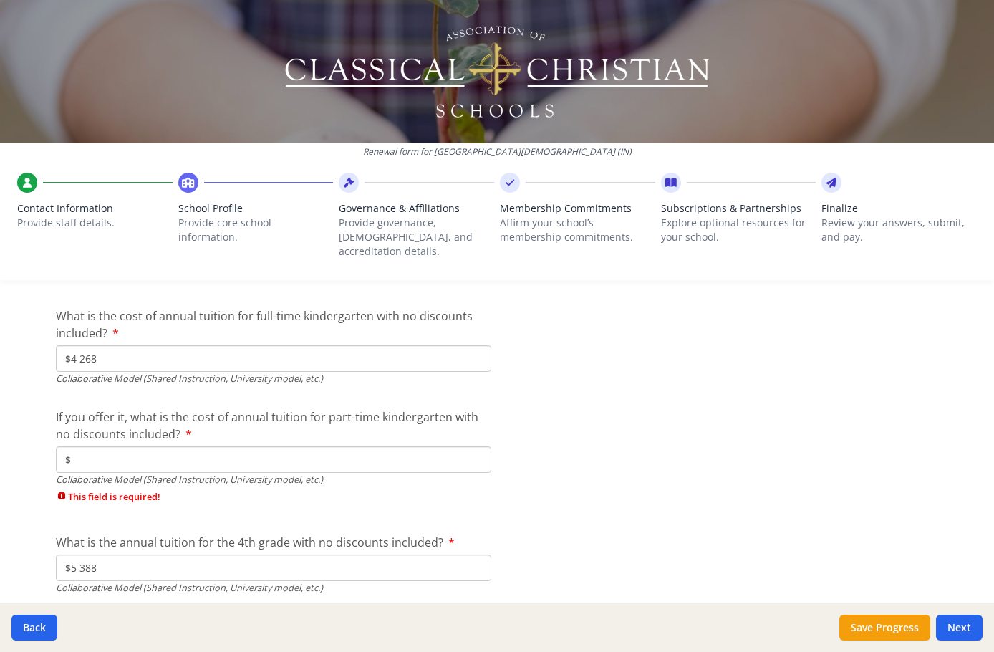
scroll to position [4482, 0]
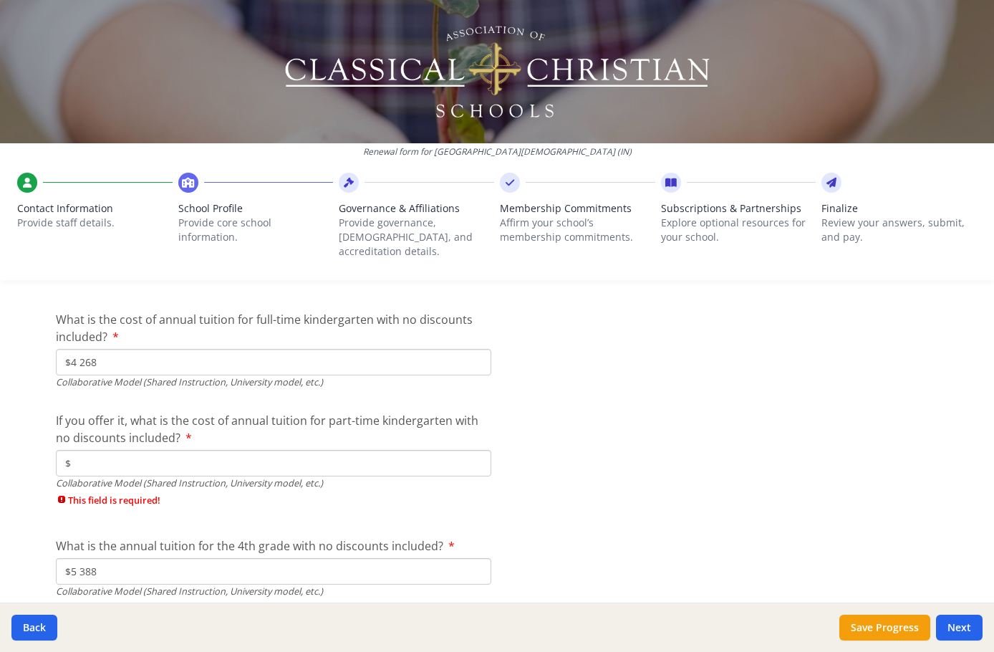
click at [170, 450] on input "$" at bounding box center [274, 463] width 436 height 27
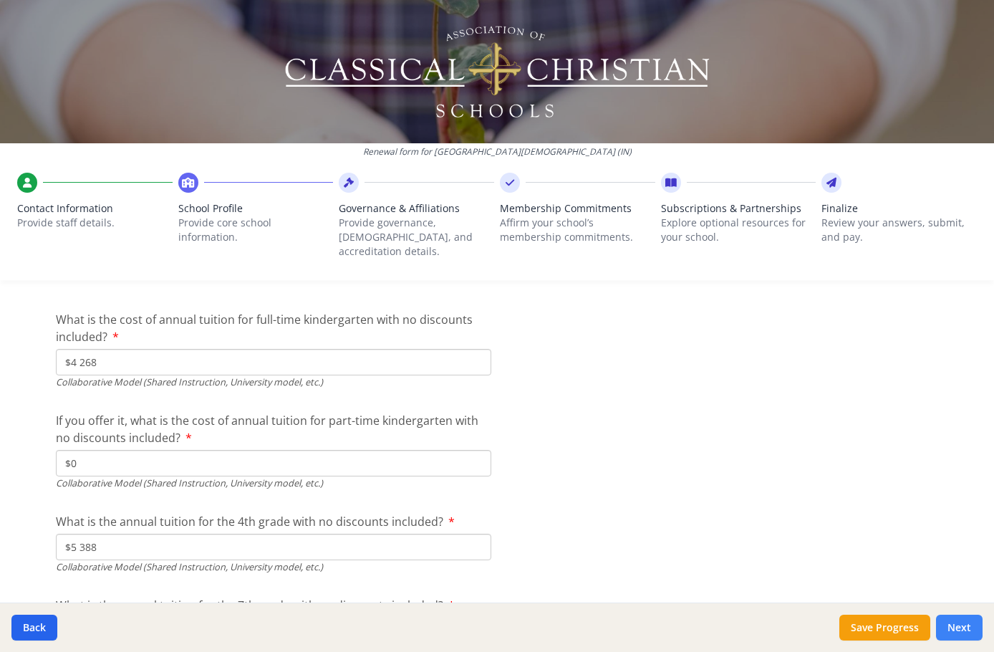
type input "$0"
click at [967, 630] on button "Next" at bounding box center [959, 628] width 47 height 26
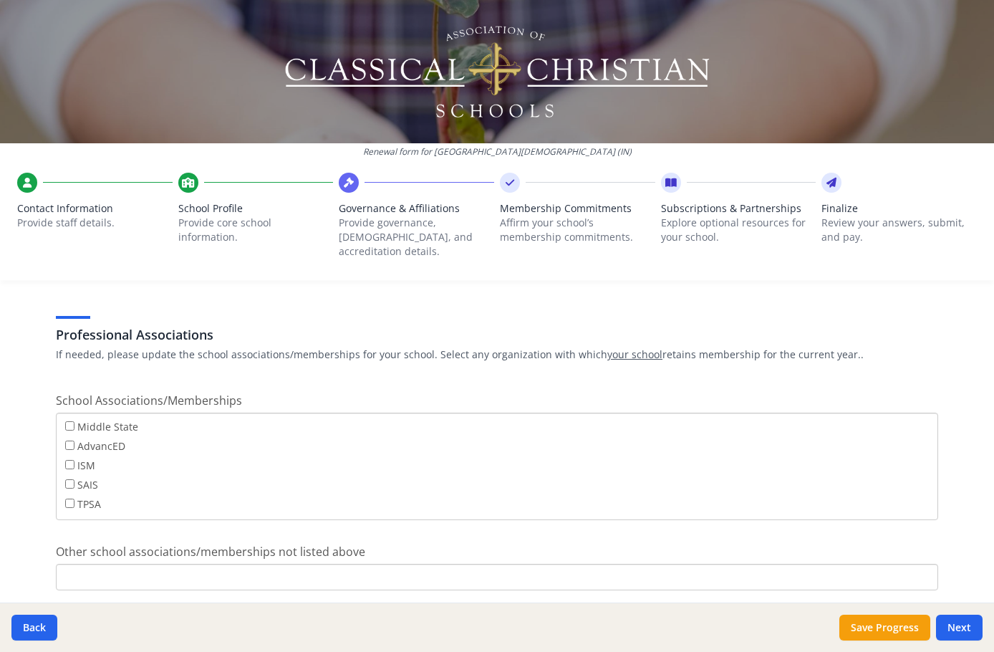
scroll to position [852, 0]
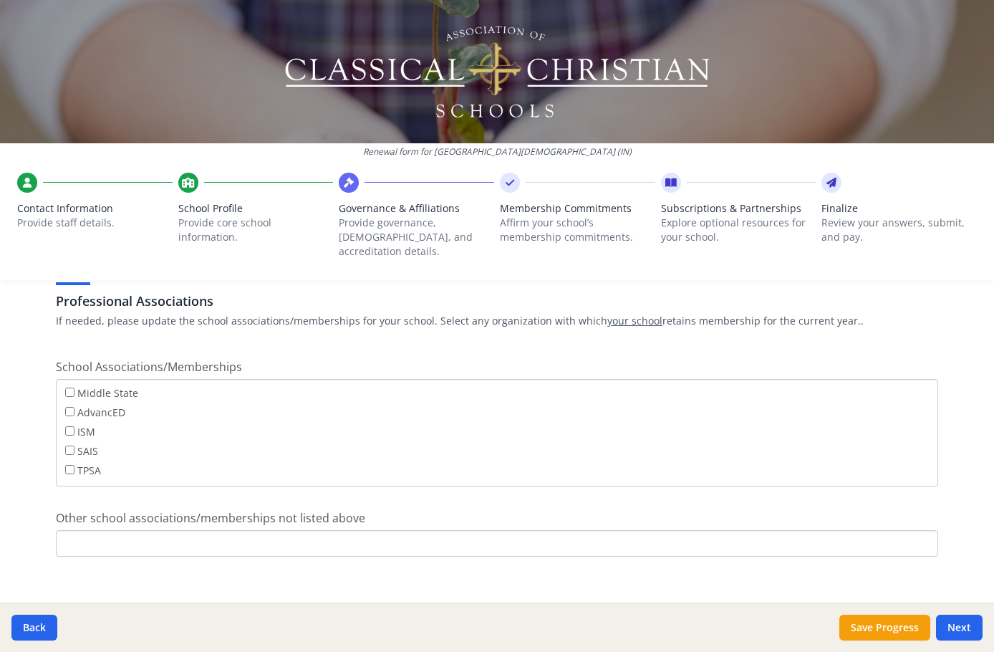
click at [160, 530] on input "Other school associations/memberships not listed above" at bounding box center [497, 543] width 883 height 27
type input "CLSA"
click at [969, 630] on button "Next" at bounding box center [959, 628] width 47 height 26
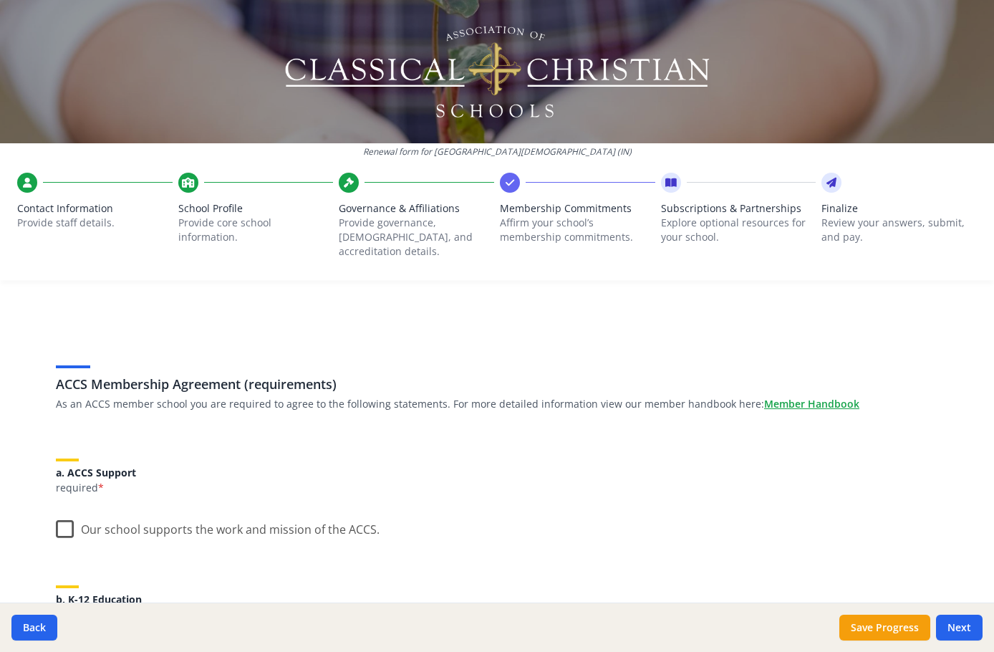
scroll to position [0, 0]
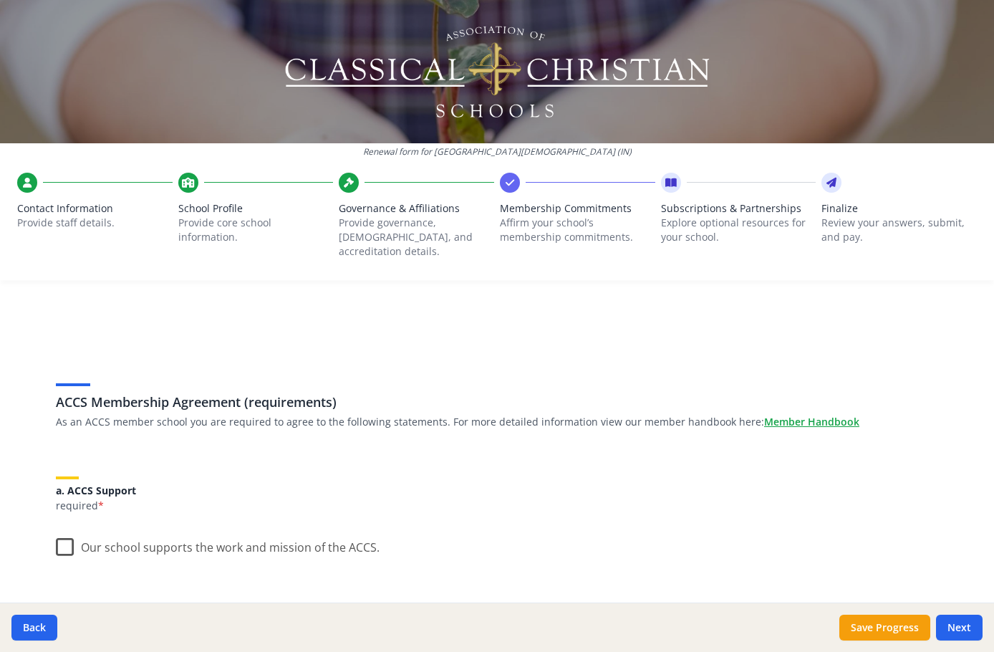
click at [62, 530] on label "Our school supports the work and mission of the ACCS." at bounding box center [218, 544] width 324 height 31
click at [0, 0] on input "Our school supports the work and mission of the ACCS." at bounding box center [0, 0] width 0 height 0
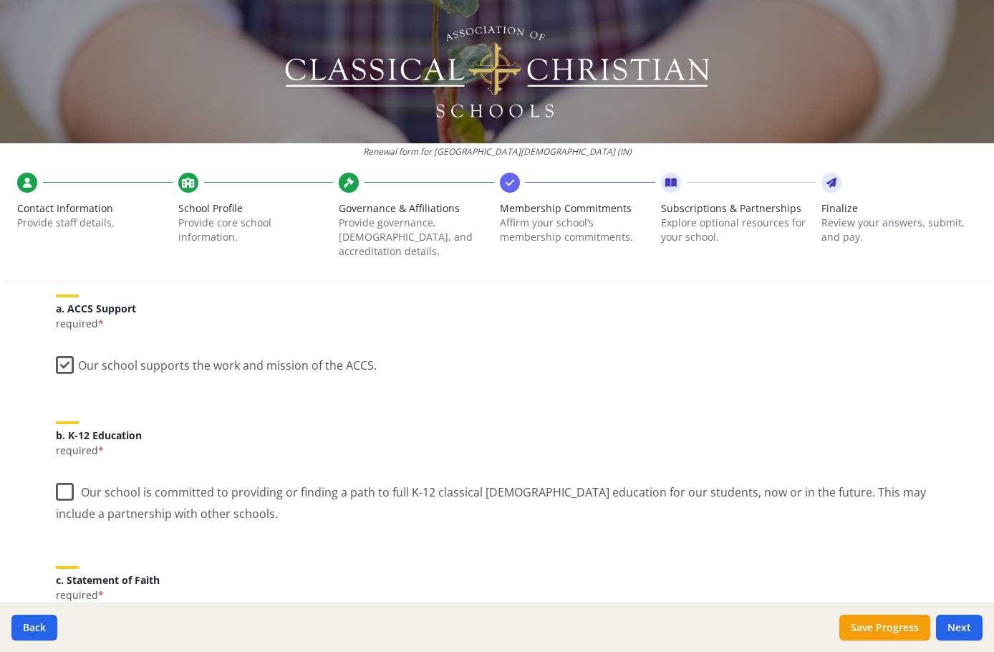
scroll to position [215, 0]
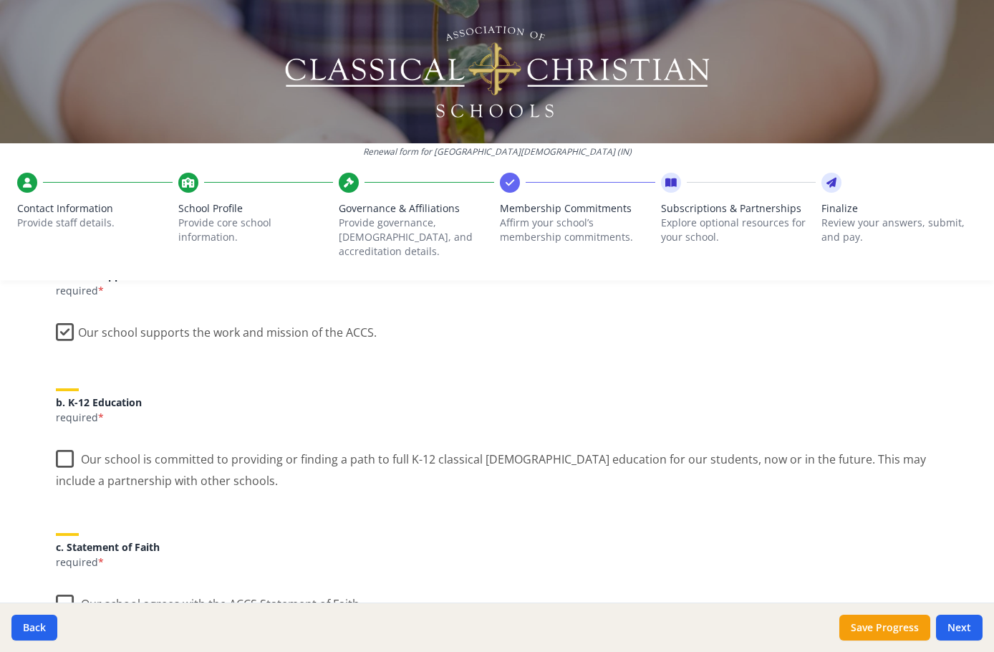
click at [69, 446] on label "Our school is committed to providing or finding a path to full K-12 classical C…" at bounding box center [497, 465] width 883 height 48
click at [0, 0] on input "Our school is committed to providing or finding a path to full K-12 classical C…" at bounding box center [0, 0] width 0 height 0
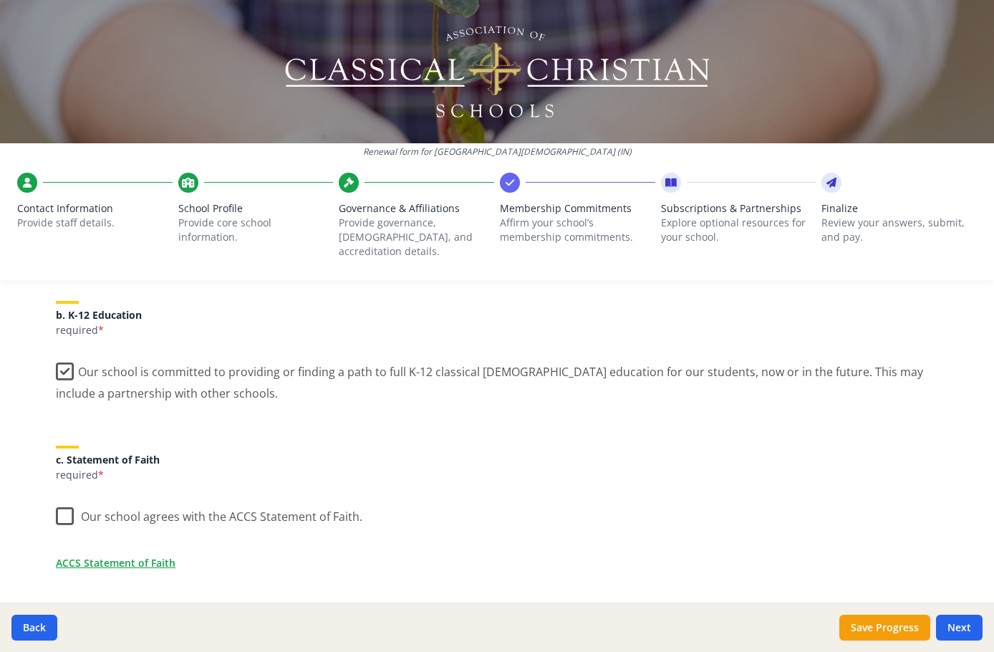
scroll to position [358, 0]
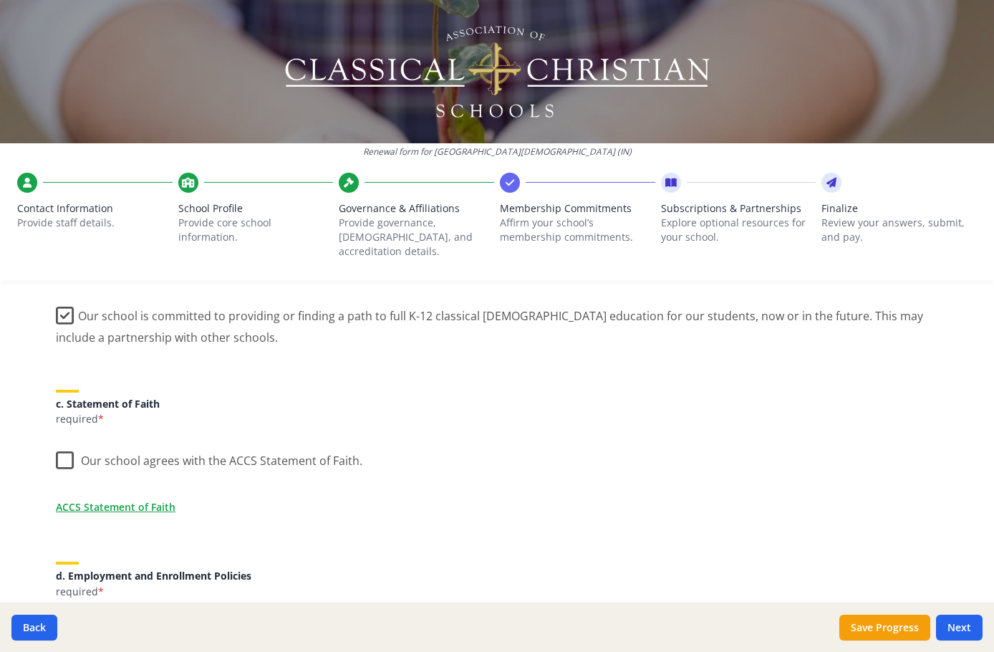
click at [68, 447] on label "Our school agrees with the ACCS Statement of Faith." at bounding box center [209, 457] width 307 height 31
click at [0, 0] on input "Our school agrees with the ACCS Statement of Faith." at bounding box center [0, 0] width 0 height 0
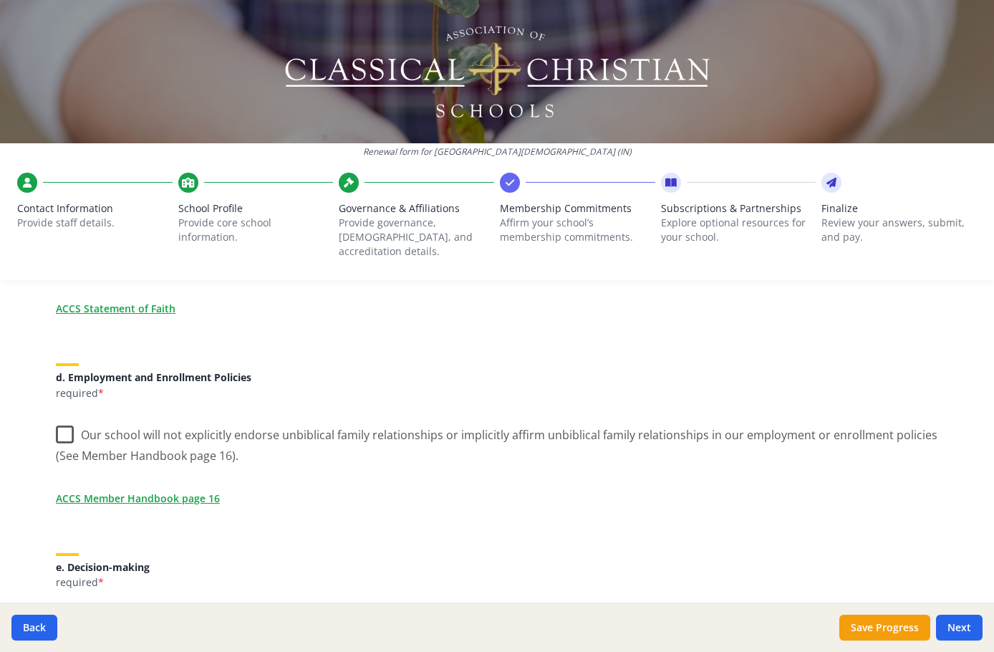
scroll to position [573, 0]
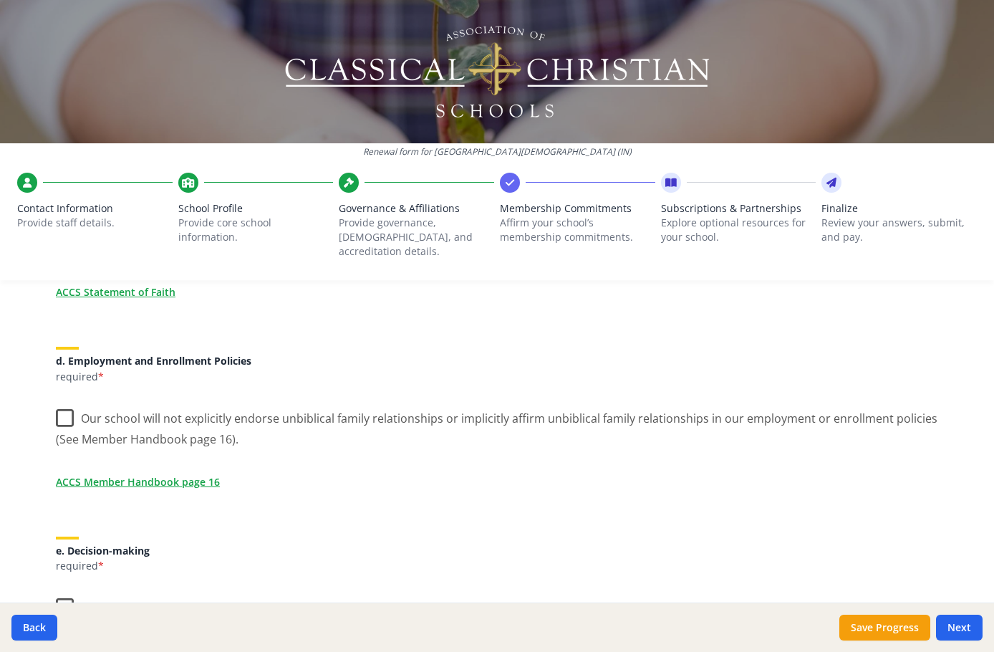
click at [59, 405] on label "Our school will not explicitly endorse unbiblical family relationships or impli…" at bounding box center [497, 424] width 883 height 48
click at [0, 0] on input "Our school will not explicitly endorse unbiblical family relationships or impli…" at bounding box center [0, 0] width 0 height 0
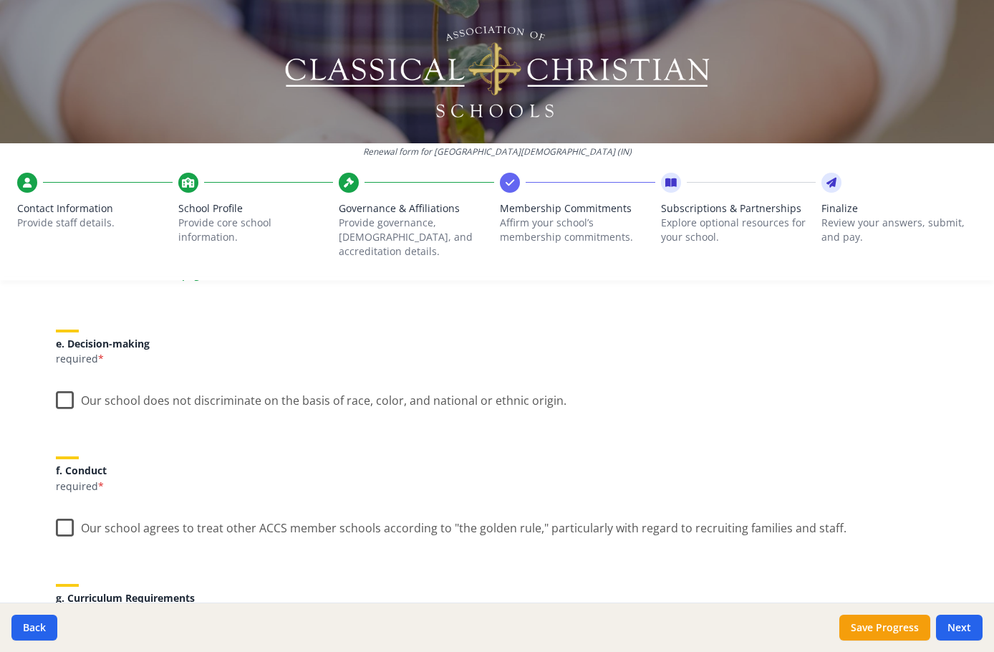
scroll to position [788, 0]
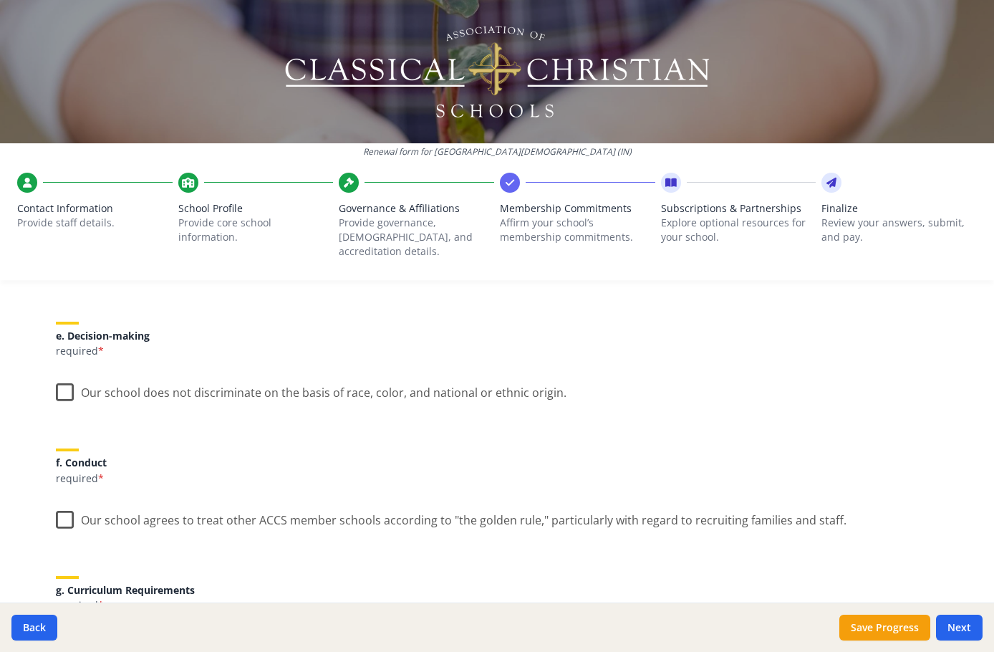
click at [59, 377] on label "Our school does not discriminate on the basis of race, color, and national or e…" at bounding box center [311, 389] width 511 height 31
click at [0, 0] on input "Our school does not discriminate on the basis of race, color, and national or e…" at bounding box center [0, 0] width 0 height 0
click at [64, 506] on label "Our school agrees to treat other ACCS member schools according to "the golden r…" at bounding box center [451, 516] width 791 height 31
click at [0, 0] on input "Our school agrees to treat other ACCS member schools according to "the golden r…" at bounding box center [0, 0] width 0 height 0
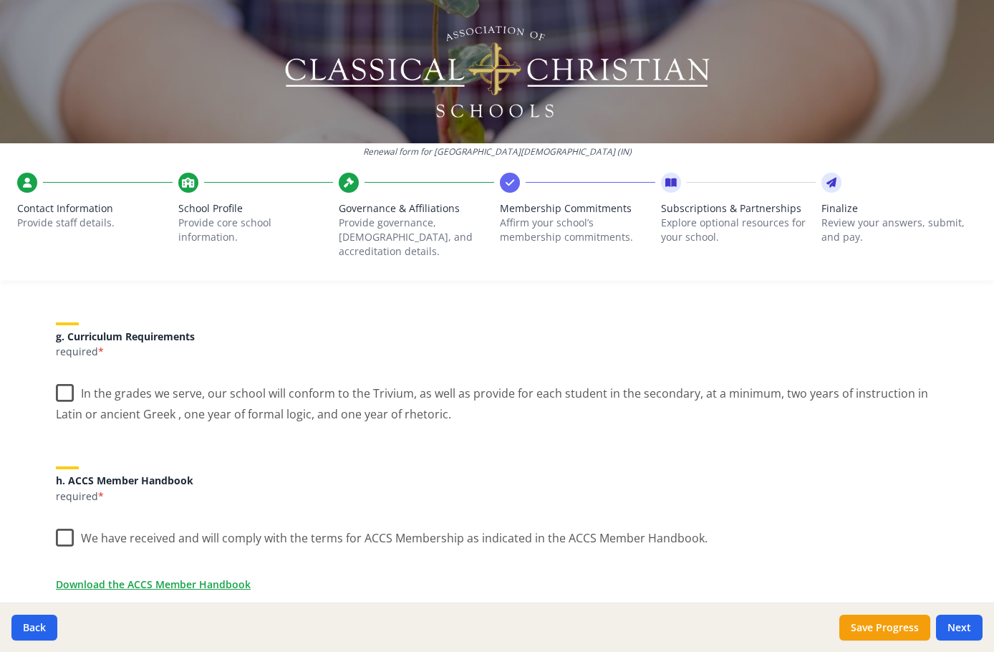
scroll to position [1075, 0]
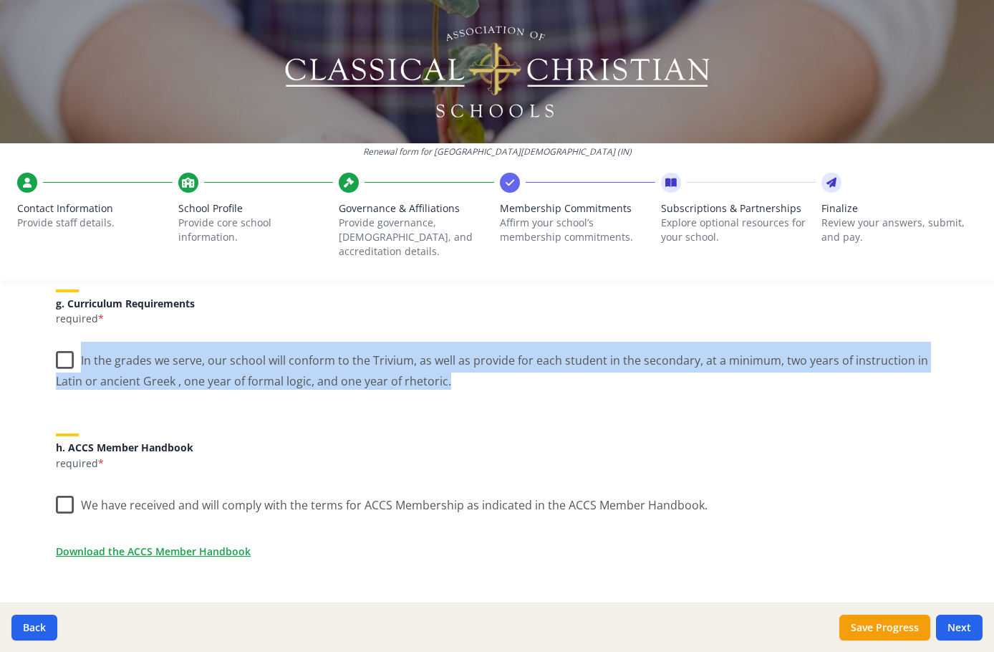
drag, startPoint x: 420, startPoint y: 371, endPoint x: 74, endPoint y: 347, distance: 346.1
click at [74, 347] on label "In the grades we serve, our school will conform to the Trivium, as well as prov…" at bounding box center [497, 366] width 883 height 48
copy label "In the grades we serve, our school will conform to the Trivium, as well as prov…"
click at [63, 347] on label "In the grades we serve, our school will conform to the Trivium, as well as prov…" at bounding box center [497, 366] width 883 height 48
click at [0, 0] on input "In the grades we serve, our school will conform to the Trivium, as well as prov…" at bounding box center [0, 0] width 0 height 0
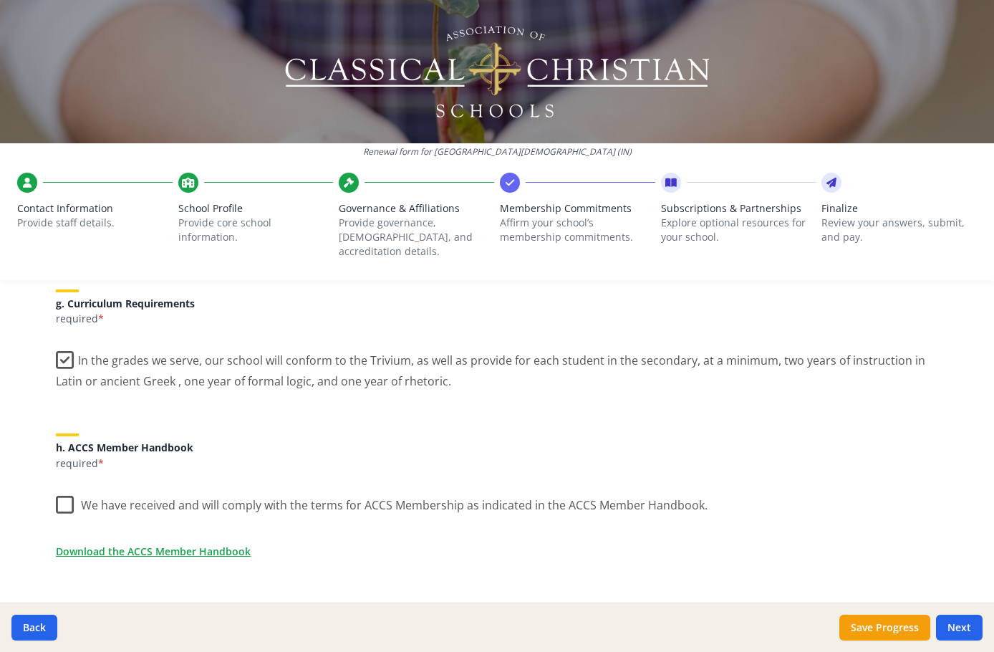
click at [63, 489] on label "We have received and will comply with the terms for ACCS Membership as indicate…" at bounding box center [382, 501] width 652 height 31
click at [0, 0] on input "We have received and will comply with the terms for ACCS Membership as indicate…" at bounding box center [0, 0] width 0 height 0
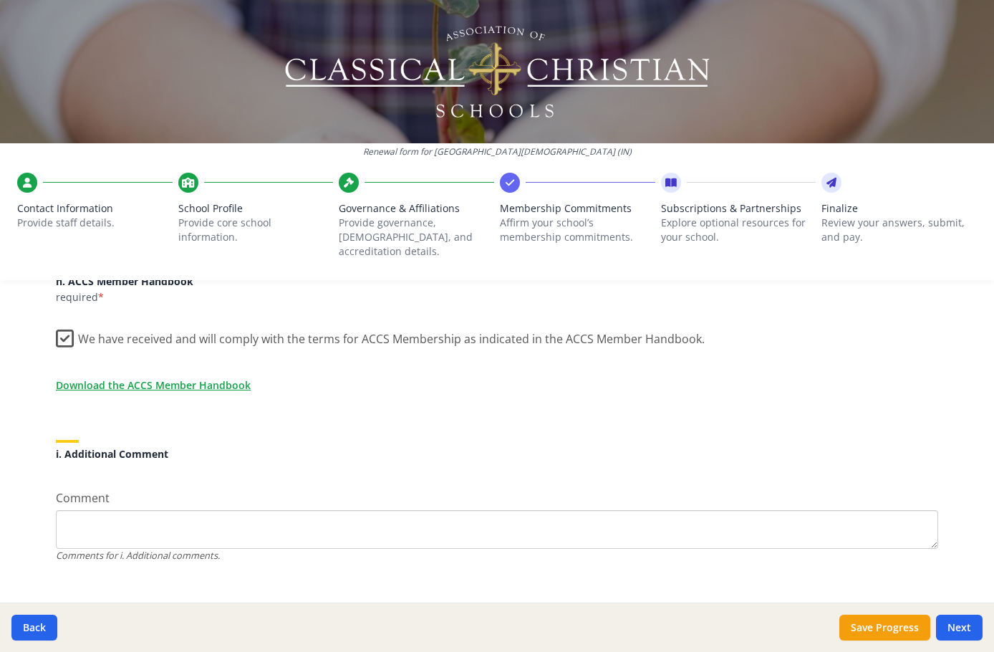
scroll to position [1247, 0]
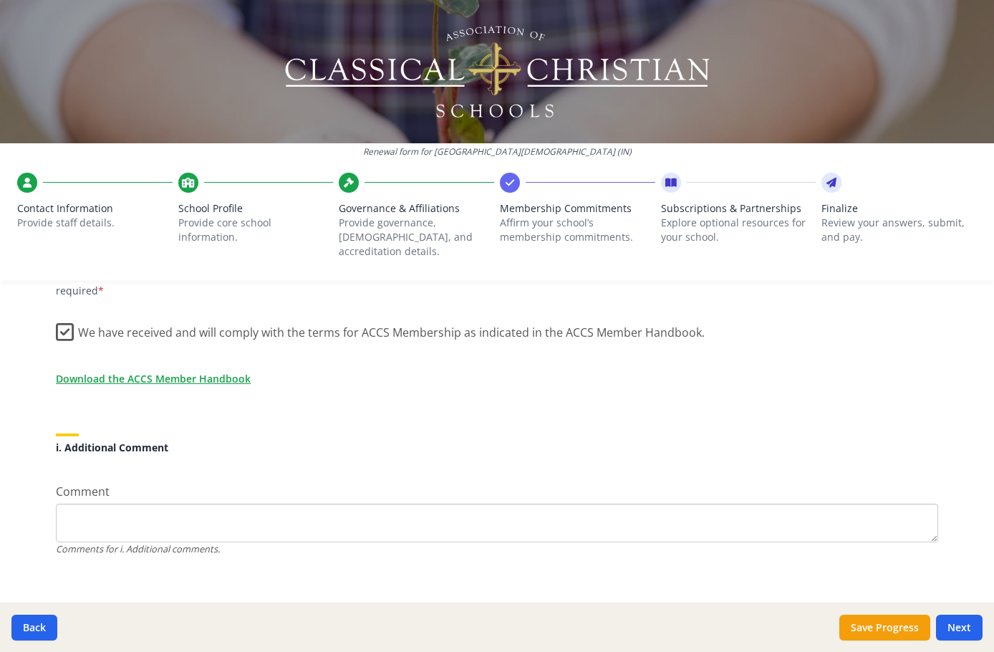
click at [855, 504] on textarea "Comment" at bounding box center [497, 523] width 883 height 39
type textarea "Thank you for your ministry!"
click at [952, 622] on button "Next" at bounding box center [959, 628] width 47 height 26
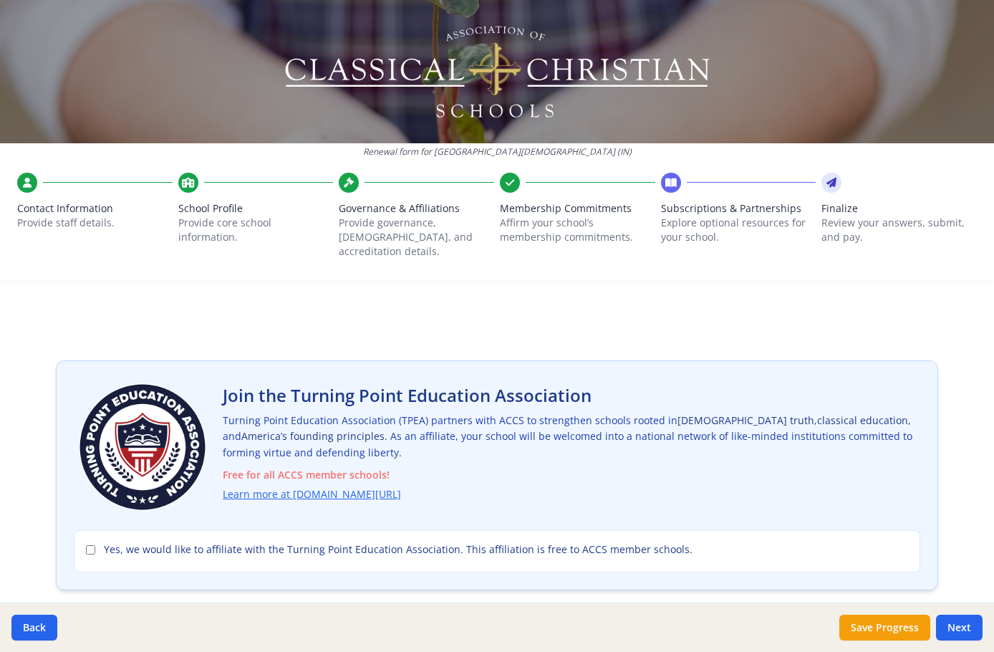
scroll to position [72, 0]
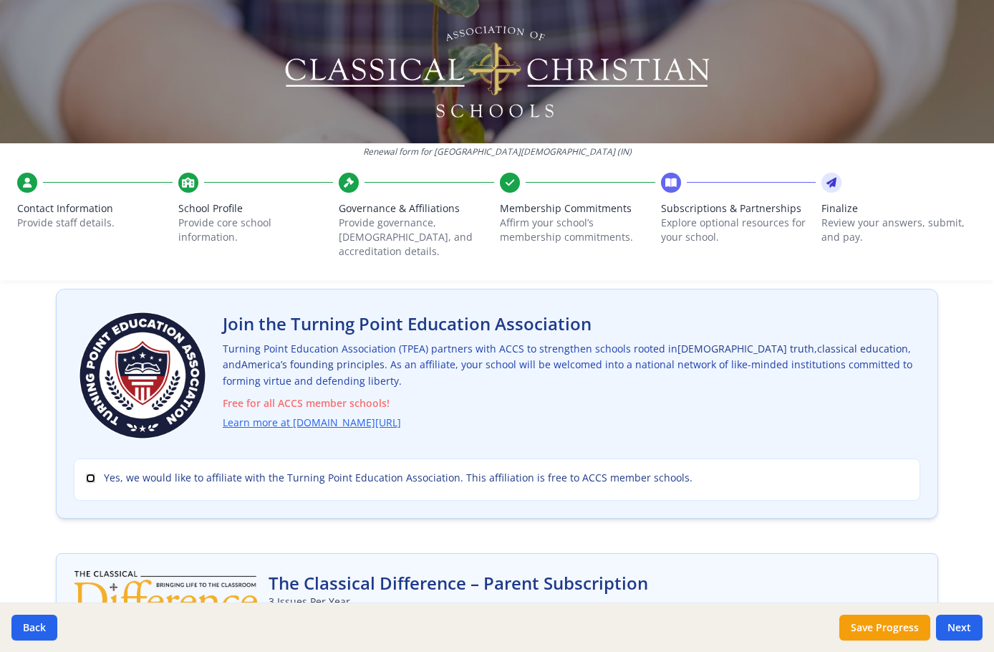
click at [86, 473] on input "Yes, we would like to affiliate with the Turning Point Education Association. T…" at bounding box center [90, 477] width 9 height 9
checkbox input "true"
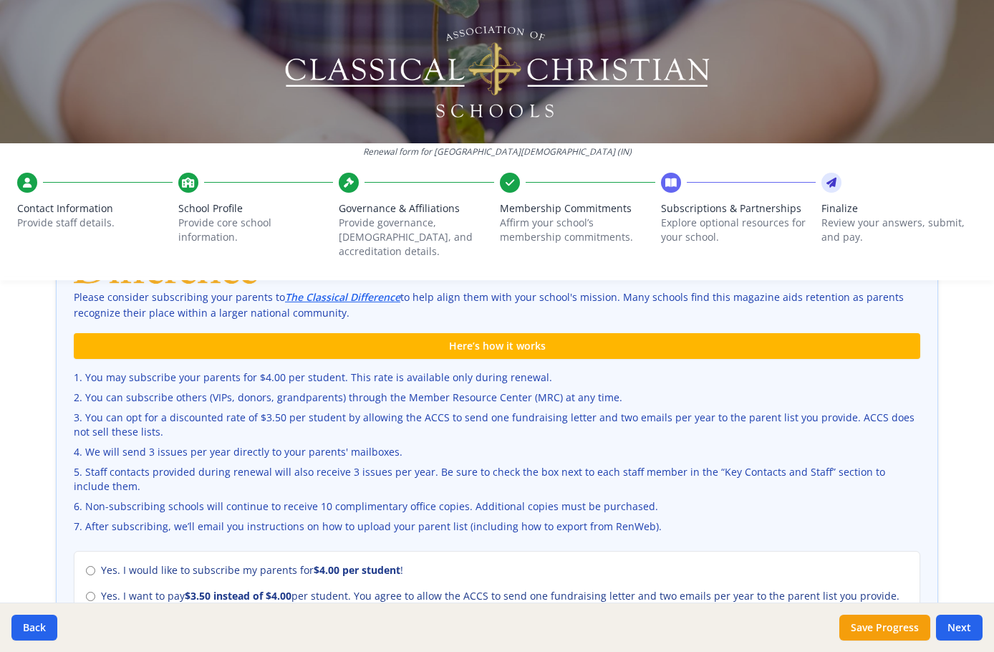
scroll to position [430, 0]
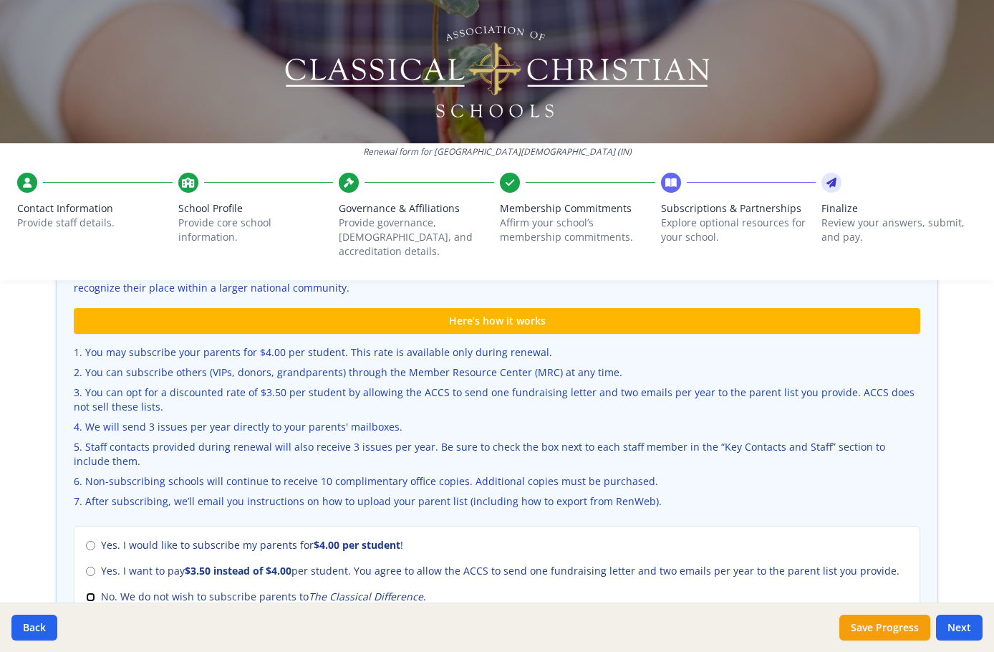
click at [87, 592] on input "No. We do not wish to subscribe parents to The Classical Difference ." at bounding box center [90, 596] width 9 height 9
radio input "true"
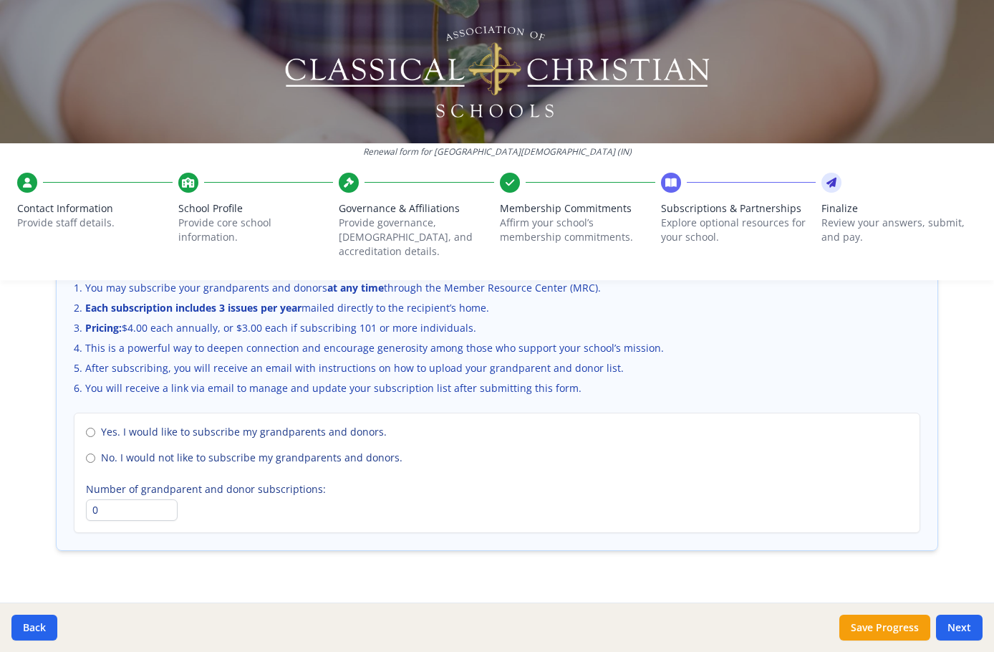
scroll to position [986, 0]
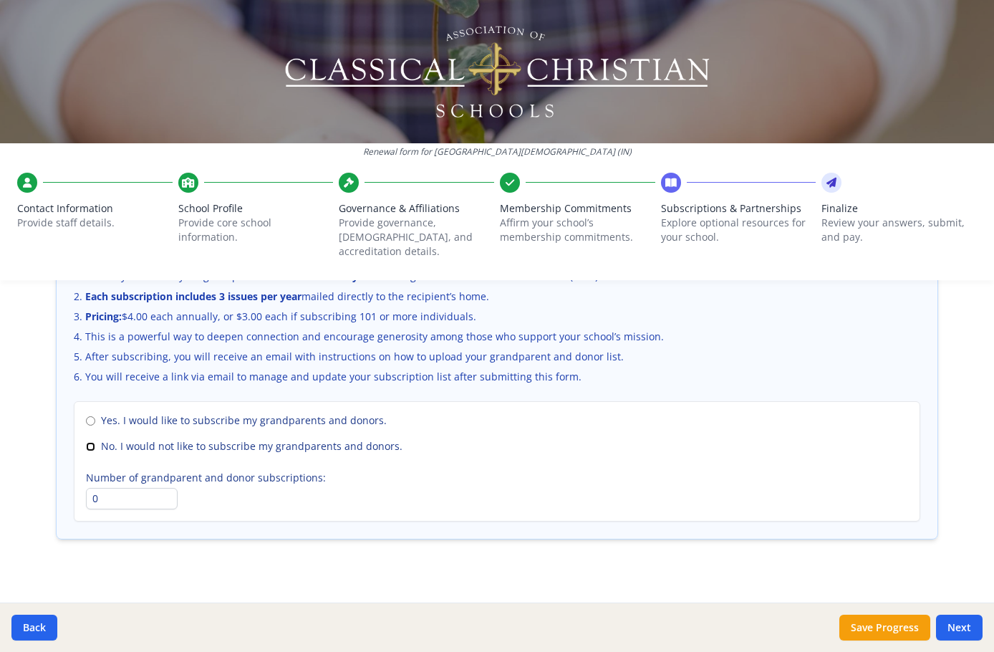
click at [86, 442] on input "No. I would not like to subscribe my grandparents and donors." at bounding box center [90, 446] width 9 height 9
radio input "true"
click at [963, 630] on button "Next" at bounding box center [959, 628] width 47 height 26
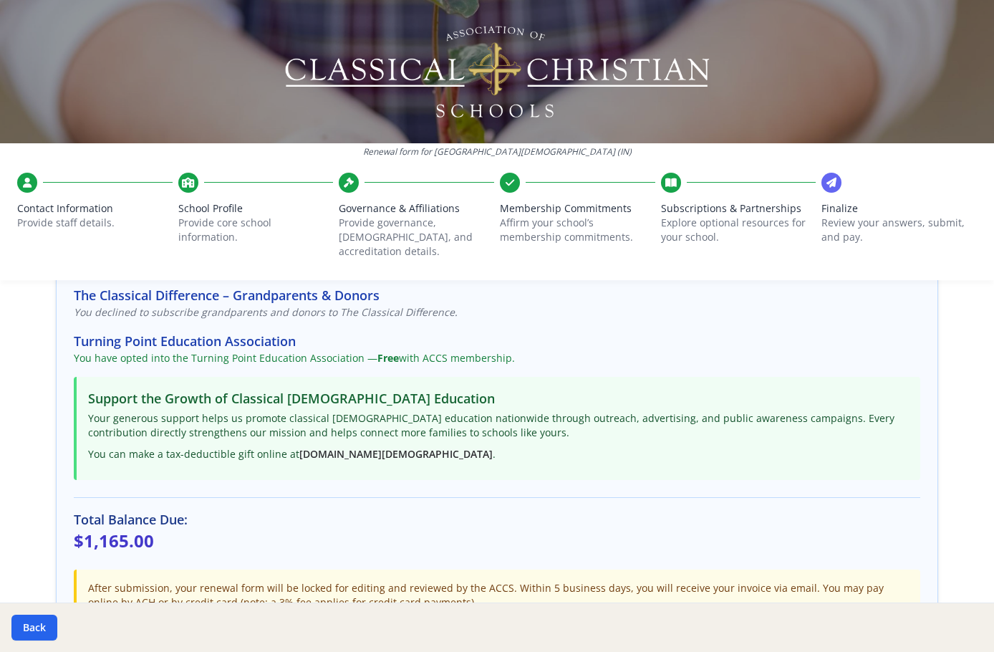
scroll to position [309, 0]
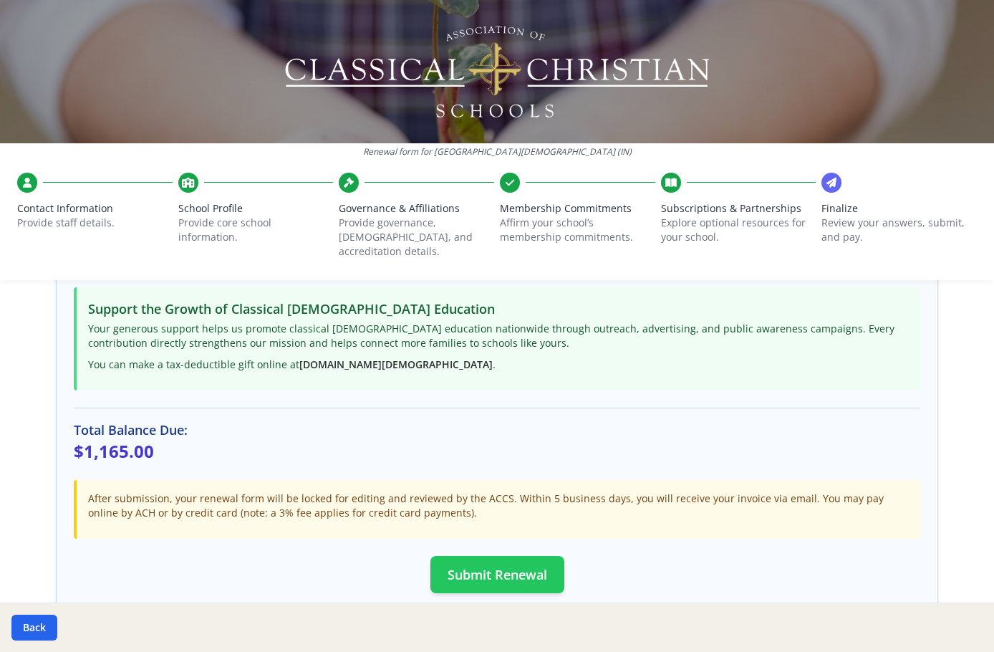
click at [458, 562] on button "Submit Renewal" at bounding box center [498, 574] width 134 height 37
